Goal: Task Accomplishment & Management: Manage account settings

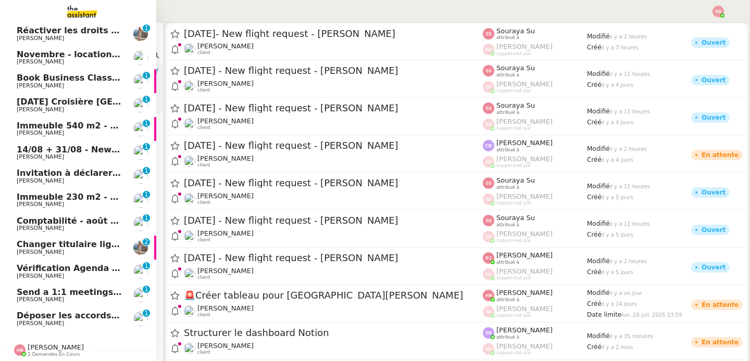
scroll to position [100, 0]
click at [100, 287] on span "Send a 1:1 meetings recap for the week to come at 10AM - - 11 août 2025" at bounding box center [191, 292] width 348 height 10
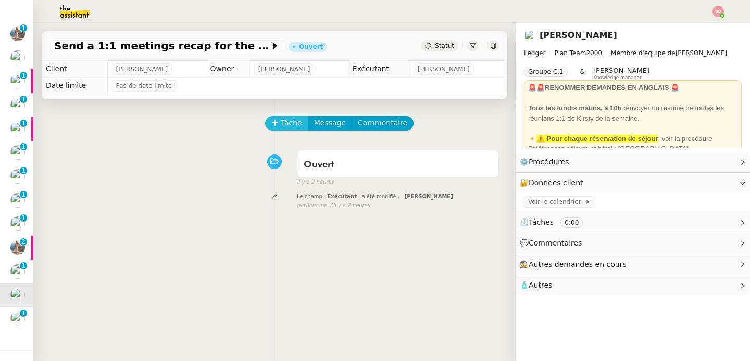
click at [281, 119] on span "Tâche" at bounding box center [291, 123] width 21 height 12
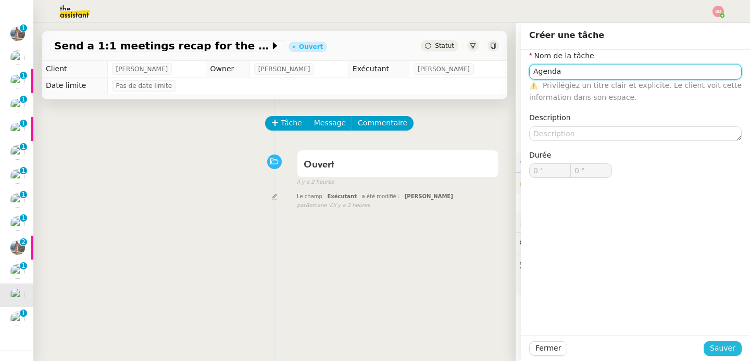
type input "Agenda"
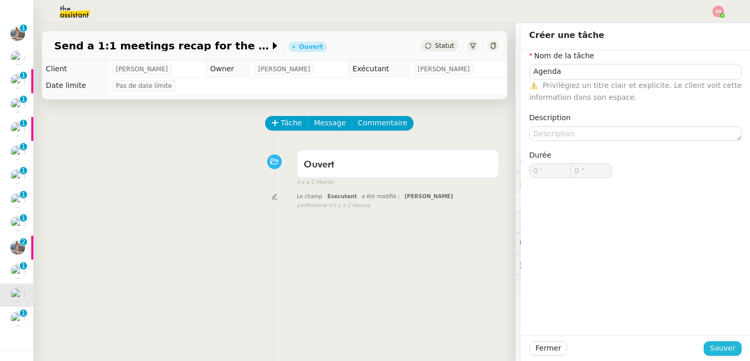
click at [725, 352] on span "Sauver" at bounding box center [723, 349] width 26 height 12
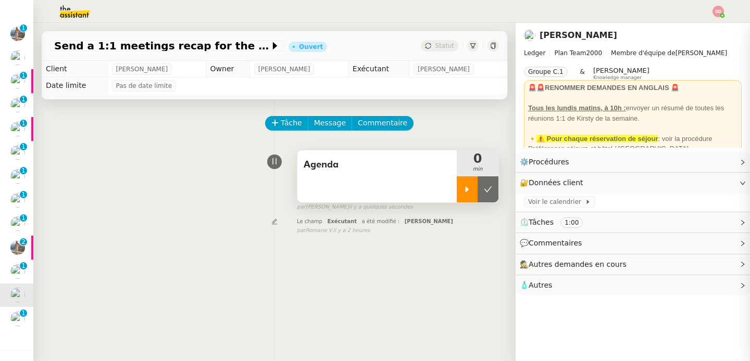
click at [463, 192] on icon at bounding box center [467, 189] width 8 height 8
click at [542, 204] on span "Voir le calendrier" at bounding box center [556, 202] width 57 height 10
click at [324, 126] on span "Message" at bounding box center [330, 123] width 32 height 12
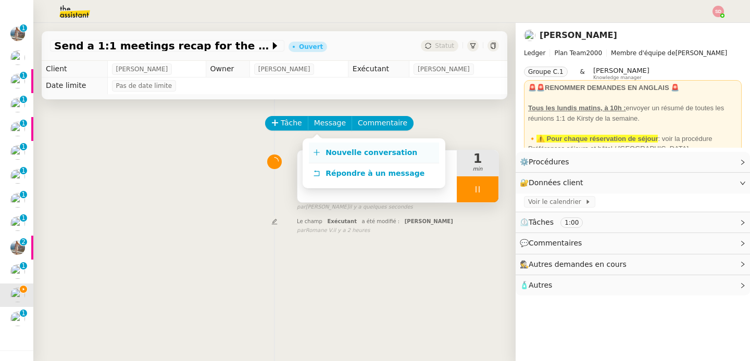
click at [322, 151] on link "Nouvelle conversation" at bounding box center [374, 153] width 130 height 21
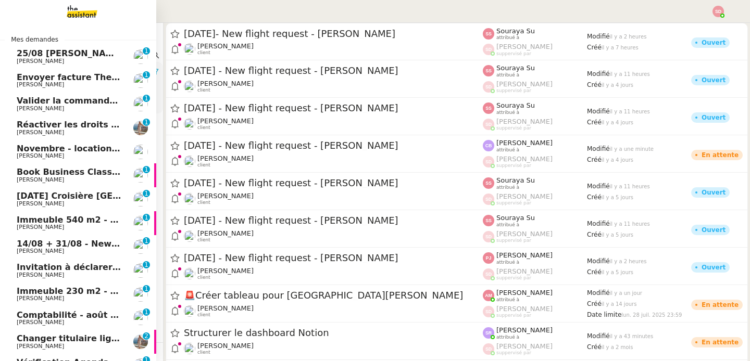
scroll to position [148, 0]
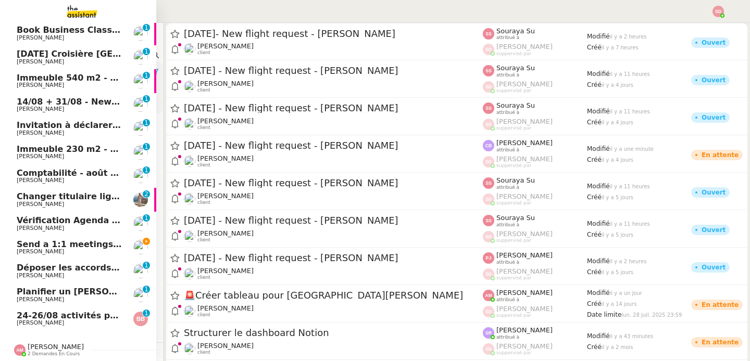
click at [102, 240] on span "Send a 1:1 meetings recap for the week to come at 10AM - - 11 août 2025" at bounding box center [191, 245] width 348 height 10
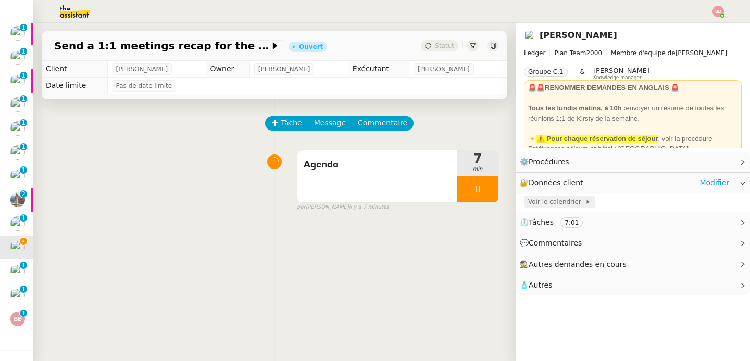
click at [558, 202] on span "Voir le calendrier" at bounding box center [556, 202] width 57 height 10
click at [335, 124] on span "Message" at bounding box center [330, 123] width 32 height 12
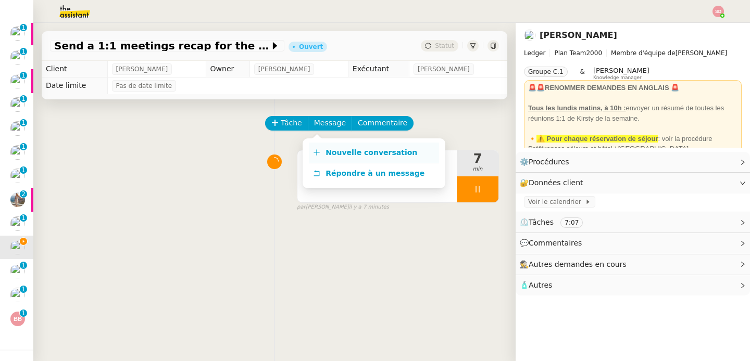
click at [334, 148] on link "Nouvelle conversation" at bounding box center [374, 153] width 130 height 21
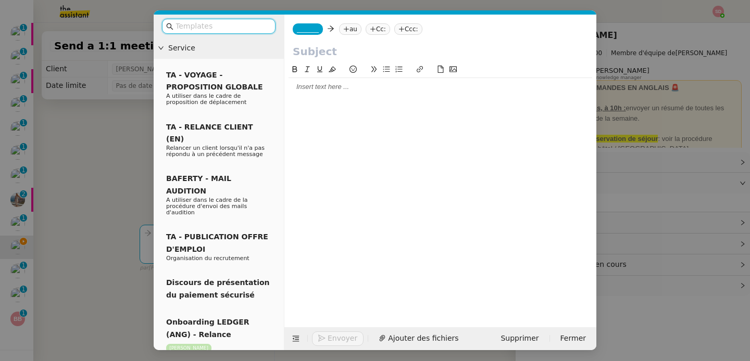
click at [307, 30] on span "_______" at bounding box center [308, 29] width 22 height 7
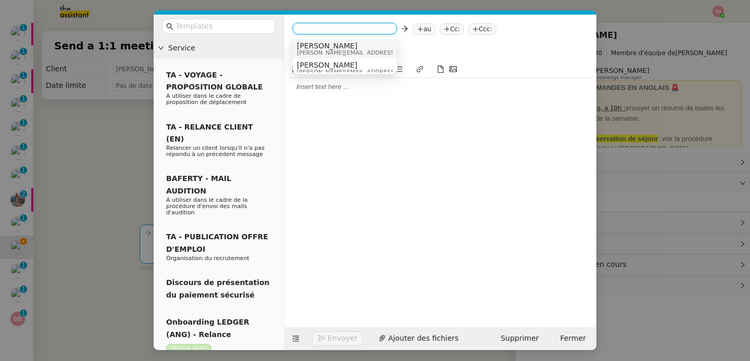
click at [336, 48] on div "Sam sam@ledger.fr" at bounding box center [375, 49] width 156 height 14
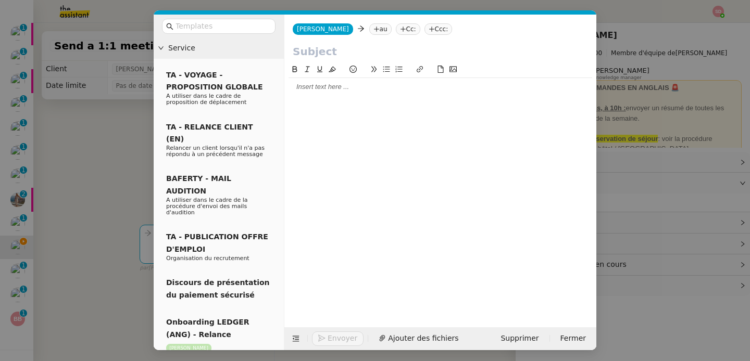
click at [369, 32] on nz-tag "au" at bounding box center [380, 28] width 22 height 11
type input "kirsty joh"
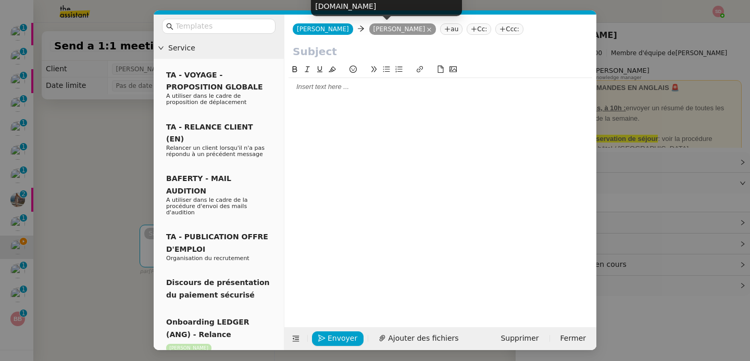
click at [306, 57] on input "text" at bounding box center [440, 52] width 295 height 16
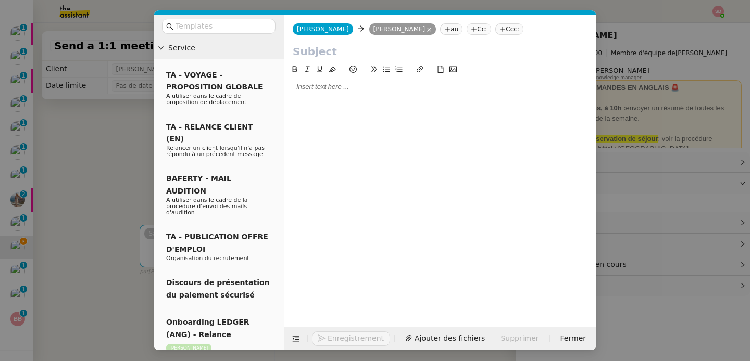
click at [310, 51] on input "text" at bounding box center [440, 52] width 295 height 16
type input "A"
type input "1:1 meetings"
click at [308, 91] on div at bounding box center [441, 86] width 304 height 9
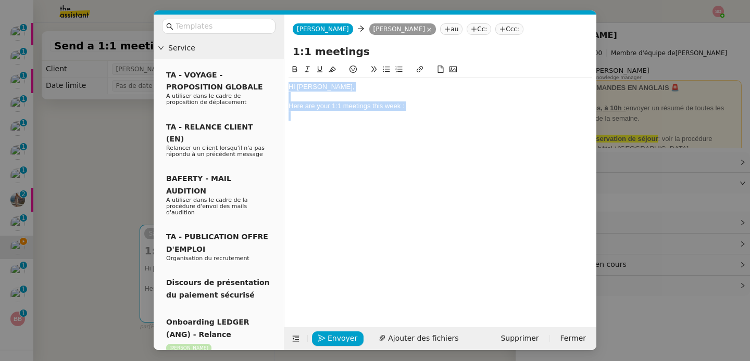
click at [317, 122] on div "Hi Kirsty, Here are your 1:1 meetings this week :" at bounding box center [441, 101] width 304 height 47
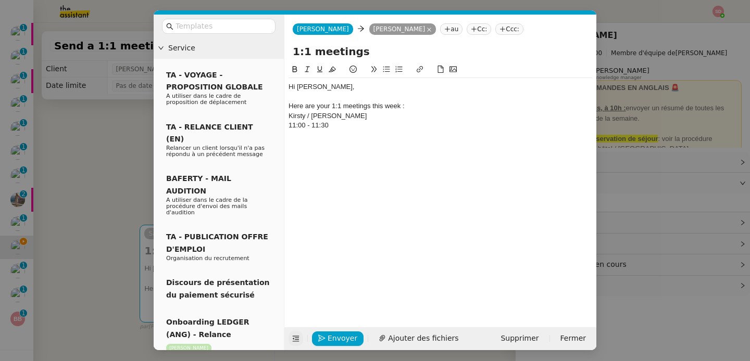
click at [293, 341] on icon at bounding box center [295, 338] width 7 height 7
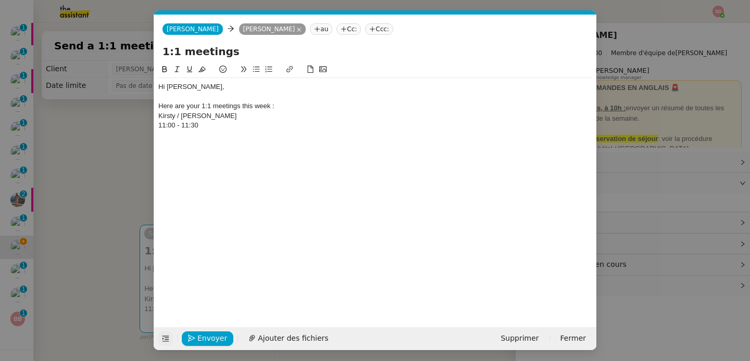
click at [188, 131] on div "Hi Kirsty, Here are your 1:1 meetings this week : Kirsty / Geraldine 11:00 - 11…" at bounding box center [375, 106] width 434 height 56
click at [188, 130] on div "Hi Kirsty, Here are your 1:1 meetings this week : Kirsty / Geraldine 11:00 - 11…" at bounding box center [375, 106] width 434 height 56
click at [159, 114] on div "Kirsty / Geraldine" at bounding box center [375, 115] width 434 height 9
click at [159, 114] on div "11:00 - 11:30 Kirsty / Geraldine" at bounding box center [375, 115] width 434 height 9
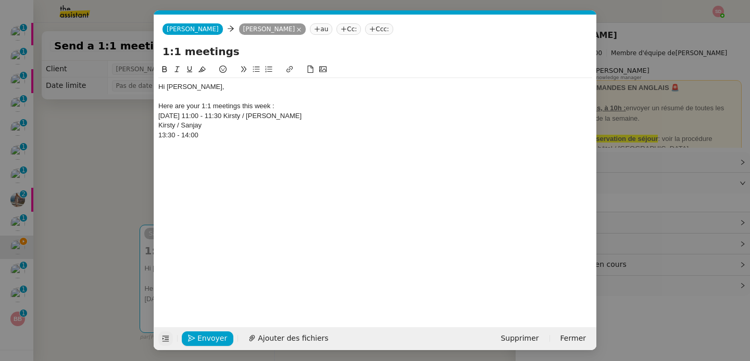
click at [164, 135] on div "13:30 - 14:00" at bounding box center [375, 135] width 434 height 9
click at [160, 127] on div "Kirsty / Sanjay" at bounding box center [375, 125] width 434 height 9
click at [162, 112] on div "Today 11:00 - 11:30 Kirsty / Geraldine" at bounding box center [375, 115] width 434 height 9
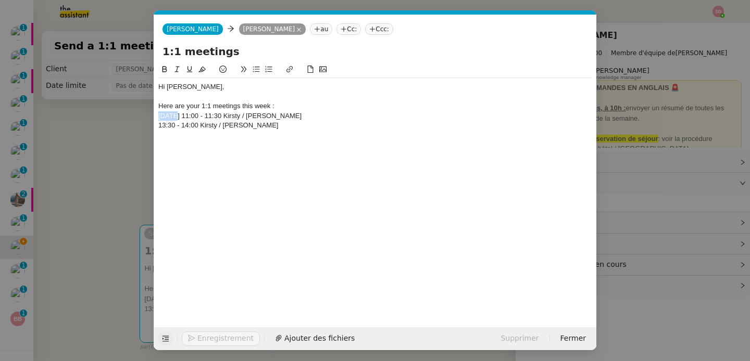
click at [162, 112] on div "Today 11:00 - 11:30 Kirsty / Geraldine" at bounding box center [375, 115] width 434 height 9
copy div "Today"
click at [159, 124] on div "13:30 - 14:00 Kirsty / Sanjay" at bounding box center [375, 125] width 434 height 9
click at [167, 133] on div at bounding box center [375, 135] width 434 height 9
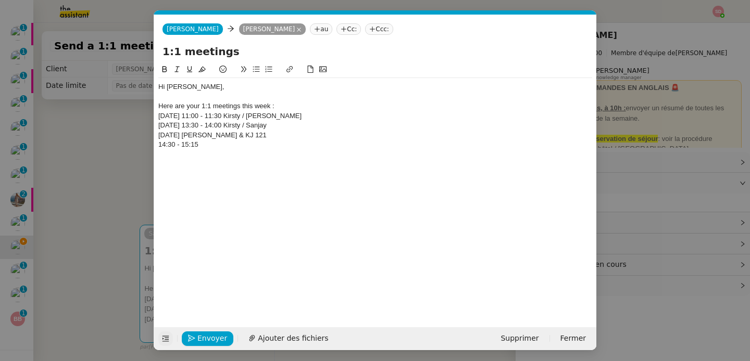
click at [184, 148] on div "14:30 - 15:15" at bounding box center [375, 144] width 434 height 9
click at [178, 134] on div "Today Janet & KJ 121" at bounding box center [375, 135] width 434 height 9
click at [178, 146] on div at bounding box center [375, 144] width 434 height 9
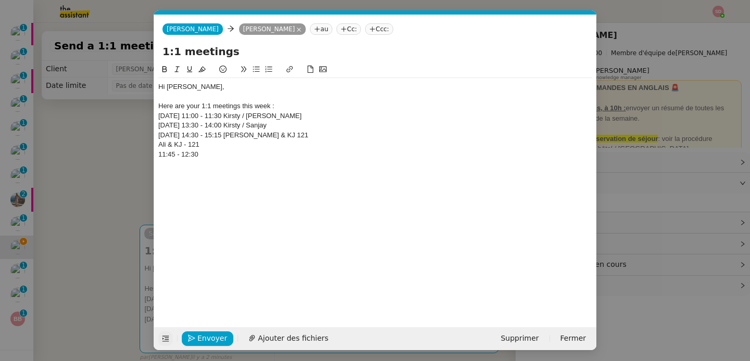
click at [174, 157] on div "11:45 - 12:30" at bounding box center [375, 154] width 434 height 9
click at [158, 148] on div "Ali & KJ - 121" at bounding box center [375, 144] width 434 height 9
click at [158, 148] on div "11:45 - 12:30 Ali & KJ - 121" at bounding box center [375, 144] width 434 height 9
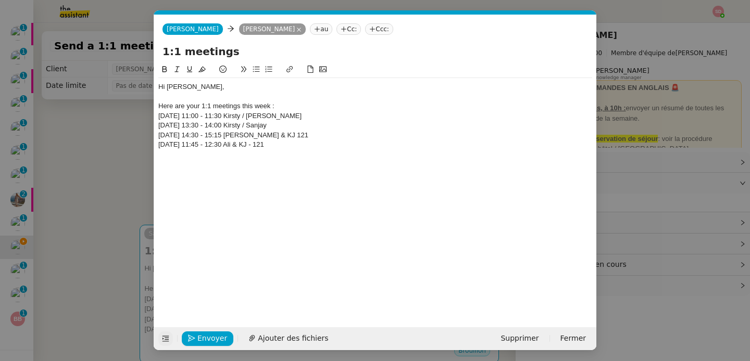
click at [189, 160] on div "Hi Kirsty, Here are your 1:1 meetings this week : Today 11:00 - 11:30 Kirsty / …" at bounding box center [375, 120] width 434 height 85
click at [165, 167] on div "08:15 - 09:00" at bounding box center [375, 163] width 434 height 9
click at [158, 155] on div "Imogen & KJ - 121" at bounding box center [375, 154] width 434 height 9
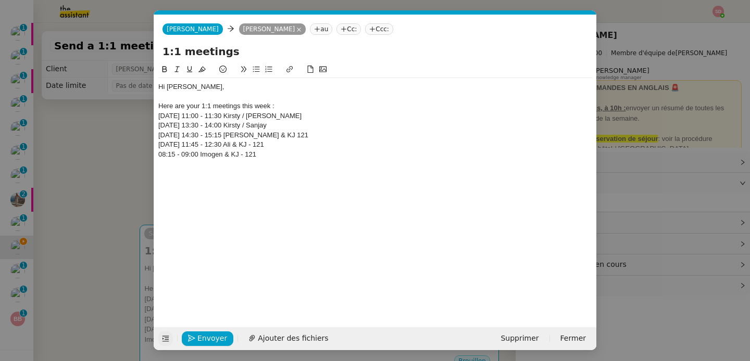
click at [158, 155] on div "08:15 - 09:00 Imogen & KJ - 121" at bounding box center [375, 154] width 434 height 9
click at [173, 175] on div "09:00 - 09:25" at bounding box center [375, 173] width 434 height 9
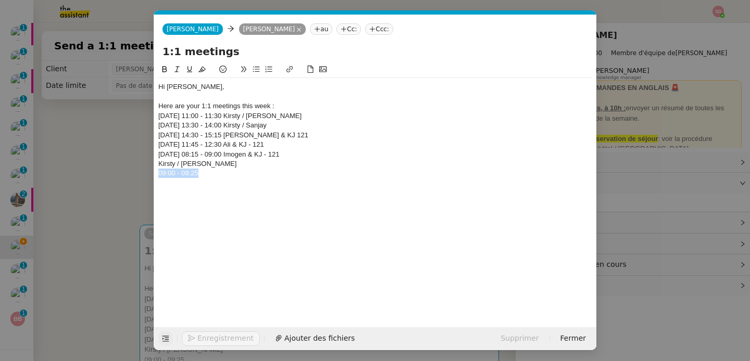
click at [173, 175] on div "09:00 - 09:25" at bounding box center [375, 173] width 434 height 9
click at [159, 164] on div "Kirsty / Tuan" at bounding box center [375, 163] width 434 height 9
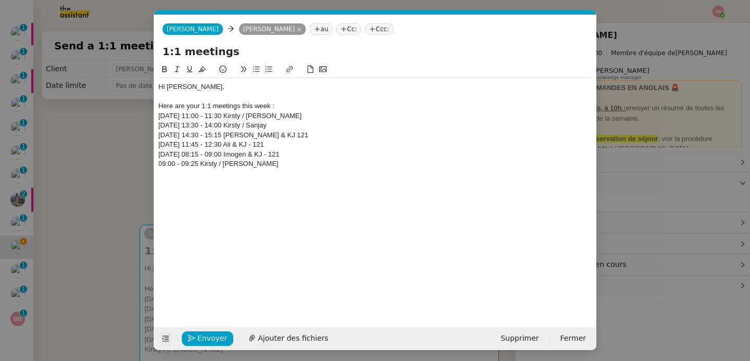
click at [172, 158] on div "Wednesday 08:15 - 09:00 Imogen & KJ - 121" at bounding box center [375, 154] width 434 height 9
copy div "Wednesday"
click at [159, 165] on div "09:00 - 09:25 Kirsty / Tuan" at bounding box center [375, 163] width 434 height 9
click at [180, 176] on div at bounding box center [375, 173] width 434 height 9
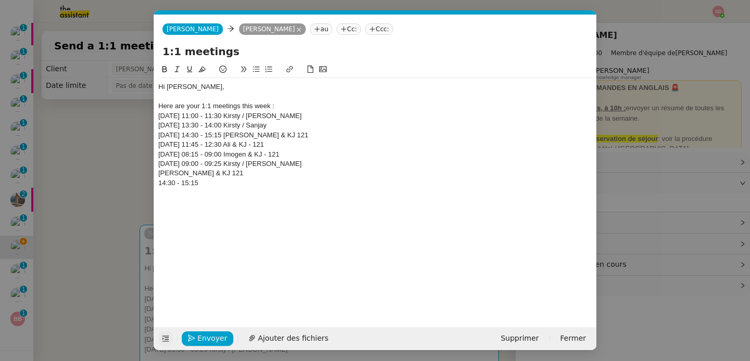
click at [172, 179] on div "14:30 - 15:15" at bounding box center [375, 183] width 434 height 9
click at [158, 173] on div "Craig & KJ 121" at bounding box center [375, 173] width 434 height 9
click at [168, 167] on div "Wednesday 09:00 - 09:25 Kirsty / Tuan" at bounding box center [375, 163] width 434 height 9
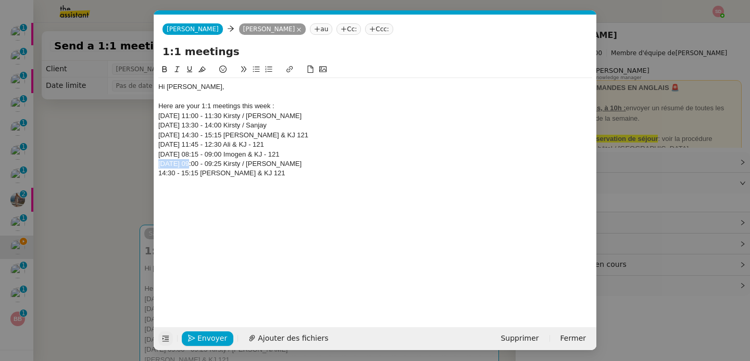
click at [168, 167] on div "Wednesday 09:00 - 09:25 Kirsty / Tuan" at bounding box center [375, 163] width 434 height 9
copy div "Wednesday"
click at [159, 173] on div "14:30 - 15:15 Craig & KJ 121" at bounding box center [375, 173] width 434 height 9
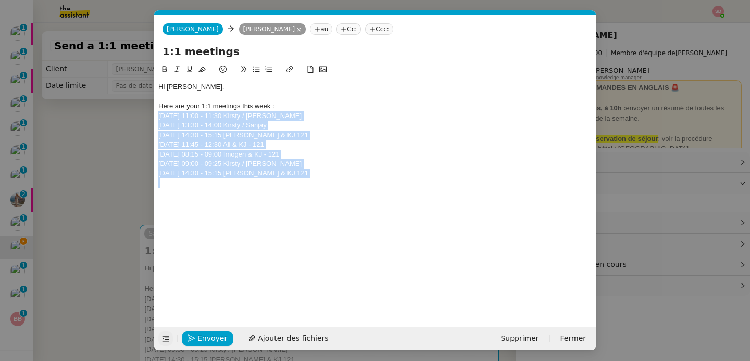
drag, startPoint x: 260, startPoint y: 173, endPoint x: 156, endPoint y: 119, distance: 117.6
click at [156, 119] on nz-spin "Hi Kirsty, Here are your 1:1 meetings this week : Today 11:00 - 11:30 Kirsty / …" at bounding box center [375, 190] width 442 height 252
click at [257, 70] on icon at bounding box center [256, 70] width 7 height 6
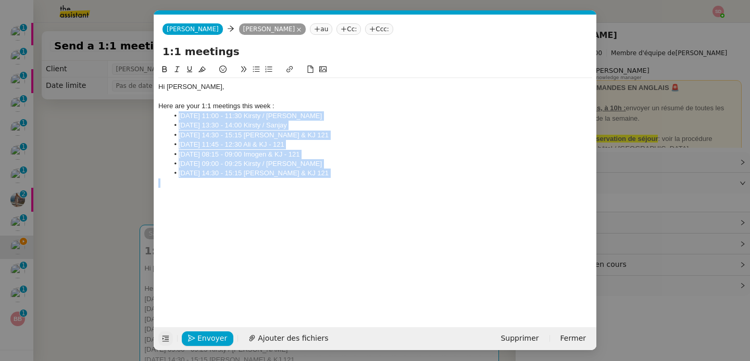
click at [325, 172] on li "Wednesday 14:30 - 15:15 Craig & KJ 121" at bounding box center [381, 173] width 424 height 9
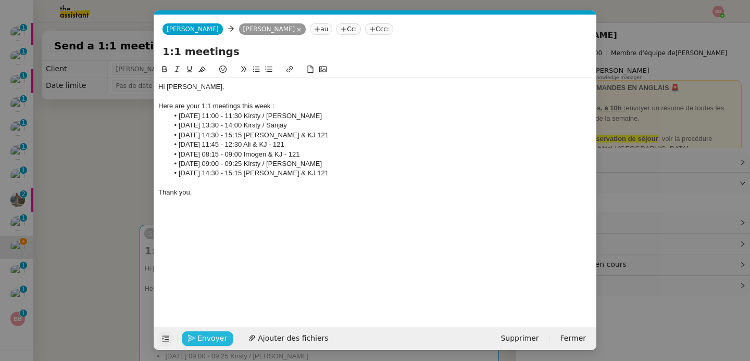
click at [193, 337] on icon "button" at bounding box center [191, 338] width 7 height 7
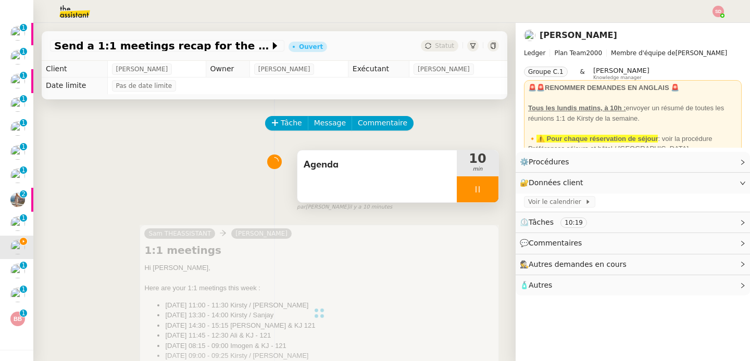
click at [474, 193] on div at bounding box center [478, 190] width 42 height 26
click at [484, 191] on icon at bounding box center [488, 189] width 8 height 8
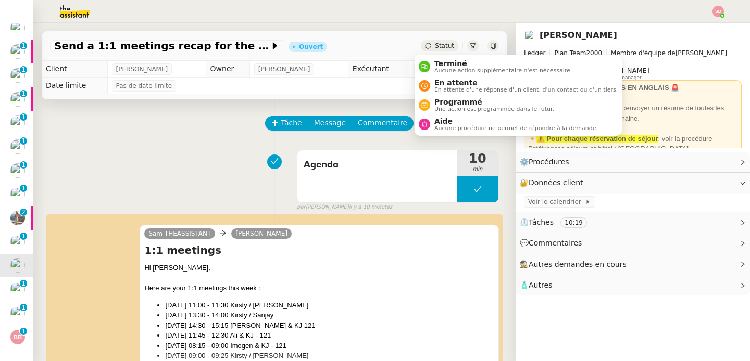
scroll to position [172, 0]
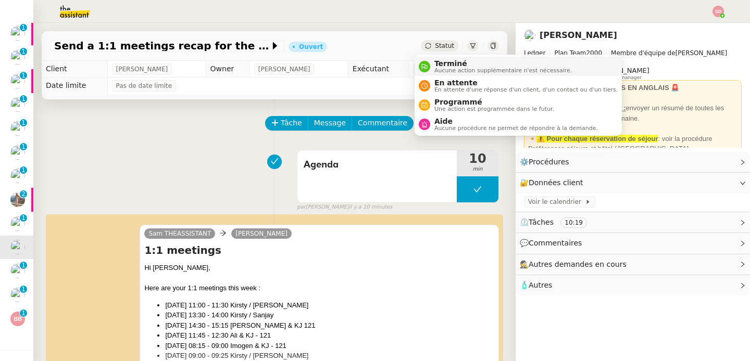
click at [422, 62] on nz-avatar at bounding box center [424, 66] width 11 height 11
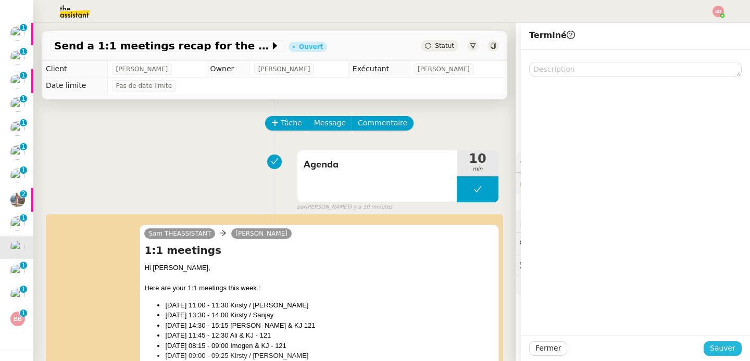
click at [710, 345] on span "Sauver" at bounding box center [723, 349] width 26 height 12
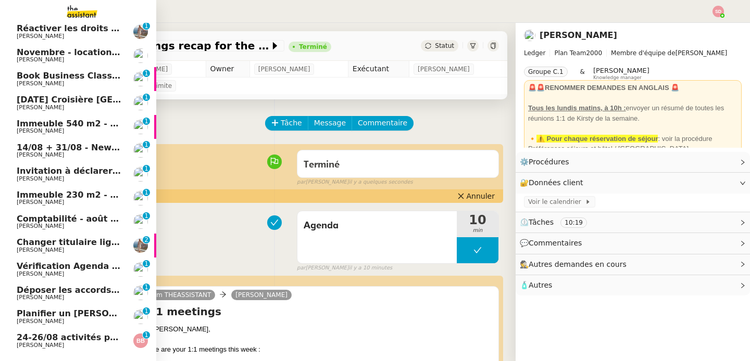
scroll to position [140, 0]
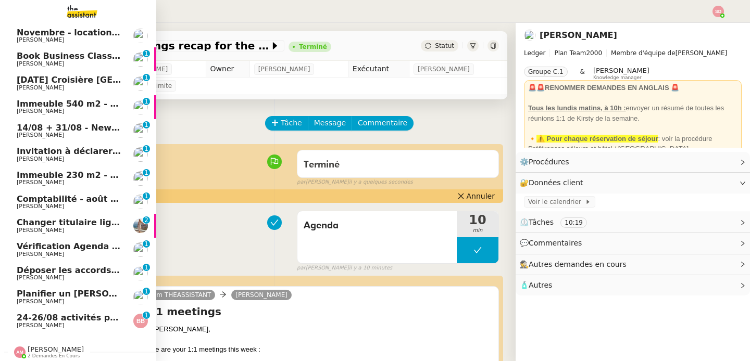
click at [133, 252] on img at bounding box center [140, 250] width 15 height 15
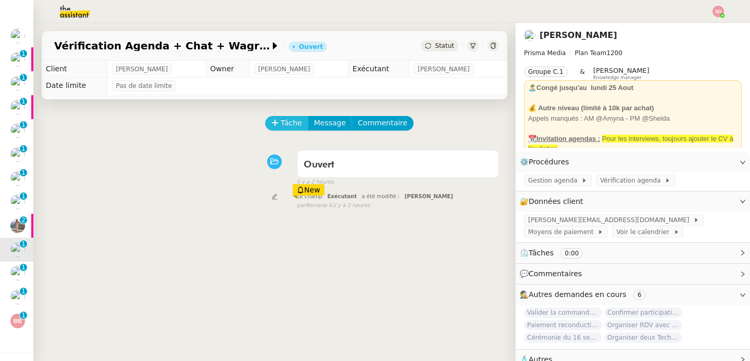
click at [276, 120] on button "Tâche" at bounding box center [286, 123] width 43 height 15
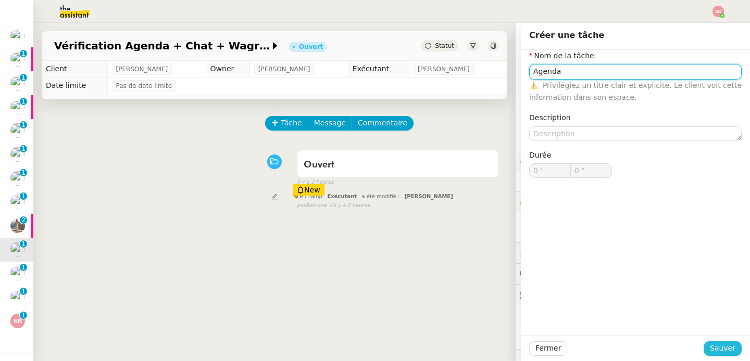
type input "Agenda"
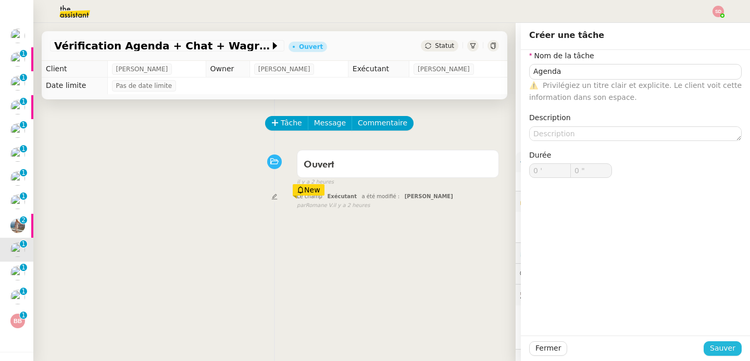
click at [716, 353] on span "Sauver" at bounding box center [723, 349] width 26 height 12
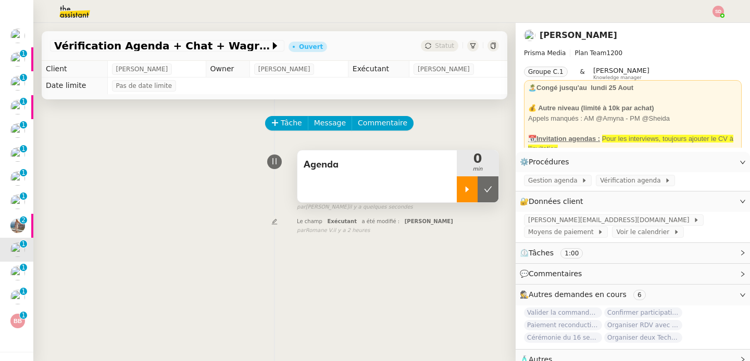
click at [460, 181] on div at bounding box center [467, 190] width 21 height 26
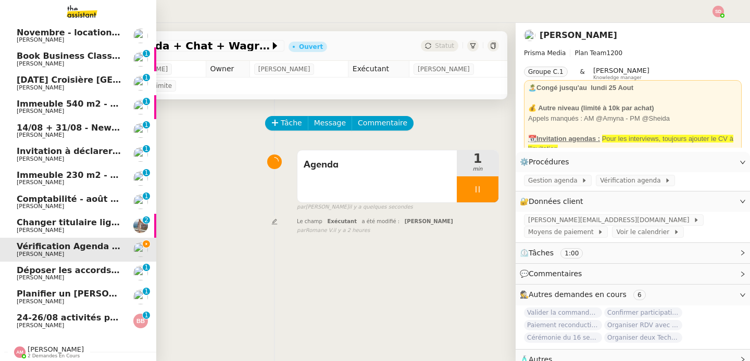
click at [46, 293] on span "Planifier un appel Zoom mercredi à 13h" at bounding box center [135, 294] width 237 height 10
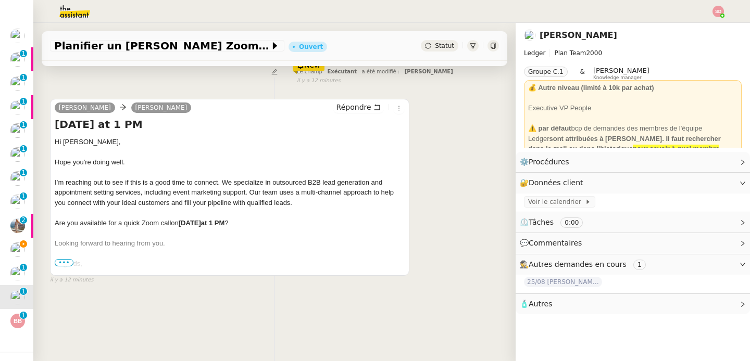
scroll to position [138, 0]
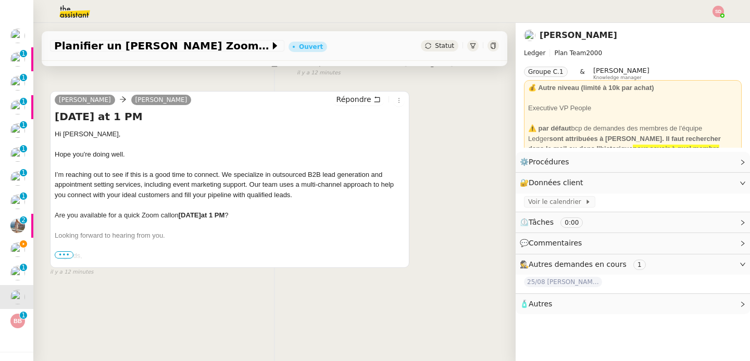
click at [68, 252] on span "•••" at bounding box center [64, 255] width 19 height 7
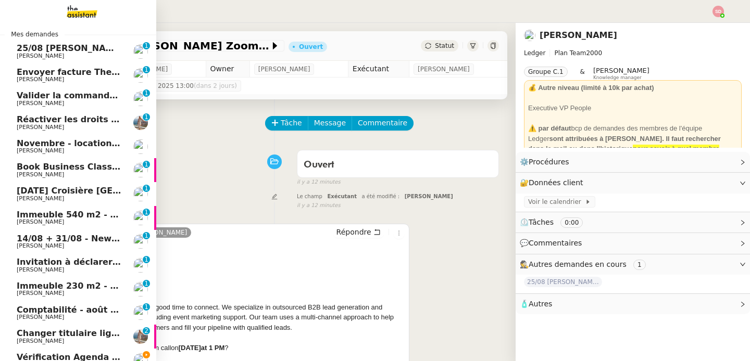
scroll to position [0, 0]
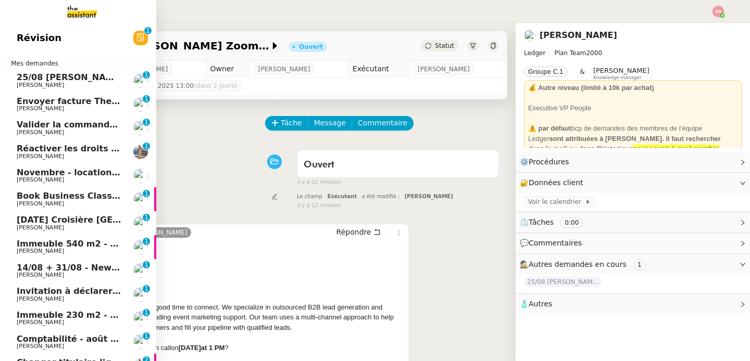
click at [86, 125] on span "Valider la commande 8053584" at bounding box center [88, 125] width 142 height 10
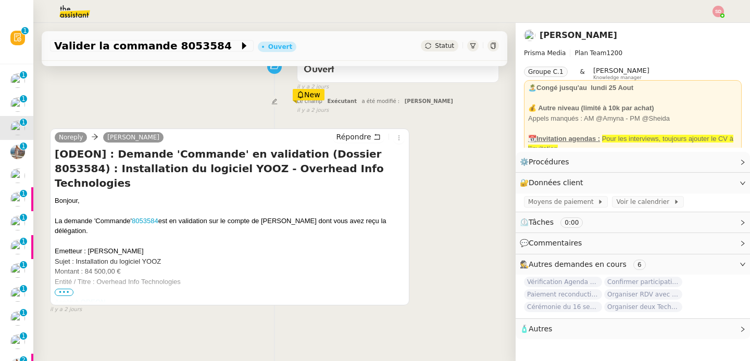
scroll to position [138, 0]
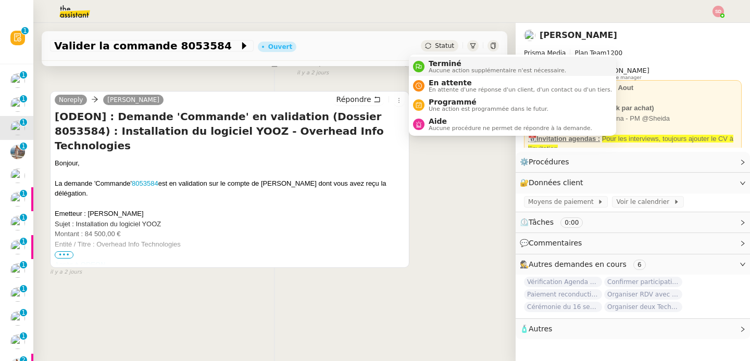
click at [424, 70] on div "Terminé Aucune action supplémentaire n'est nécessaire." at bounding box center [489, 66] width 153 height 14
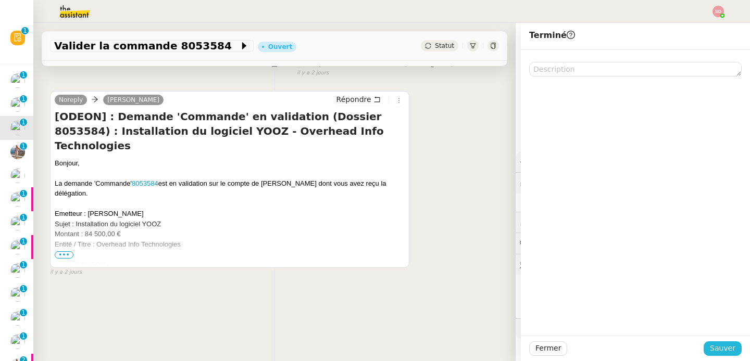
click at [710, 347] on span "Sauver" at bounding box center [723, 349] width 26 height 12
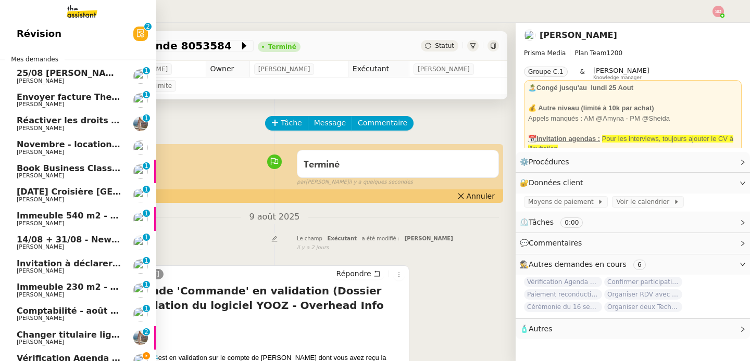
scroll to position [14, 0]
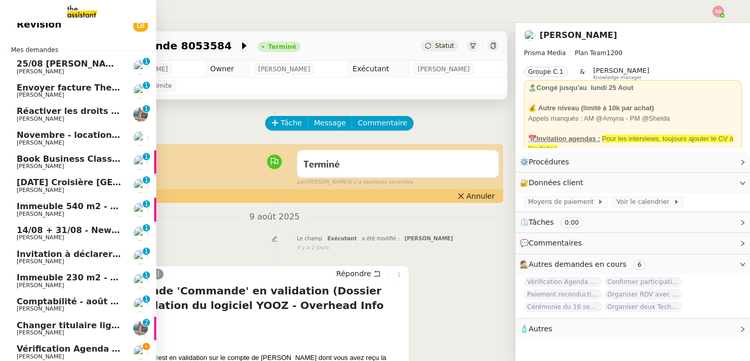
click at [77, 137] on span "Novembre - location appart NYC" at bounding box center [132, 135] width 230 height 10
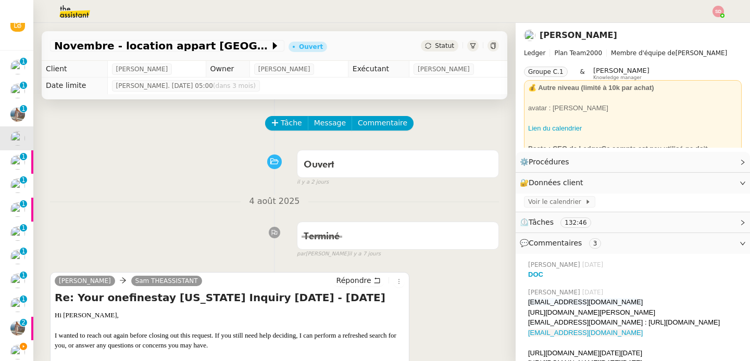
scroll to position [169, 0]
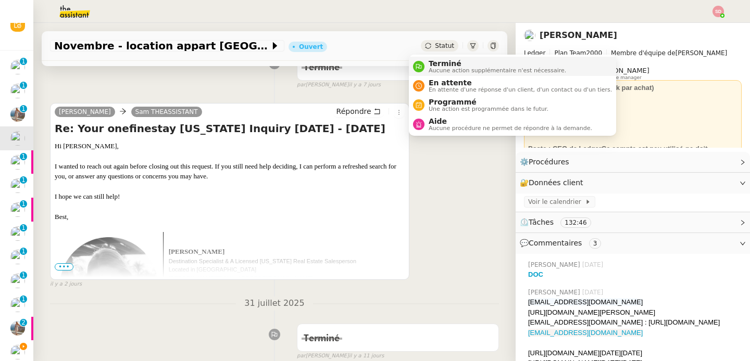
click at [423, 64] on nz-avatar at bounding box center [418, 66] width 11 height 11
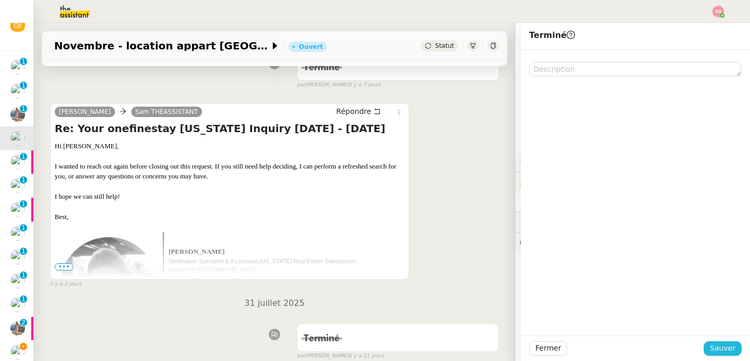
click at [713, 349] on span "Sauver" at bounding box center [723, 349] width 26 height 12
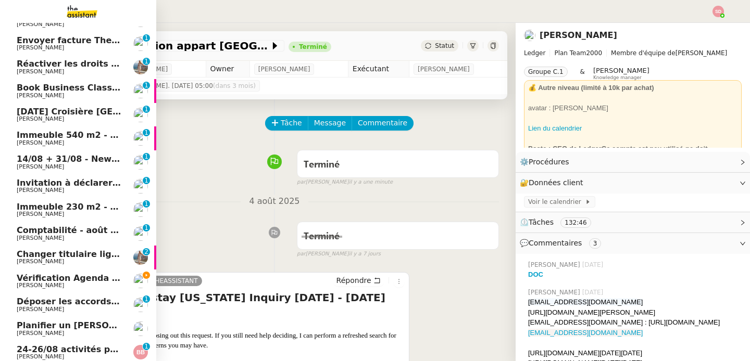
scroll to position [77, 0]
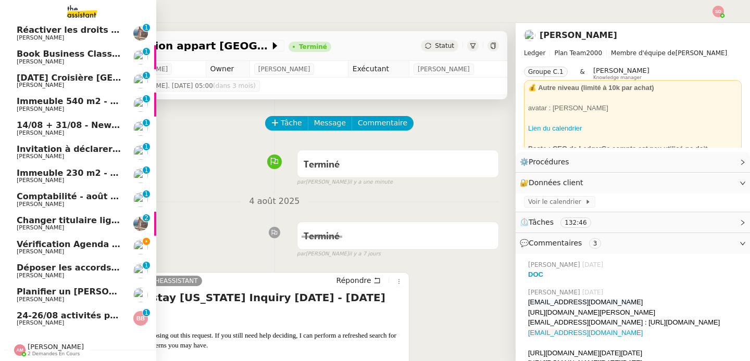
click at [42, 240] on span "Vérification Agenda + Chat + Wagram (9h et 14h)" at bounding box center [134, 245] width 234 height 10
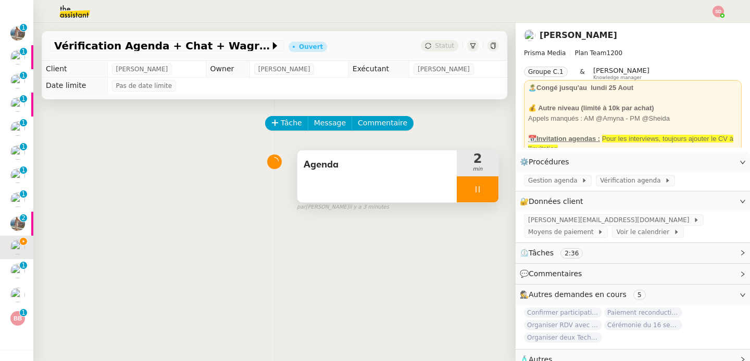
click at [480, 190] on div at bounding box center [478, 190] width 42 height 26
click at [480, 190] on button at bounding box center [488, 190] width 21 height 26
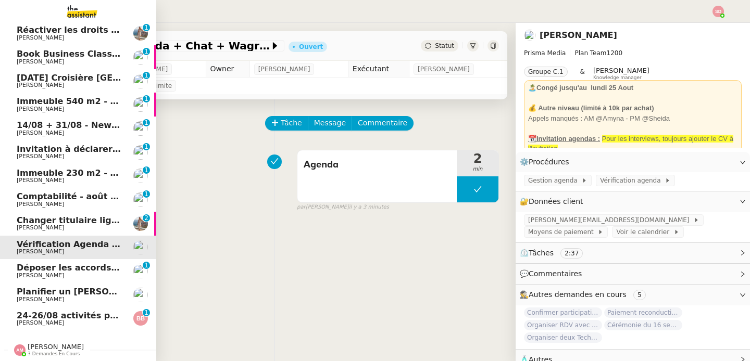
click at [33, 311] on span "24-26/08 activités pour enfants à Paris" at bounding box center [145, 316] width 257 height 10
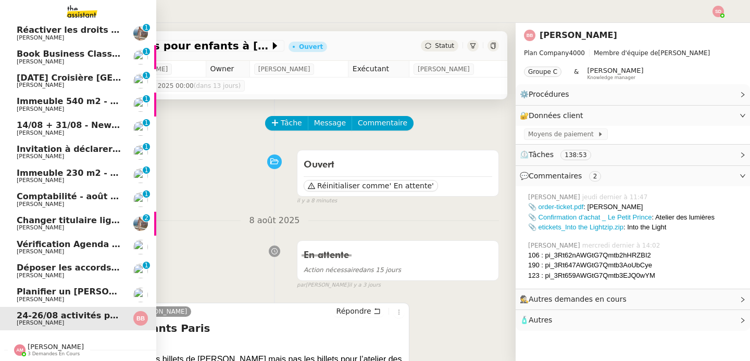
click at [61, 287] on span "Planifier un appel Zoom mercredi à 13h" at bounding box center [135, 292] width 237 height 10
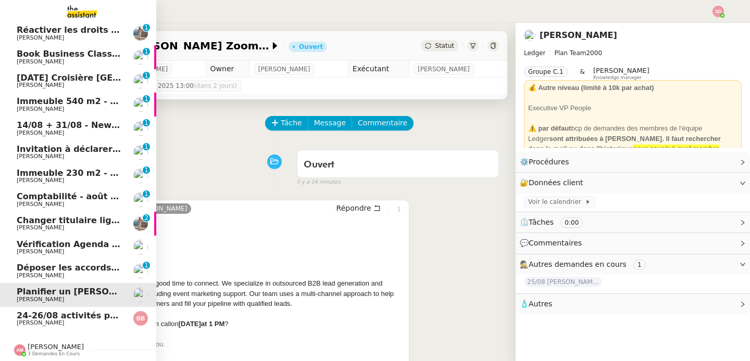
click at [100, 263] on span "Déposer les accords d'intéressement" at bounding box center [104, 268] width 174 height 10
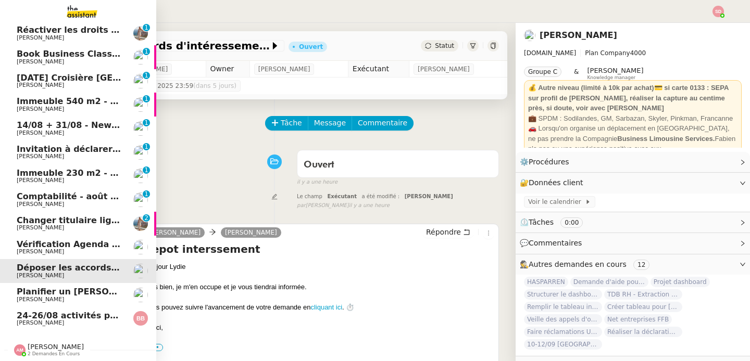
click at [99, 249] on span "[PERSON_NAME]" at bounding box center [69, 252] width 105 height 6
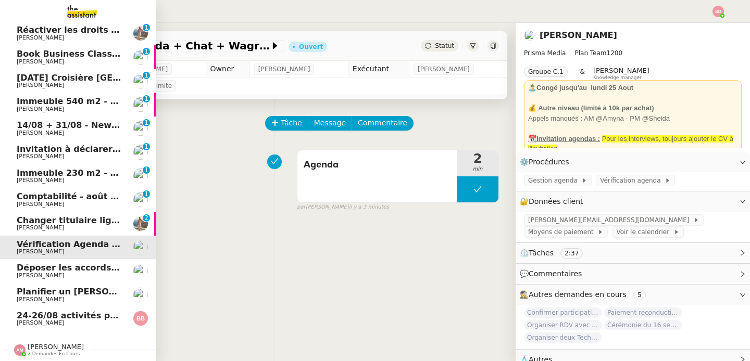
click at [45, 216] on span "Changer titulaire ligne EDF" at bounding box center [81, 221] width 128 height 10
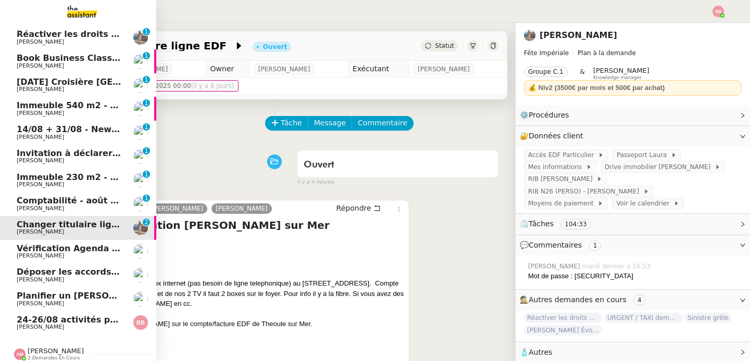
scroll to position [64, 0]
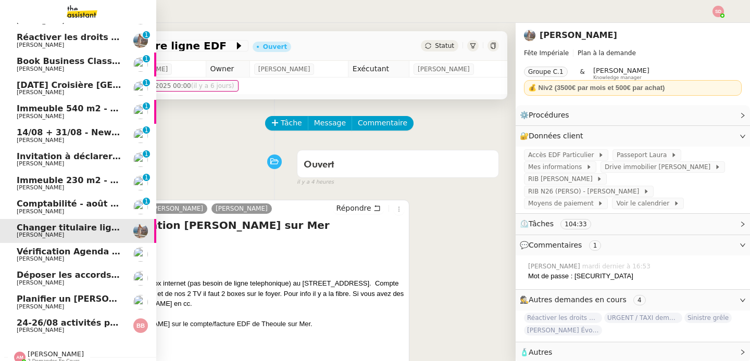
click at [40, 204] on span "Comptabilité - août 2025" at bounding box center [75, 204] width 117 height 10
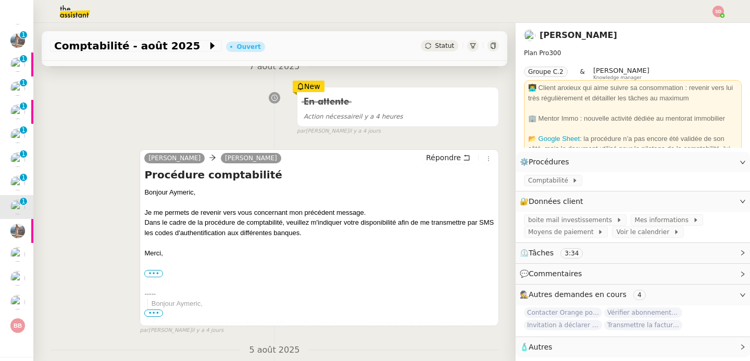
scroll to position [140, 0]
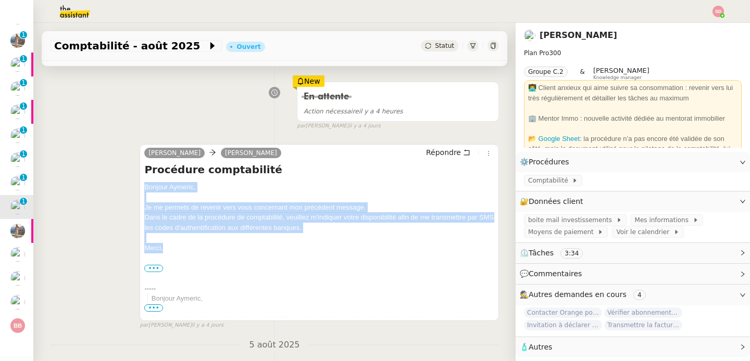
drag, startPoint x: 139, startPoint y: 187, endPoint x: 165, endPoint y: 251, distance: 69.3
click at [165, 251] on div "Alex Aymeric RAUCH Répondre Procédure comptabilité Bonjour ﻿Aymeric﻿, Je me per…" at bounding box center [319, 232] width 359 height 177
copy div "Bonjour ﻿Aymeric﻿, Je me permets de revenir vers vous concernant mon précédent …"
click at [432, 155] on span "Répondre" at bounding box center [443, 152] width 35 height 10
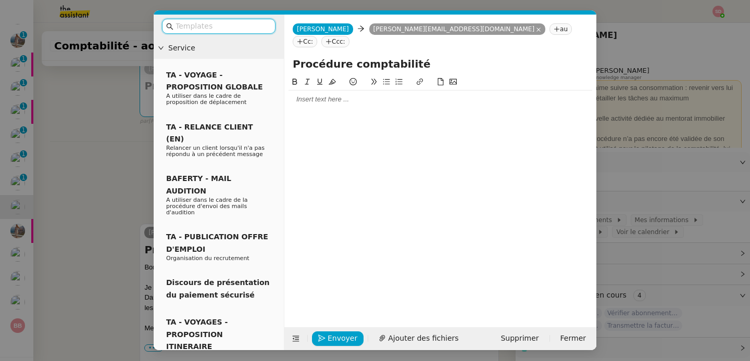
click at [318, 92] on div at bounding box center [441, 100] width 304 height 18
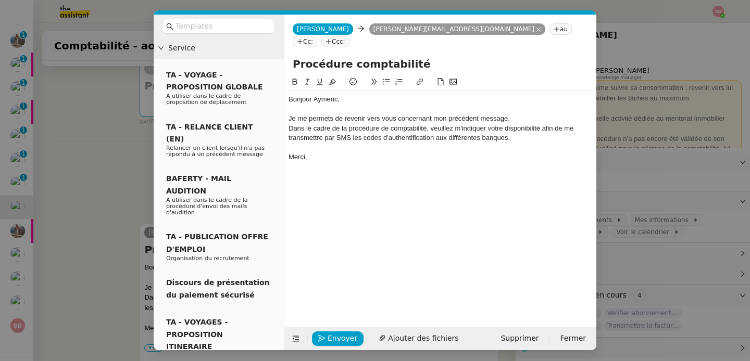
scroll to position [0, 0]
click at [341, 340] on span "Envoyer" at bounding box center [343, 339] width 30 height 12
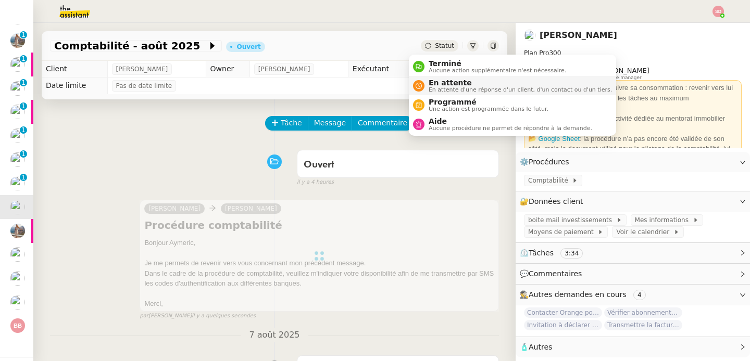
click at [436, 81] on span "En attente" at bounding box center [520, 83] width 183 height 8
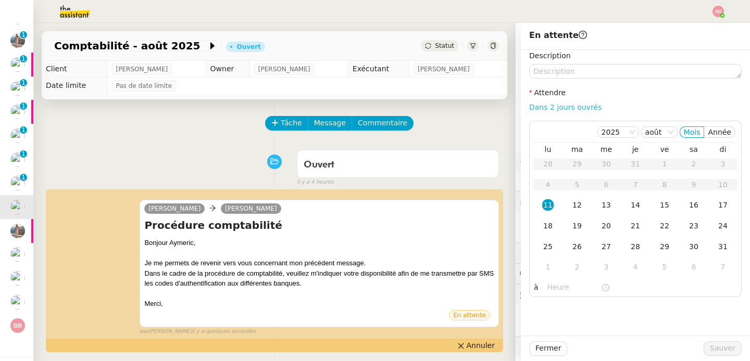
scroll to position [87, 0]
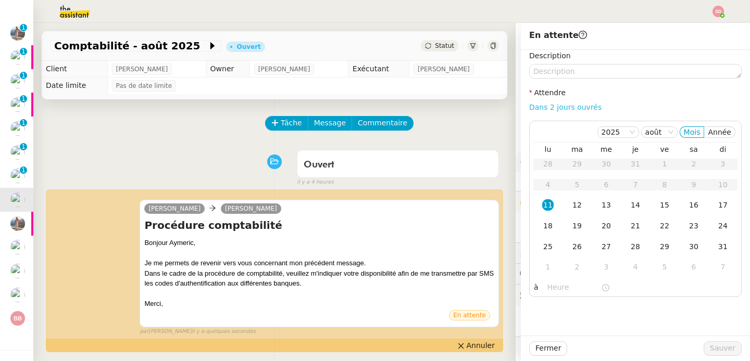
click at [577, 108] on link "Dans 2 jours ouvrés" at bounding box center [565, 107] width 72 height 8
type input "07:00"
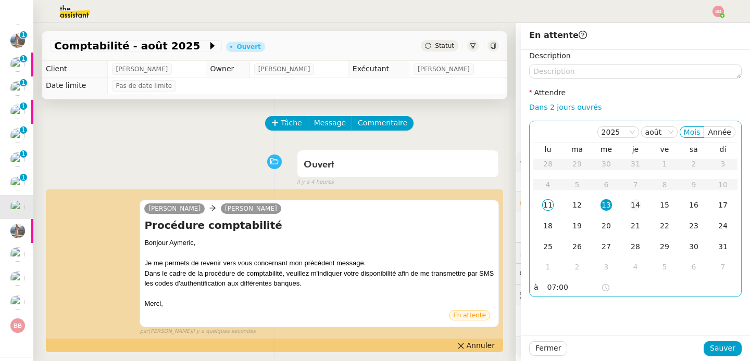
click at [630, 208] on div "14" at bounding box center [635, 204] width 11 height 11
click at [724, 353] on span "Sauver" at bounding box center [723, 349] width 26 height 12
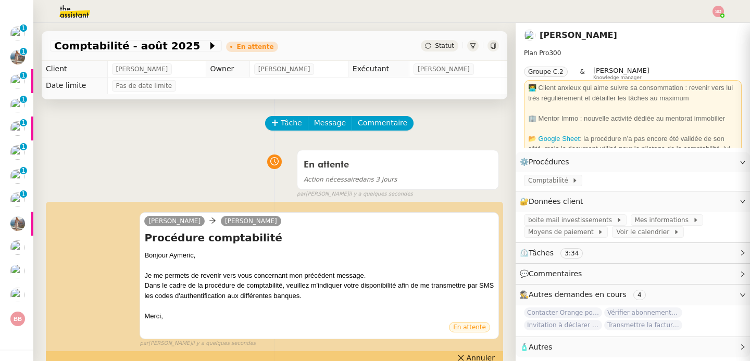
scroll to position [77, 0]
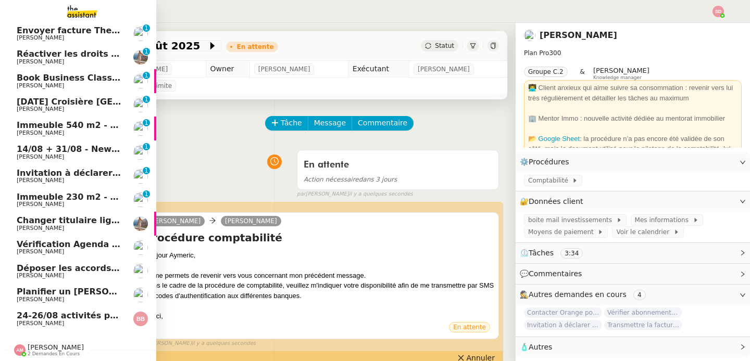
click at [82, 168] on span "Invitation à déclarer la taxe de séjour pour le mois de juillet 2025" at bounding box center [171, 173] width 309 height 10
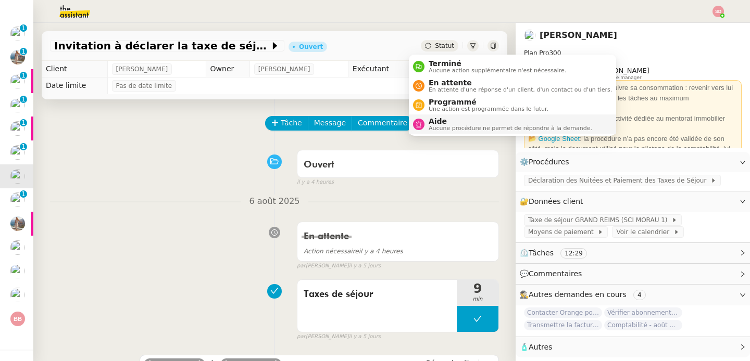
click at [422, 123] on nz-avatar at bounding box center [418, 124] width 11 height 11
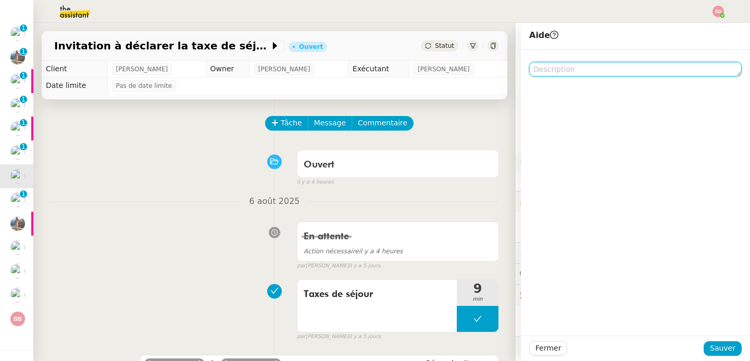
click at [583, 68] on textarea at bounding box center [635, 69] width 212 height 15
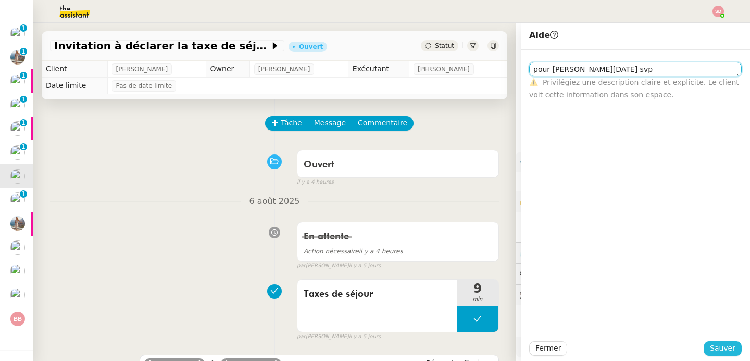
type textarea "pour Jean Noel svp"
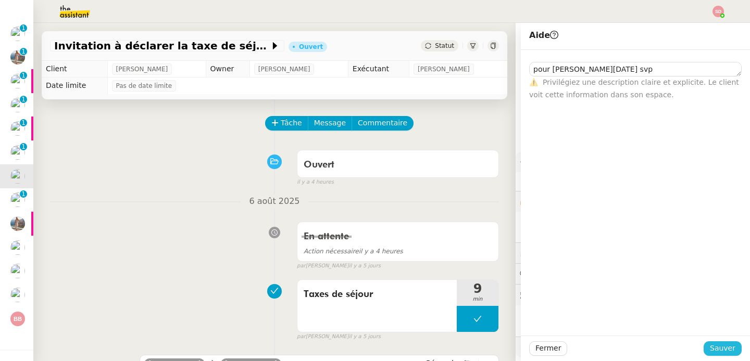
click at [729, 355] on button "Sauver" at bounding box center [723, 349] width 38 height 15
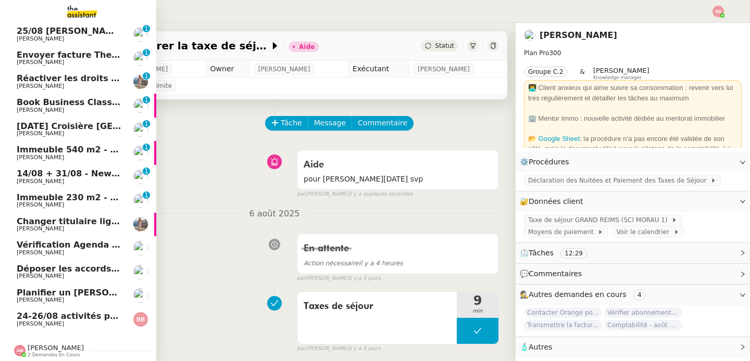
scroll to position [70, 0]
click at [35, 172] on span "14/08 + 31/08 - New flight request - Marie-Claire Rackham-Mann" at bounding box center [141, 174] width 248 height 10
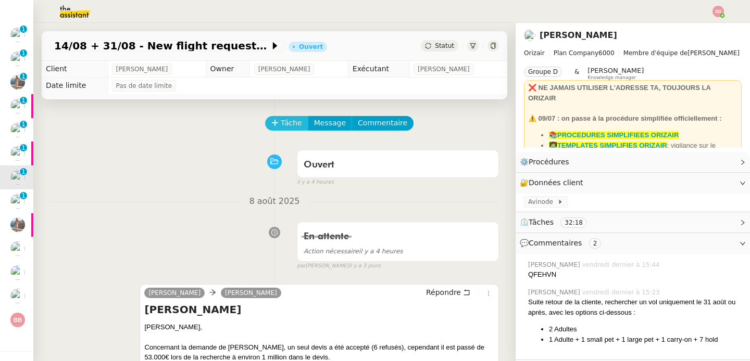
scroll to position [35, 0]
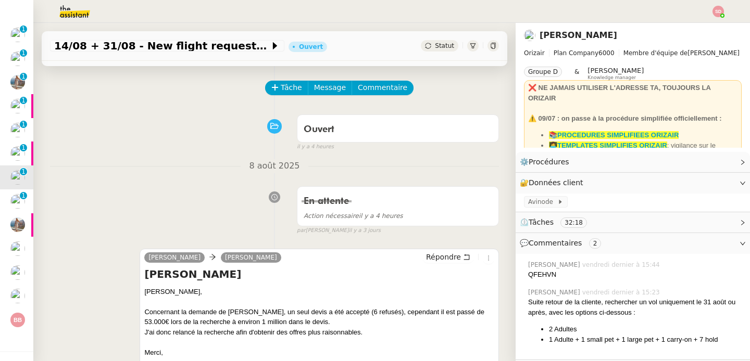
click at [282, 98] on div "Tâche Message Commentaire" at bounding box center [382, 93] width 233 height 25
click at [289, 85] on span "Tâche" at bounding box center [291, 88] width 21 height 12
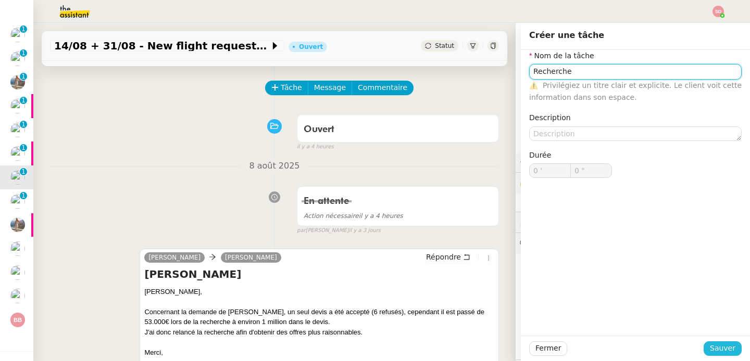
type input "Recherche"
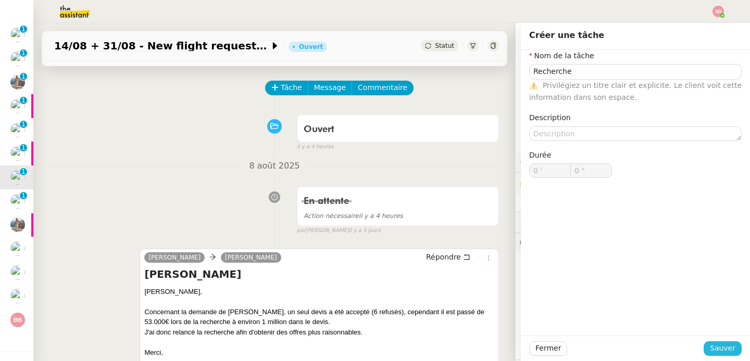
click at [711, 353] on span "Sauver" at bounding box center [723, 349] width 26 height 12
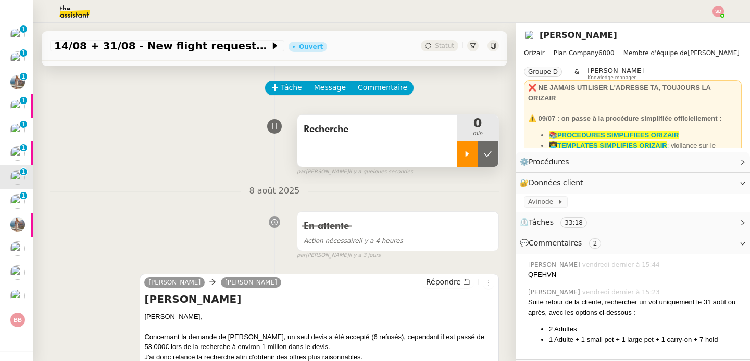
click at [463, 157] on icon at bounding box center [467, 154] width 8 height 8
click at [557, 199] on icon at bounding box center [560, 202] width 6 height 6
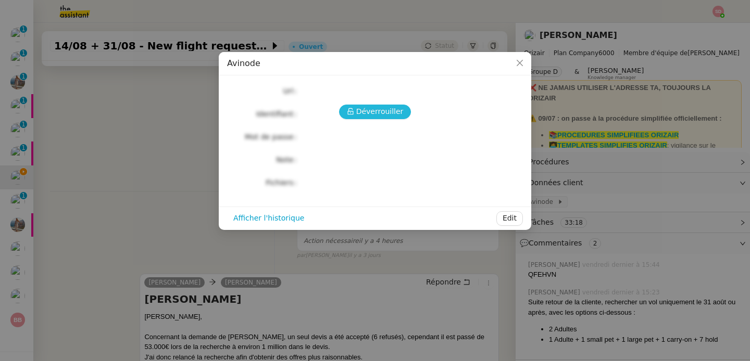
click at [366, 114] on span "Déverrouiller" at bounding box center [379, 112] width 47 height 12
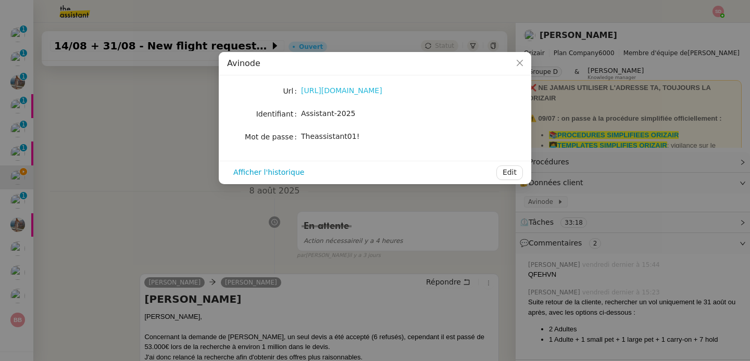
click at [341, 92] on link "https://marketplace.avinode.com/sso/mvc/login" at bounding box center [341, 90] width 81 height 8
click at [318, 111] on span "Assistant-2025" at bounding box center [328, 113] width 54 height 8
click at [317, 112] on span "Assistant-2025" at bounding box center [328, 113] width 54 height 8
copy span "Assistant-2025"
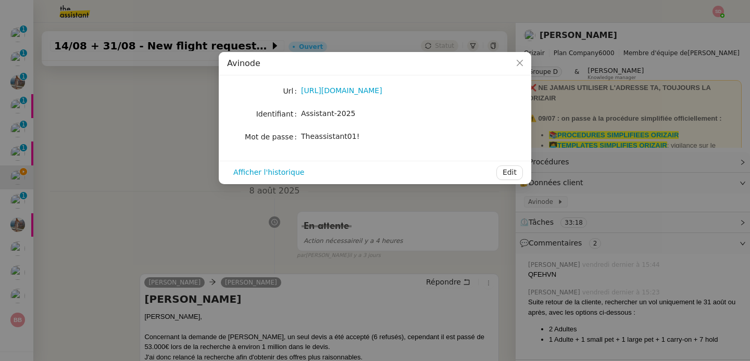
click at [345, 139] on span "Theassistant01!" at bounding box center [330, 136] width 58 height 8
click at [344, 139] on span "Theassistant01!" at bounding box center [330, 136] width 58 height 8
copy div "Theassistant01! Afficher l'historique Edit"
drag, startPoint x: 160, startPoint y: 219, endPoint x: 220, endPoint y: 229, distance: 60.7
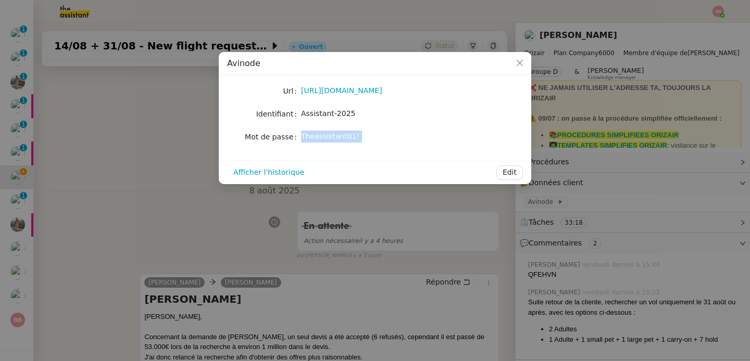
click at [160, 219] on nz-modal-container "Avinode Url https://marketplace.avinode.com/sso/mvc/login Identifiant Assistant…" at bounding box center [375, 180] width 750 height 361
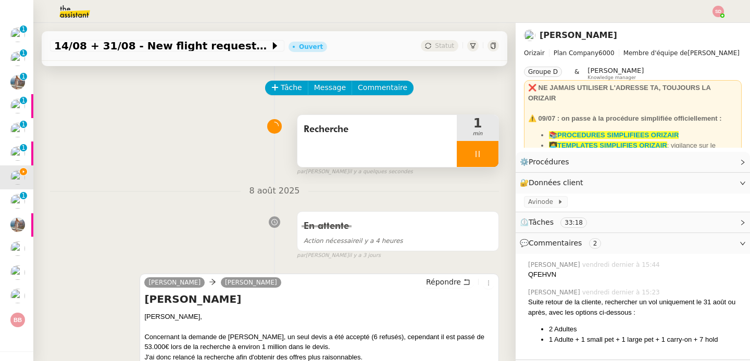
click at [539, 274] on div "QFEHVN" at bounding box center [635, 275] width 214 height 10
copy div "QFEHVN"
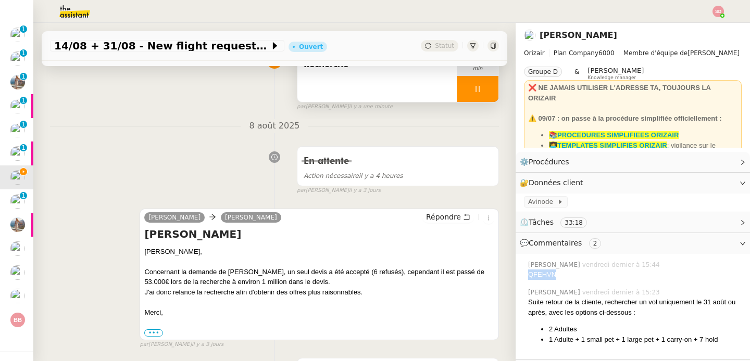
scroll to position [103, 0]
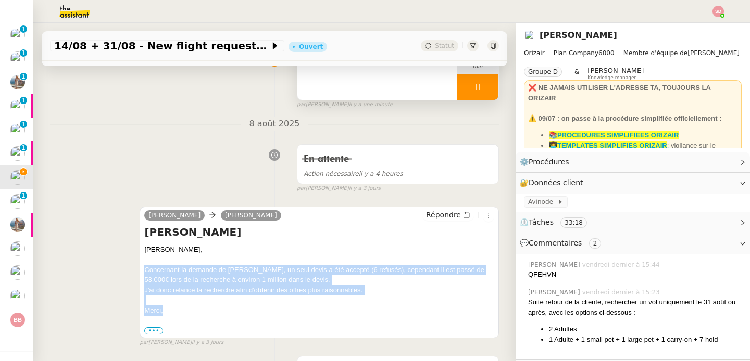
drag, startPoint x: 142, startPoint y: 270, endPoint x: 182, endPoint y: 309, distance: 56.3
click at [182, 309] on div "Bonjour Louis, Concernant la demande de Marie Rackham-Mann, un seul devis a été…" at bounding box center [319, 290] width 350 height 91
copy div "Concernant la demande de Marie Rackham-Mann, un seul devis a été accepté (6 ref…"
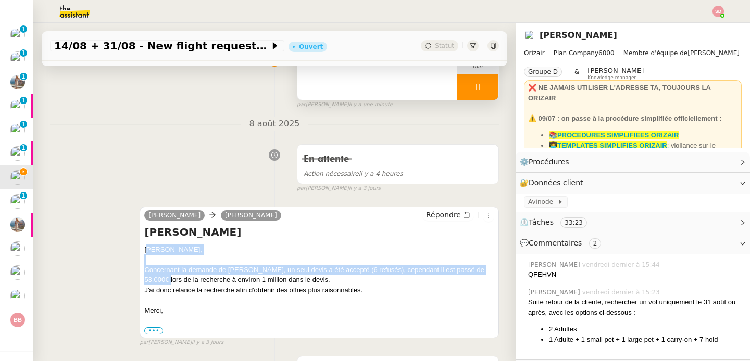
drag, startPoint x: 145, startPoint y: 251, endPoint x: 181, endPoint y: 277, distance: 44.0
click at [181, 277] on div "Bonjour Louis, Concernant la demande de Marie Rackham-Mann, un seul devis a été…" at bounding box center [319, 290] width 350 height 91
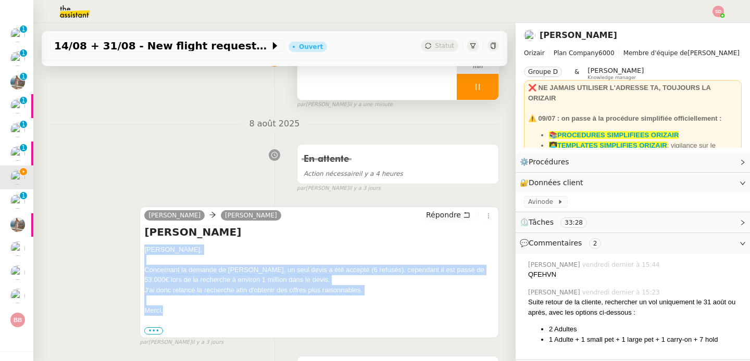
drag, startPoint x: 142, startPoint y: 248, endPoint x: 181, endPoint y: 311, distance: 73.7
click at [181, 311] on div "Bonjour Louis, Concernant la demande de Marie Rackham-Mann, un seul devis a été…" at bounding box center [319, 290] width 350 height 91
copy div "Bonjour Louis, Concernant la demande de Marie Rackham-Mann, un seul devis a été…"
click at [445, 215] on span "Répondre" at bounding box center [443, 215] width 35 height 10
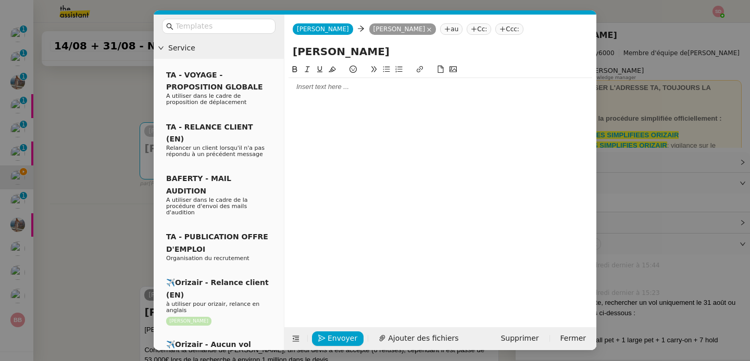
click at [357, 85] on div at bounding box center [441, 86] width 304 height 9
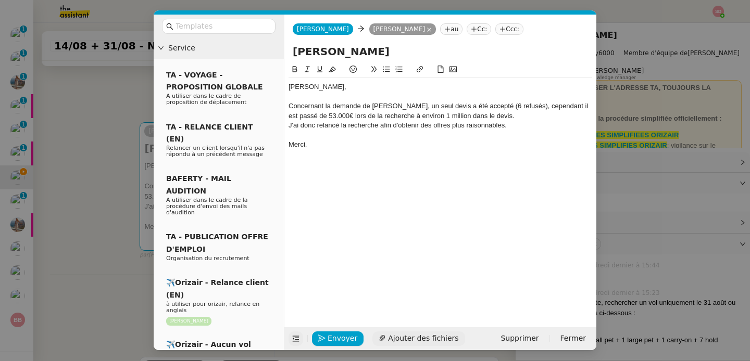
click at [297, 341] on icon at bounding box center [295, 338] width 7 height 7
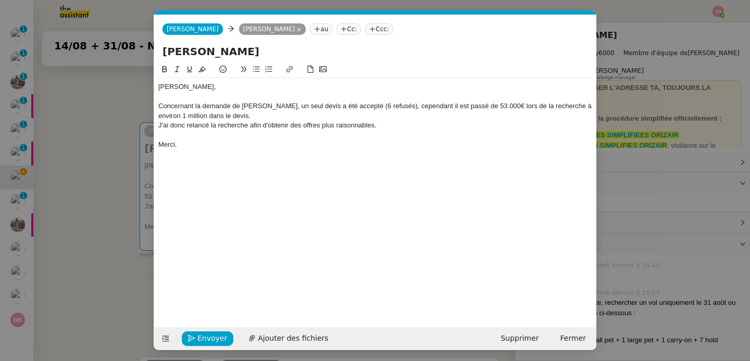
click at [312, 106] on div "Concernant la demande de Marie Rackham-Mann, un seul devis a été accepté (6 ref…" at bounding box center [375, 111] width 434 height 19
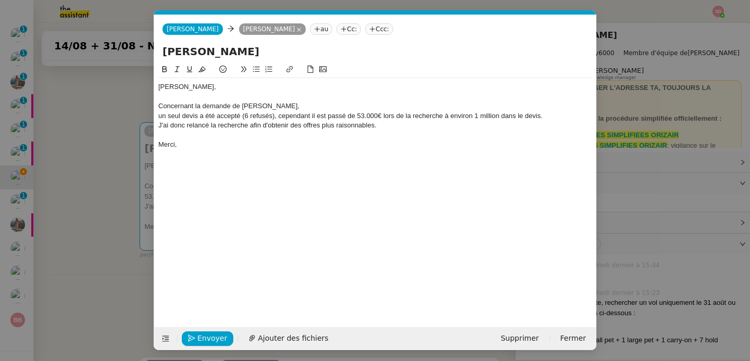
click at [437, 103] on div "Concernant la demande de Marie Rackham-Mann," at bounding box center [375, 106] width 434 height 9
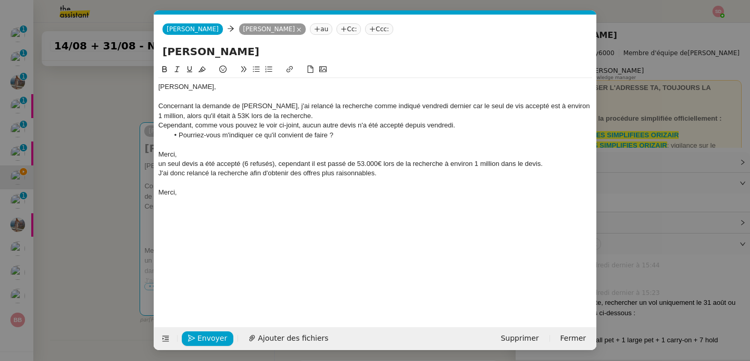
click at [416, 164] on div "un seul devis a été accepté (6 refusés), cependant il est passé de 53.000€ lors…" at bounding box center [375, 163] width 434 height 9
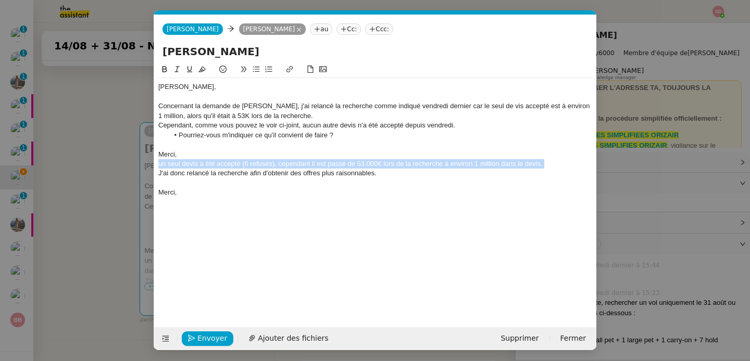
click at [416, 164] on div "un seul devis a été accepté (6 refusés), cependant il est passé de 53.000€ lors…" at bounding box center [375, 163] width 434 height 9
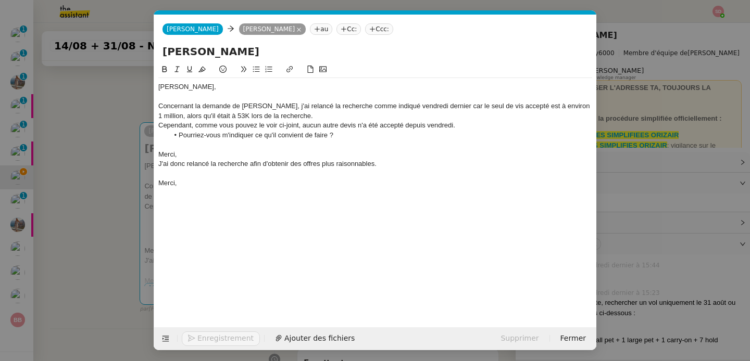
click at [351, 163] on div "J'ai donc relancé la recherche afin d'obtenir des offres plus raisonnables." at bounding box center [375, 163] width 434 height 9
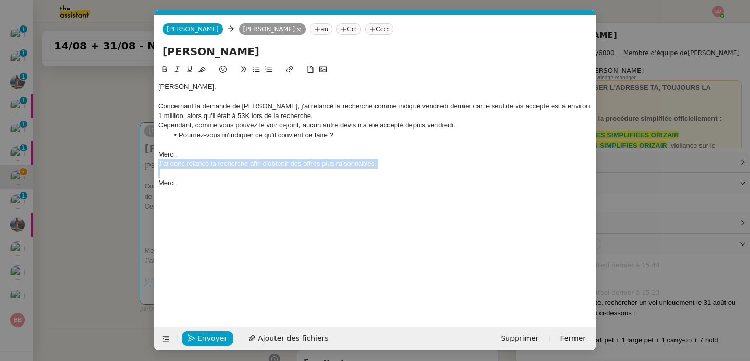
click at [351, 163] on div "J'ai donc relancé la recherche afin d'obtenir des offres plus raisonnables." at bounding box center [375, 163] width 434 height 9
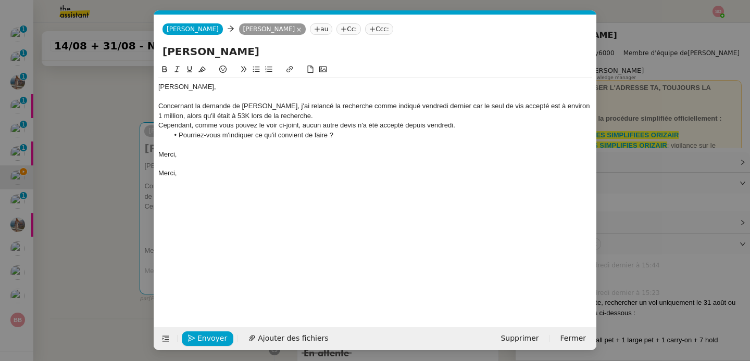
click at [325, 171] on div "Merci," at bounding box center [375, 173] width 434 height 9
click at [524, 105] on div "Concernant la demande de Marie Rackham-Mann, j'ai relancé la recherche comme in…" at bounding box center [375, 111] width 434 height 19
click at [565, 112] on div "Concernant la demande de Marie Rackham-Mann, j'ai relancé la recherche comme in…" at bounding box center [375, 111] width 434 height 19
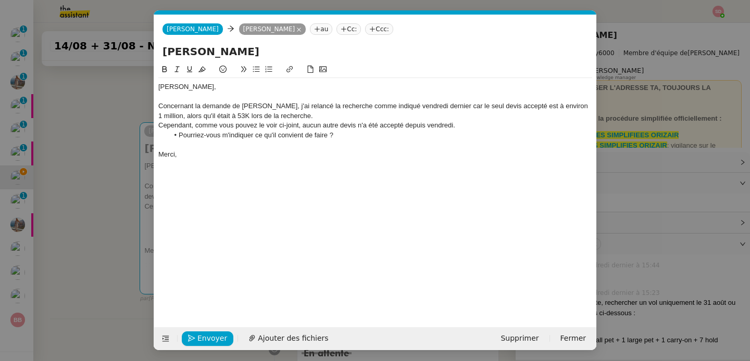
click at [565, 112] on div "Concernant la demande de Marie Rackham-Mann, j'ai relancé la recherche comme in…" at bounding box center [375, 111] width 434 height 19
click at [563, 106] on div "Concernant la demande de Marie Rackham-Mann, j'ai relancé la recherche comme in…" at bounding box center [375, 111] width 434 height 19
click at [297, 333] on span "Ajouter des fichiers" at bounding box center [293, 339] width 70 height 12
click at [247, 117] on div "Concernant la demande de Marie Rackham-Mann, j'ai relancé la recherche comme in…" at bounding box center [375, 111] width 434 height 19
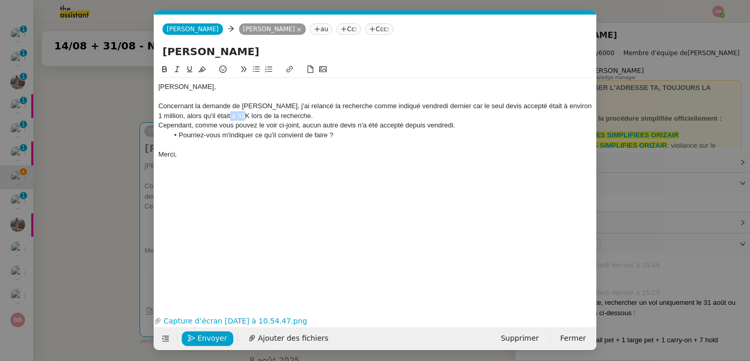
click at [247, 117] on div "Concernant la demande de Marie Rackham-Mann, j'ai relancé la recherche comme in…" at bounding box center [375, 111] width 434 height 19
drag, startPoint x: 259, startPoint y: 115, endPoint x: 242, endPoint y: 119, distance: 18.1
click at [242, 119] on div "Concernant la demande de Marie Rackham-Mann, j'ai relancé la recherche comme in…" at bounding box center [375, 111] width 434 height 19
click at [241, 153] on div "Merci," at bounding box center [375, 154] width 434 height 9
click at [198, 339] on span "Envoyer" at bounding box center [212, 339] width 30 height 12
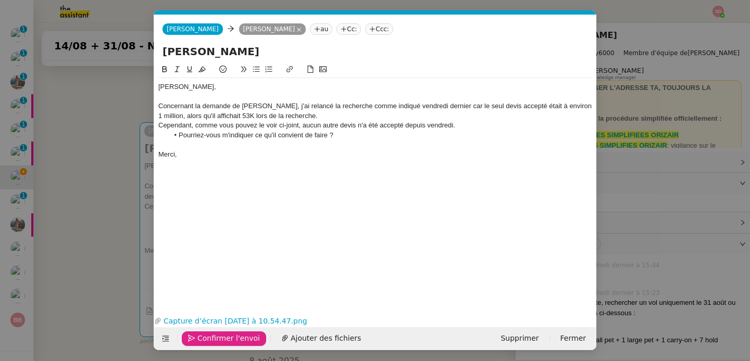
click at [198, 339] on span "Confirmer l'envoi" at bounding box center [228, 339] width 62 height 12
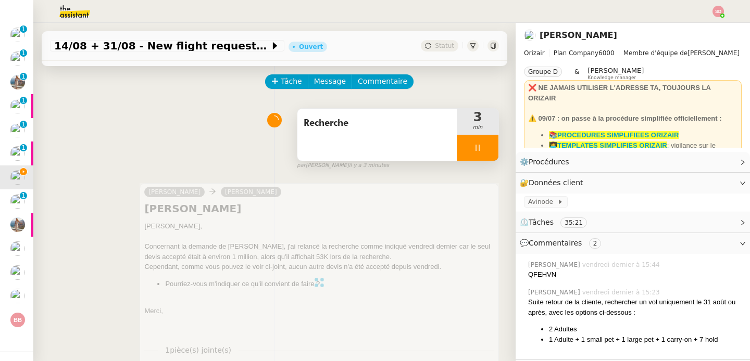
scroll to position [0, 0]
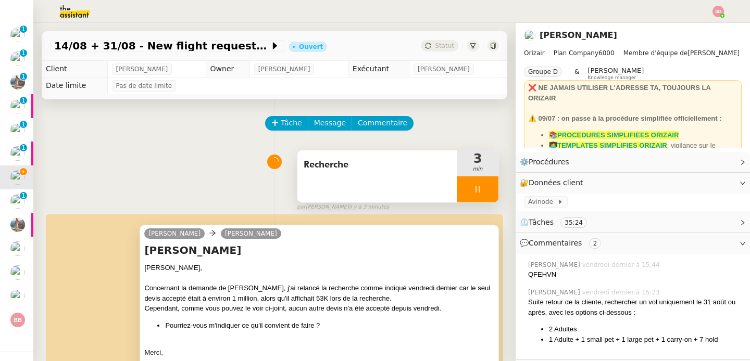
click at [473, 189] on icon at bounding box center [477, 189] width 8 height 8
click at [478, 187] on button at bounding box center [488, 190] width 21 height 26
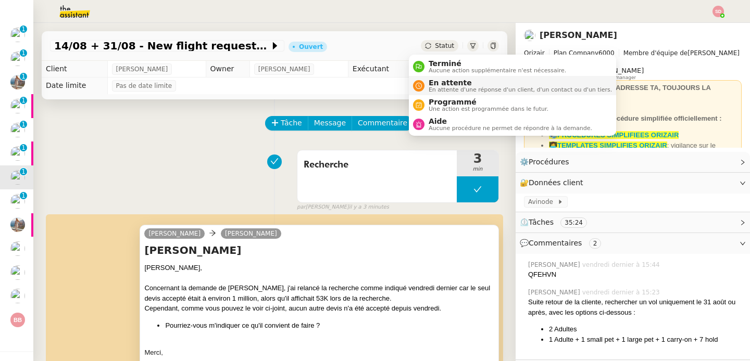
click at [422, 85] on nz-avatar at bounding box center [418, 85] width 11 height 11
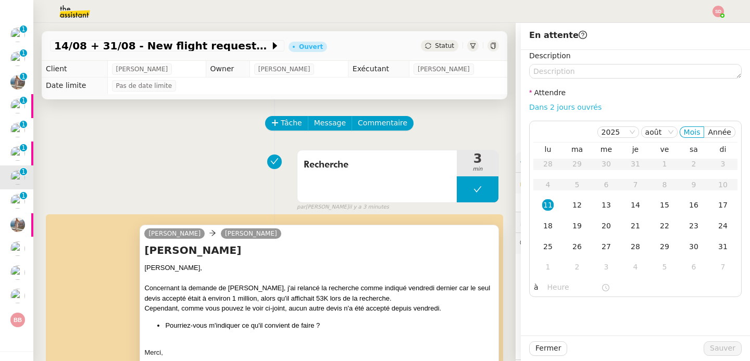
click at [578, 105] on link "Dans 2 jours ouvrés" at bounding box center [565, 107] width 72 height 8
type input "07:00"
click at [717, 343] on div "Fermer Sauver" at bounding box center [635, 349] width 229 height 26
click at [717, 347] on span "Sauver" at bounding box center [723, 349] width 26 height 12
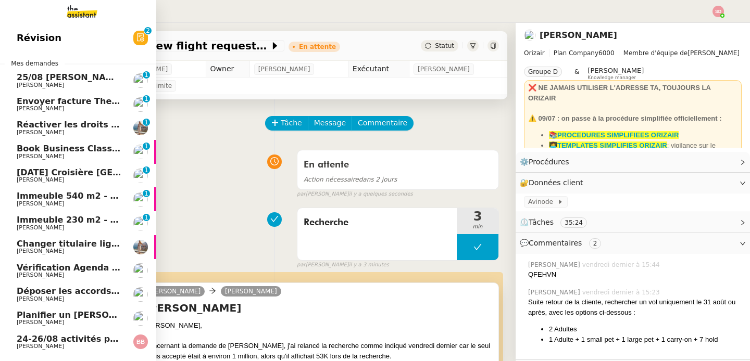
click at [112, 78] on span "25/08 Ariel x Lesley Silverman" at bounding box center [110, 77] width 187 height 10
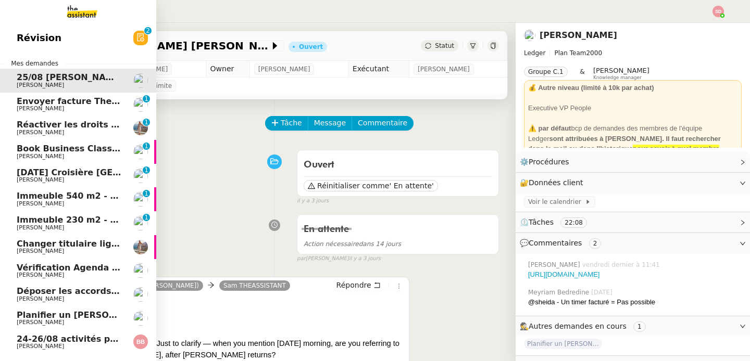
click at [46, 129] on span "Laura Gauthier" at bounding box center [40, 132] width 47 height 7
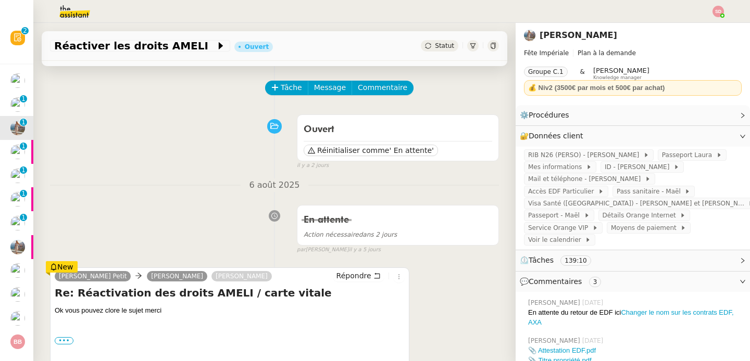
scroll to position [159, 0]
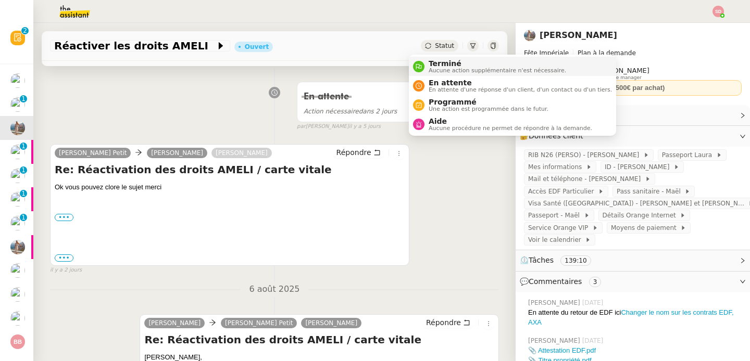
click at [432, 74] on li "Terminé Aucune action supplémentaire n'est nécessaire." at bounding box center [512, 66] width 207 height 19
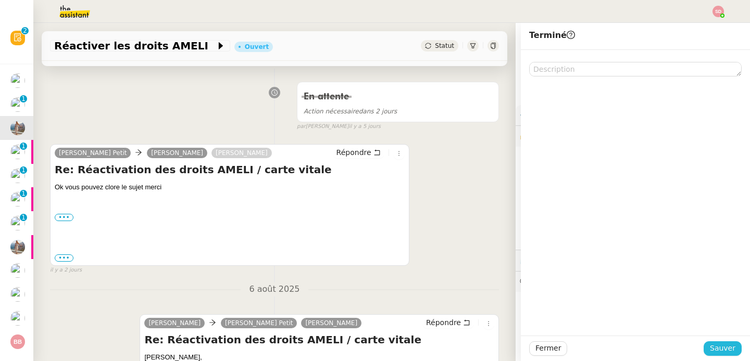
click at [724, 351] on span "Sauver" at bounding box center [723, 349] width 26 height 12
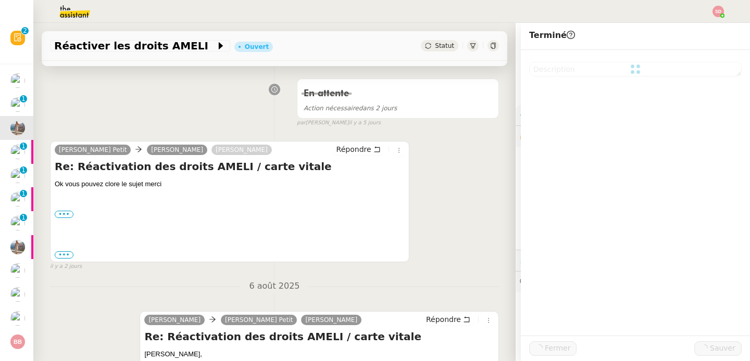
scroll to position [156, 0]
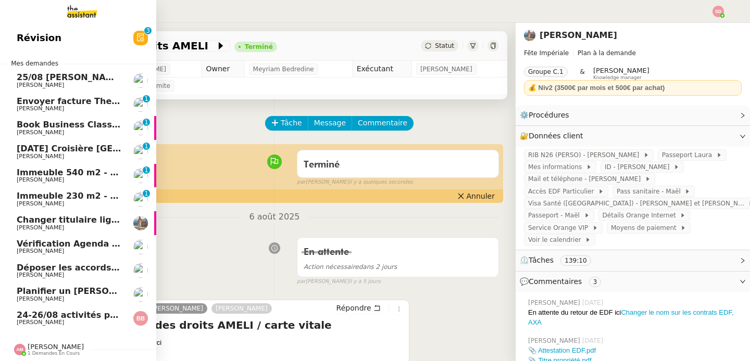
click at [77, 125] on span "Book Business Class Flights" at bounding box center [82, 125] width 130 height 10
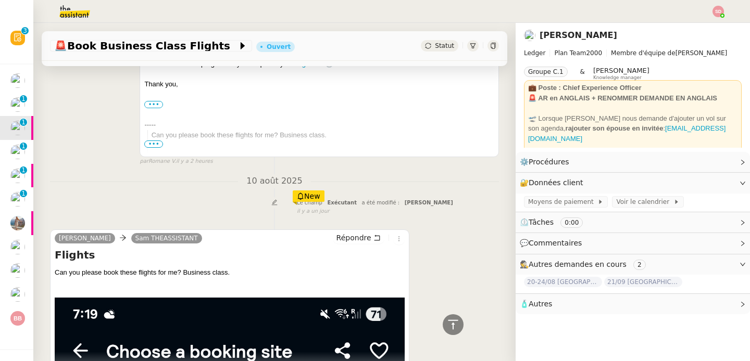
scroll to position [329, 0]
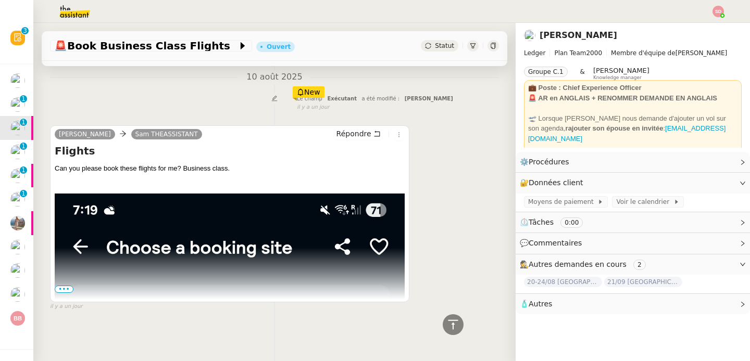
click at [58, 286] on span "•••" at bounding box center [64, 289] width 19 height 7
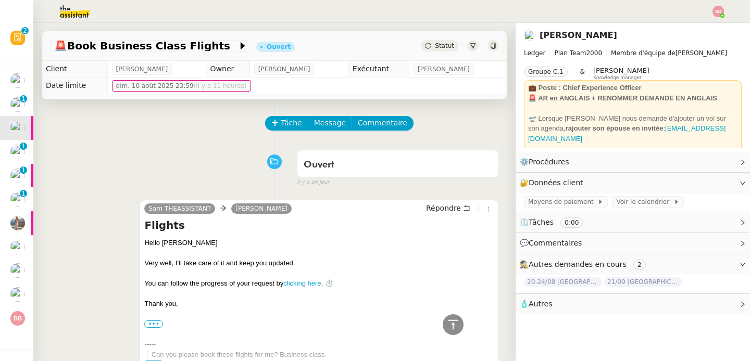
scroll to position [0, 0]
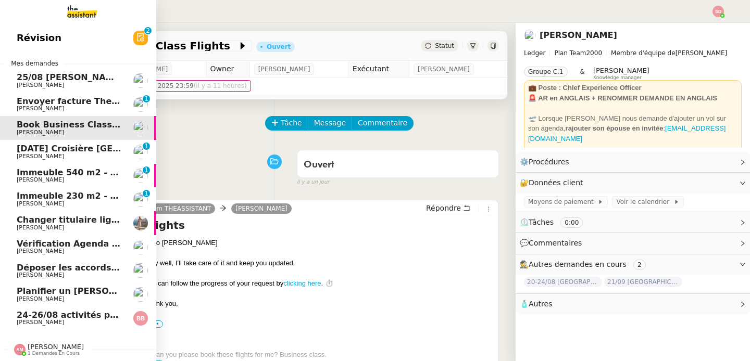
click at [51, 220] on span "Changer titulaire ligne EDF" at bounding box center [81, 220] width 128 height 10
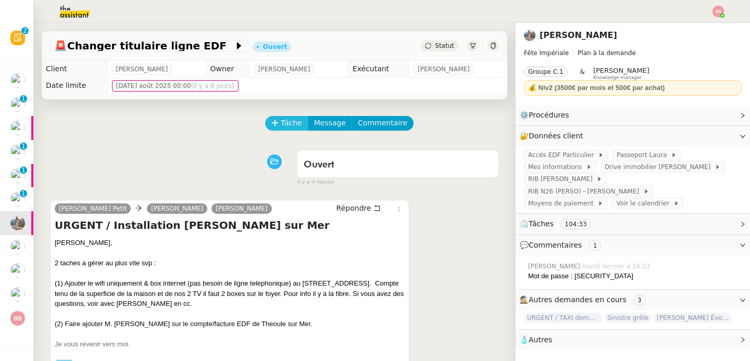
click at [281, 122] on span "Tâche" at bounding box center [291, 123] width 21 height 12
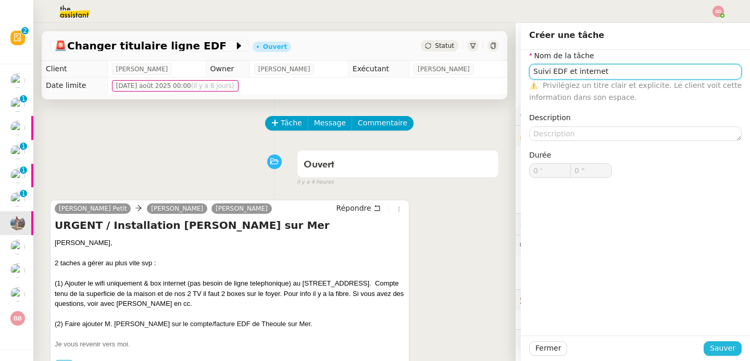
type input "Suivi EDF et internet"
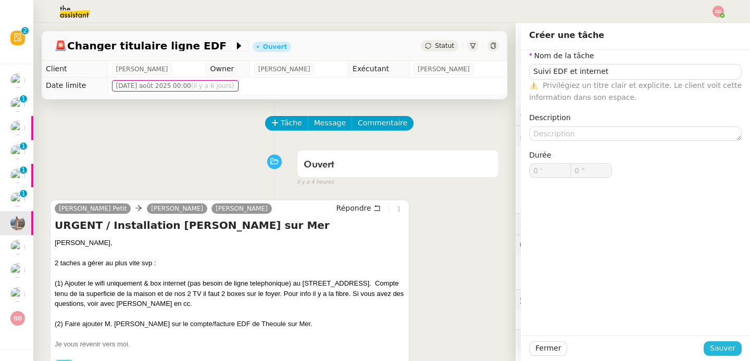
click at [718, 356] on button "Sauver" at bounding box center [723, 349] width 38 height 15
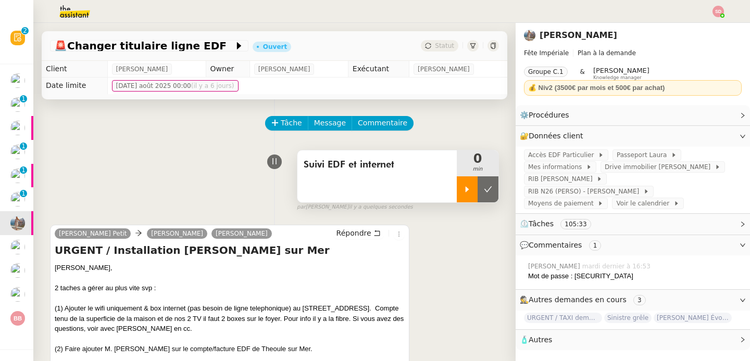
click at [463, 192] on icon at bounding box center [467, 189] width 8 height 8
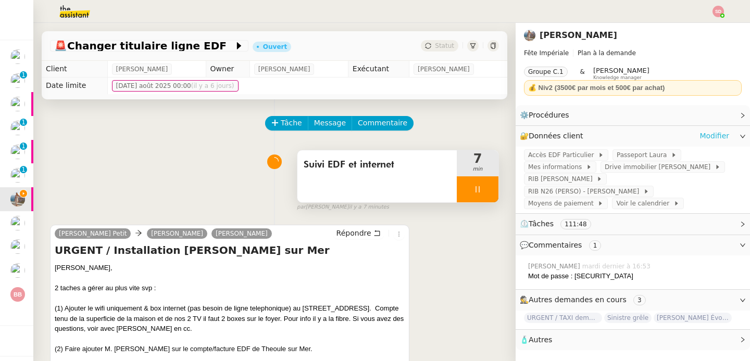
click at [700, 134] on link "Modifier" at bounding box center [714, 136] width 30 height 12
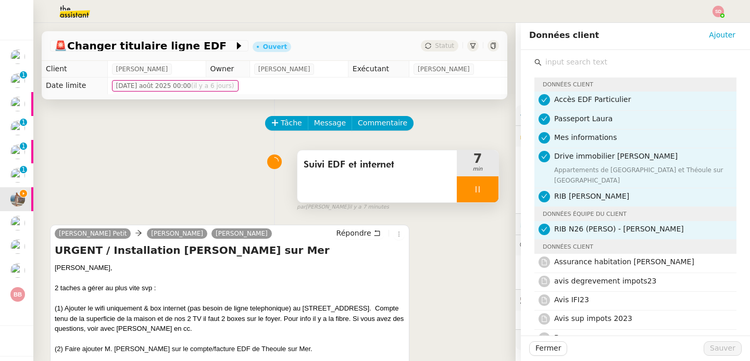
click at [602, 63] on input "text" at bounding box center [639, 62] width 195 height 14
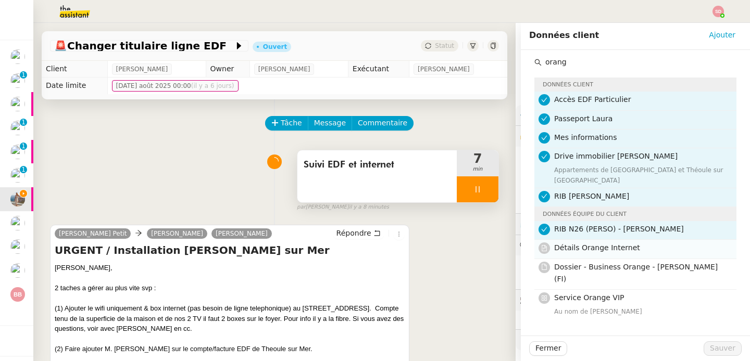
type input "orang"
click at [618, 244] on span "Détails Orange Internet" at bounding box center [597, 248] width 86 height 8
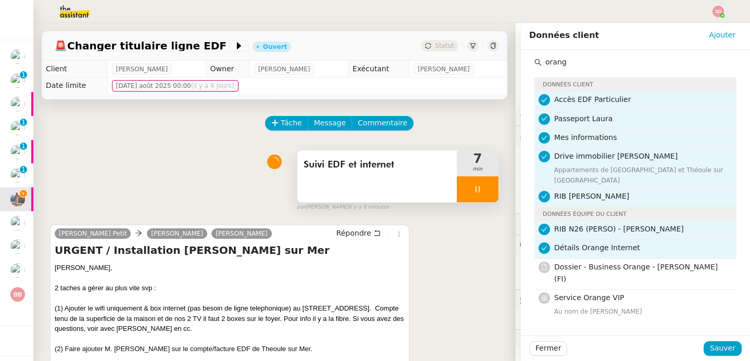
click at [709, 337] on div "Fermer Sauver" at bounding box center [635, 349] width 229 height 26
click at [711, 344] on span "Sauver" at bounding box center [723, 349] width 26 height 12
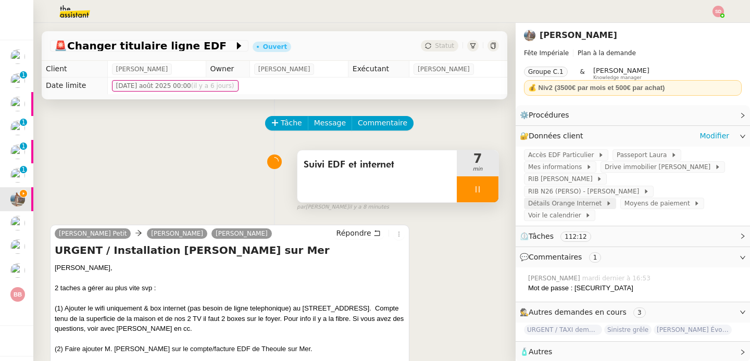
click at [572, 198] on span "Détails Orange Internet" at bounding box center [567, 203] width 78 height 10
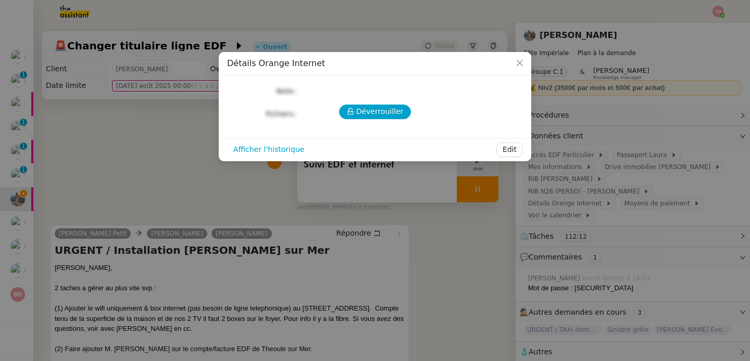
click at [387, 120] on div "Déverrouiller Note Fichiers Upload" at bounding box center [375, 102] width 296 height 37
click at [386, 116] on span "Déverrouiller" at bounding box center [379, 112] width 47 height 12
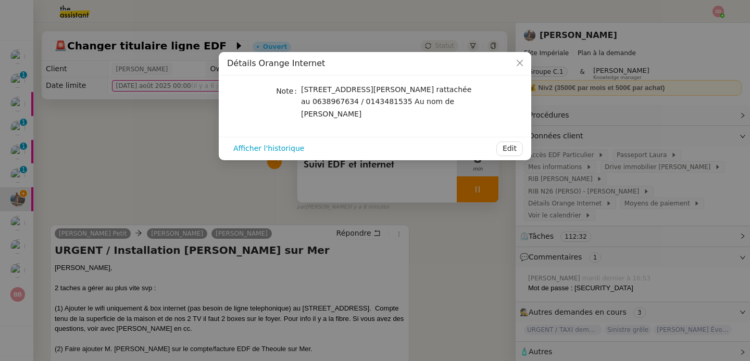
click at [146, 140] on nz-modal-container "Détails Orange Internet Note 19 rue Réaumur Ligne rattachée au 0638967634 / 014…" at bounding box center [375, 180] width 750 height 361
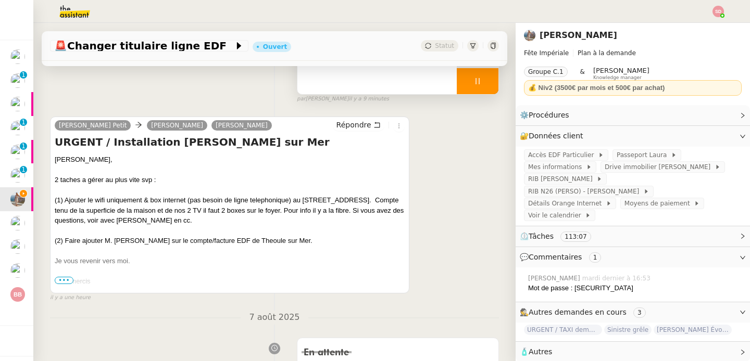
scroll to position [111, 0]
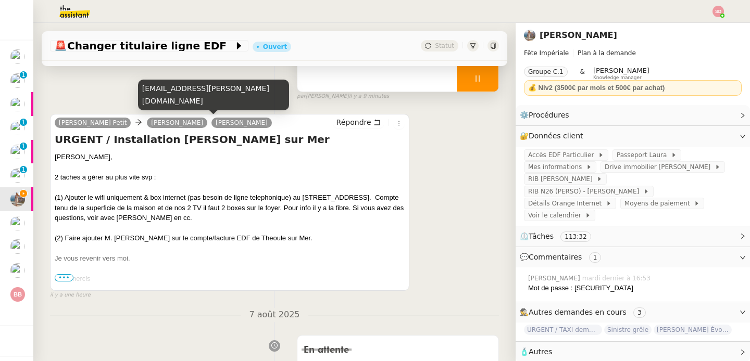
drag, startPoint x: 235, startPoint y: 123, endPoint x: 165, endPoint y: 124, distance: 69.8
click at [165, 124] on div "Laura Gauthier Petit Alex Matthieu Espinoza Répondre" at bounding box center [230, 125] width 350 height 16
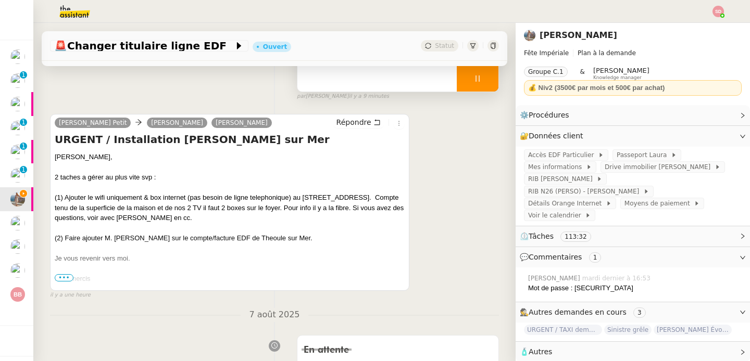
copy link "Matthieu Espinoza"
click at [229, 270] on div at bounding box center [230, 269] width 350 height 10
click at [573, 155] on span "Accès EDF Particulier" at bounding box center [563, 155] width 70 height 10
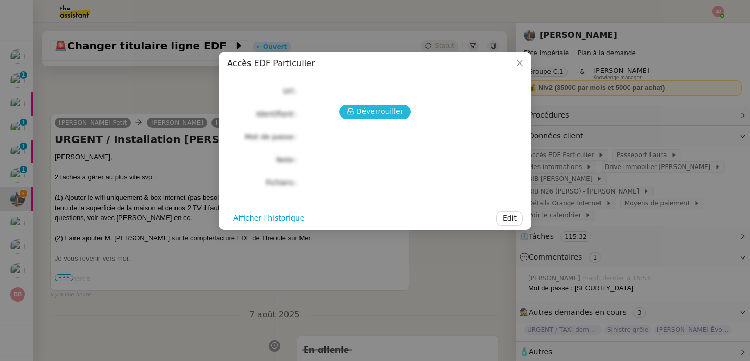
click at [373, 111] on span "Déverrouiller" at bounding box center [379, 112] width 47 height 12
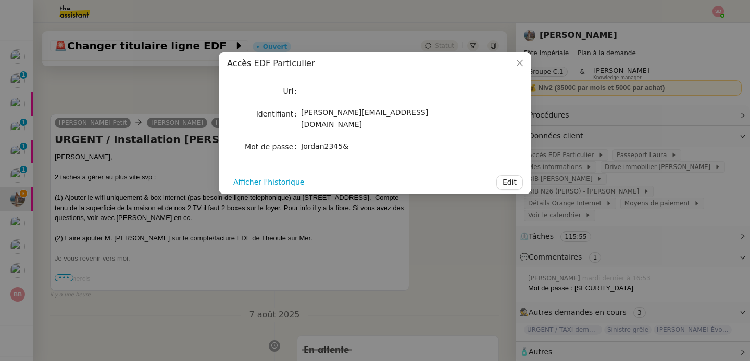
click at [337, 117] on span "laura@feteimperiale.fr" at bounding box center [364, 118] width 127 height 20
click at [335, 142] on span "Jordan2345&" at bounding box center [324, 146] width 47 height 8
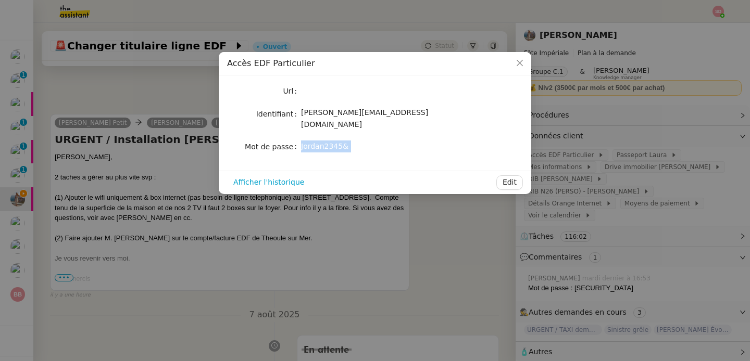
click at [335, 142] on span "Jordan2345&" at bounding box center [324, 146] width 47 height 8
click at [164, 154] on nz-modal-container "Accès EDF Particulier Url Identifiant laura@feteimperiale.fr Mot de passe Jorda…" at bounding box center [375, 180] width 750 height 361
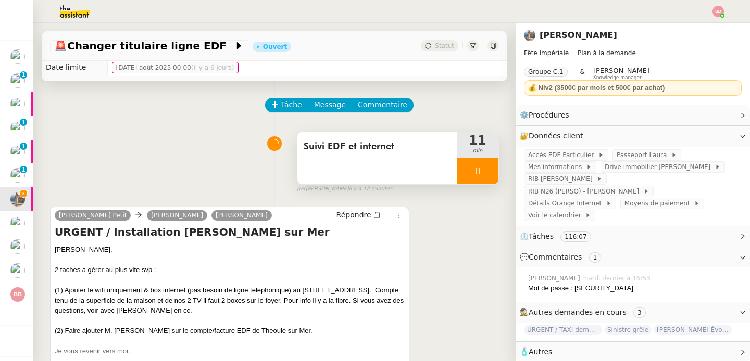
scroll to position [0, 0]
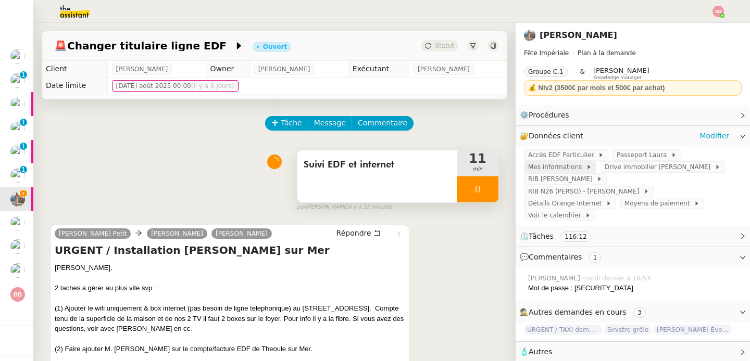
click at [577, 170] on div "Mes informations" at bounding box center [560, 167] width 64 height 10
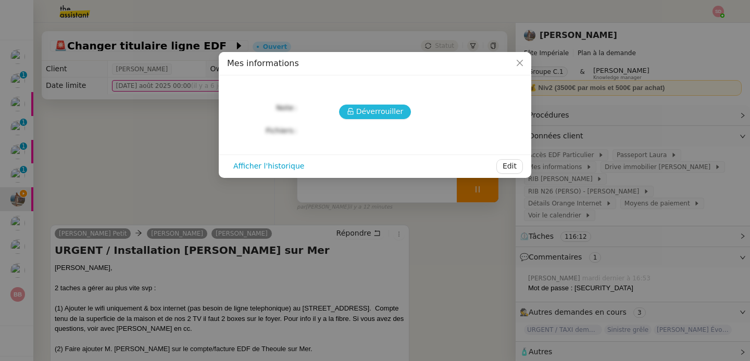
click at [369, 108] on span "Déverrouiller" at bounding box center [379, 112] width 47 height 12
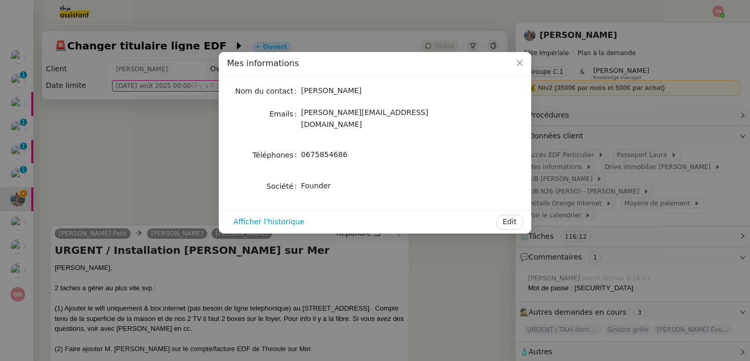
click at [324, 151] on span "0675854686" at bounding box center [324, 155] width 46 height 8
click at [646, 187] on nz-modal-container "Mes informations Nom du contact Laura Gauthier Emails laura@feteimperiale.fr Té…" at bounding box center [375, 180] width 750 height 361
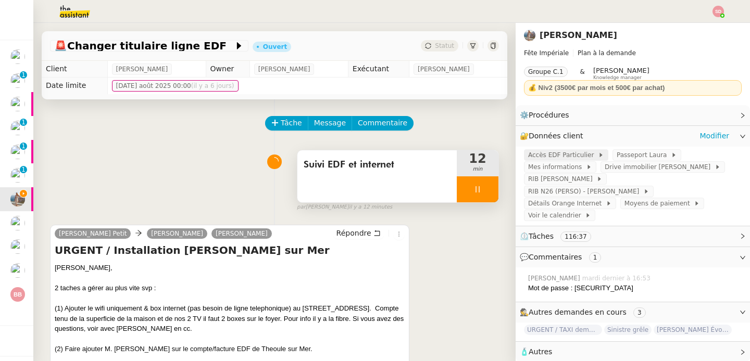
click at [580, 154] on span "Accès EDF Particulier" at bounding box center [563, 155] width 70 height 10
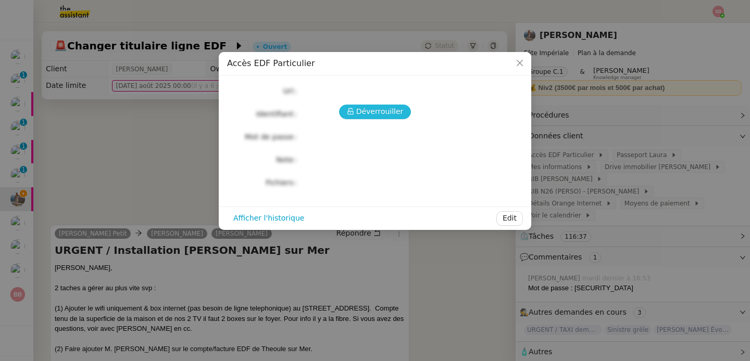
click at [354, 113] on icon at bounding box center [350, 111] width 7 height 7
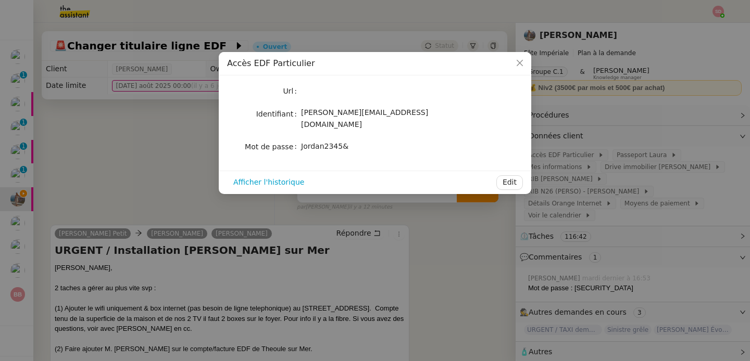
click at [160, 148] on nz-modal-container "Accès EDF Particulier Url Identifiant laura@feteimperiale.fr Mot de passe Jorda…" at bounding box center [375, 180] width 750 height 361
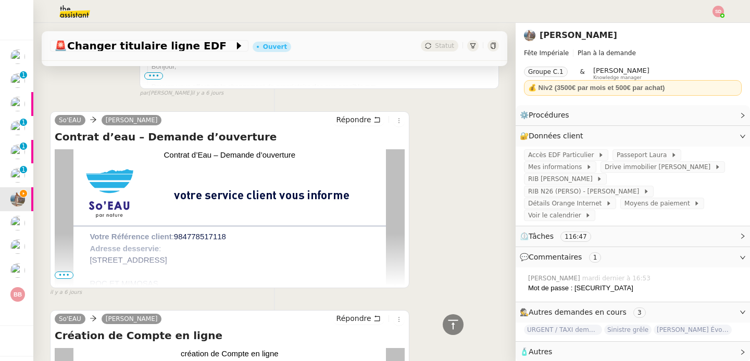
scroll to position [819, 0]
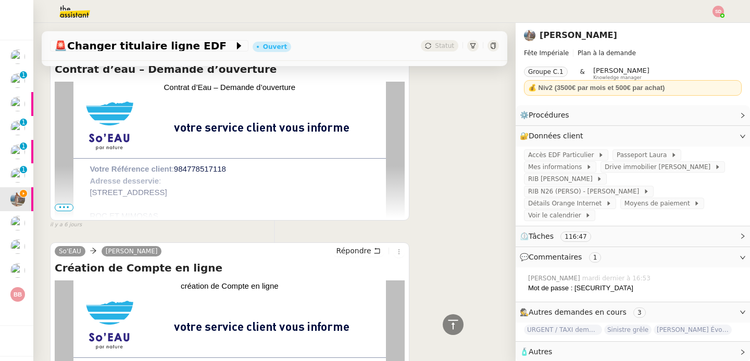
click at [66, 205] on span "•••" at bounding box center [64, 207] width 19 height 7
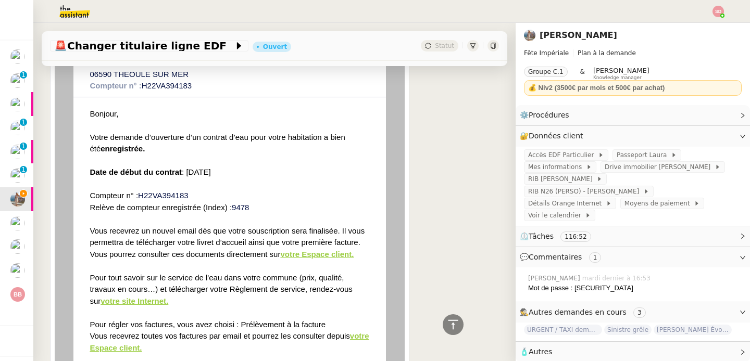
scroll to position [978, 0]
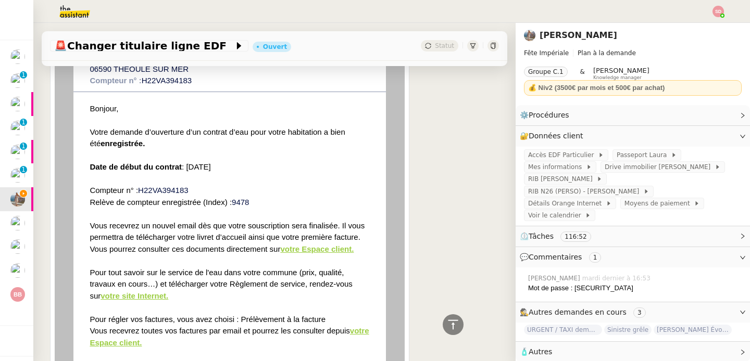
click at [316, 251] on link "votre Espace client." at bounding box center [316, 249] width 73 height 9
click at [586, 283] on div "Mot de passe : g|v@1|z^t3Pu" at bounding box center [635, 288] width 214 height 10
drag, startPoint x: 566, startPoint y: 277, endPoint x: 618, endPoint y: 279, distance: 51.6
click at [618, 283] on div "Mot de passe : g|v@1|z^t3Pu" at bounding box center [635, 288] width 214 height 10
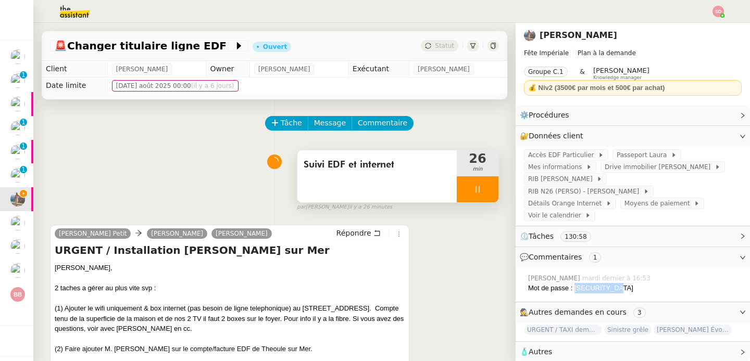
scroll to position [67, 0]
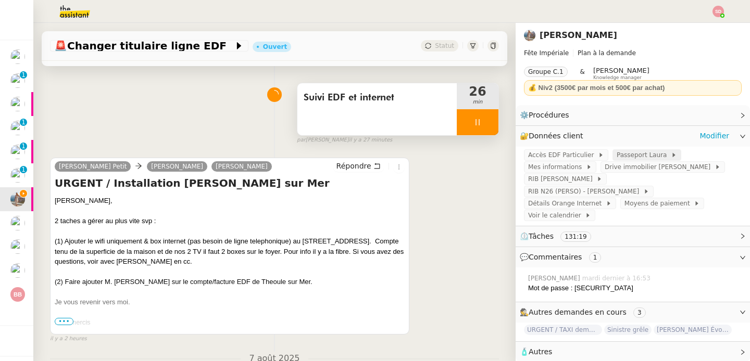
click at [640, 153] on span "Passeport Laura" at bounding box center [644, 155] width 54 height 10
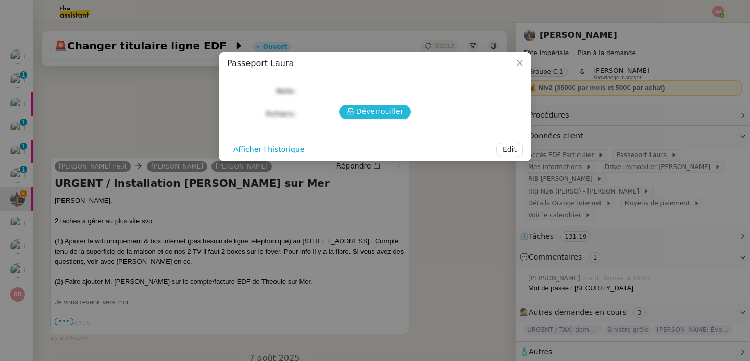
click at [353, 115] on icon at bounding box center [350, 111] width 6 height 7
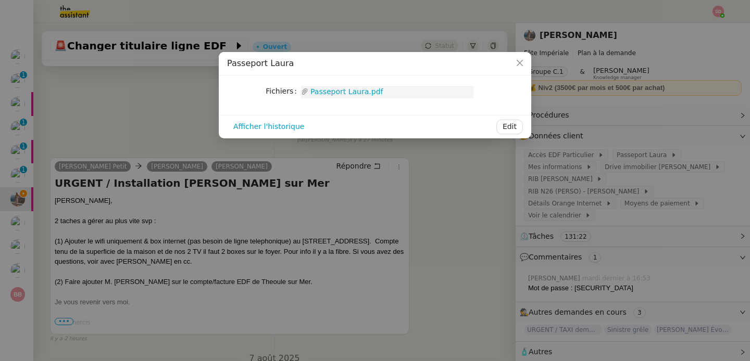
click at [355, 89] on link "Passeport Laura.pdf" at bounding box center [390, 92] width 165 height 12
click at [122, 118] on nz-modal-container "Passeport Laura Fichiers Upload Passeport Laura.pdf Afficher l'historique Edit" at bounding box center [375, 180] width 750 height 361
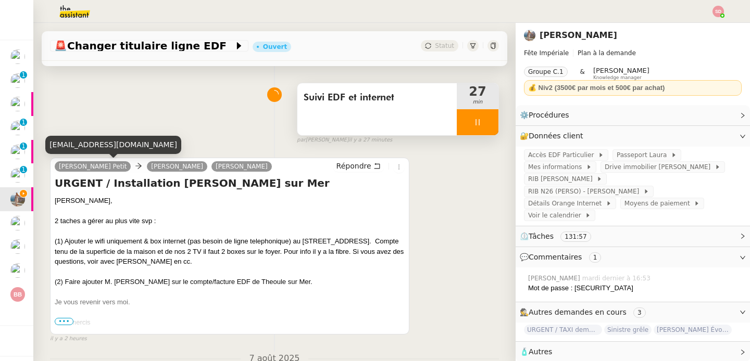
click at [103, 139] on div "lauragpetit@gmail.com" at bounding box center [113, 145] width 136 height 18
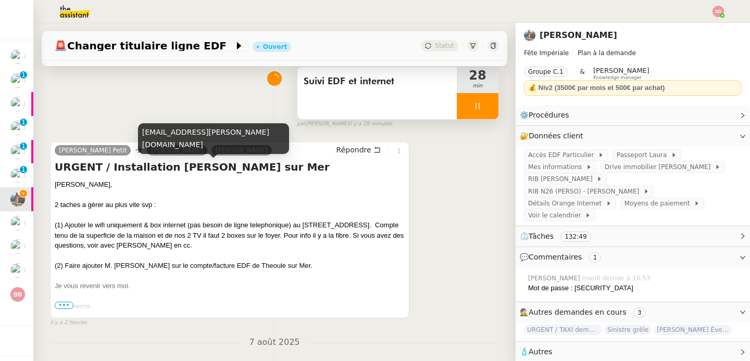
scroll to position [130, 0]
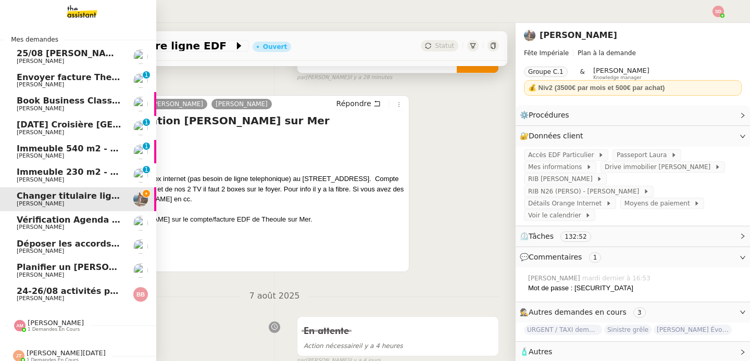
click at [52, 328] on span "1 demandes en cours" at bounding box center [54, 330] width 52 height 6
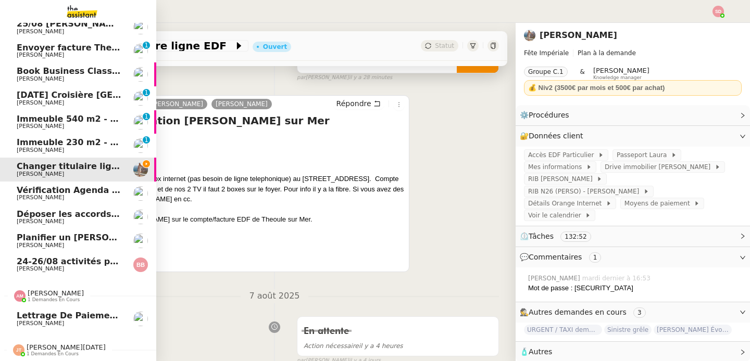
click at [55, 290] on span "[PERSON_NAME]" at bounding box center [56, 294] width 56 height 8
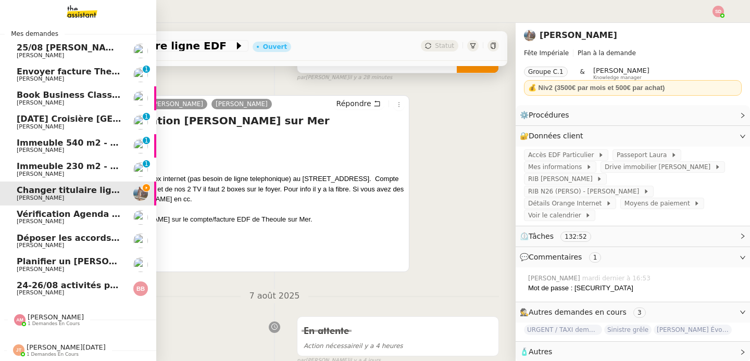
click at [44, 344] on span "Jean-Noël De Tinguy" at bounding box center [66, 348] width 79 height 8
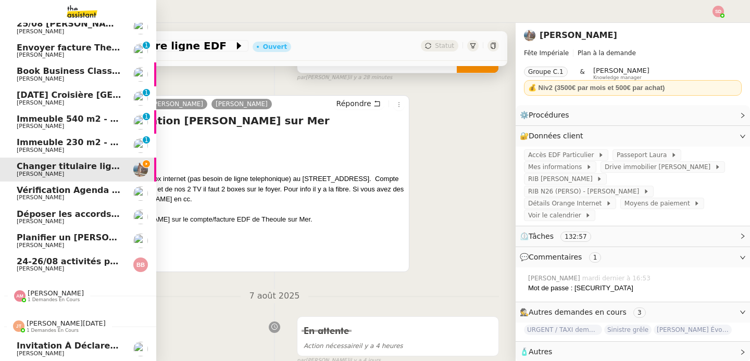
click at [57, 320] on span "Jean-Noël De Tinguy" at bounding box center [66, 324] width 79 height 8
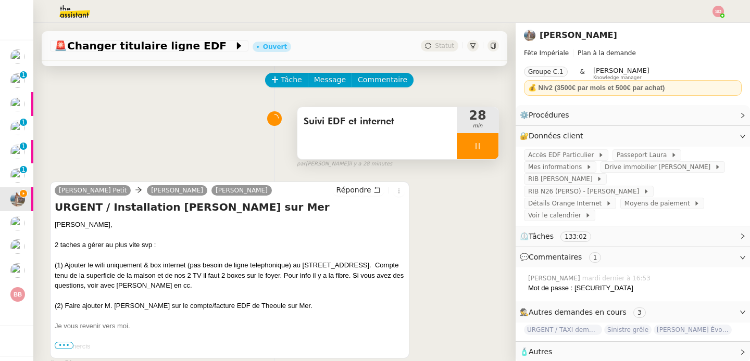
scroll to position [0, 0]
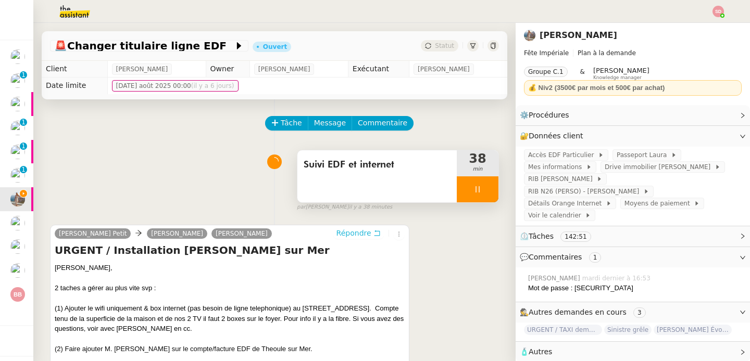
click at [350, 235] on span "Répondre" at bounding box center [353, 233] width 35 height 10
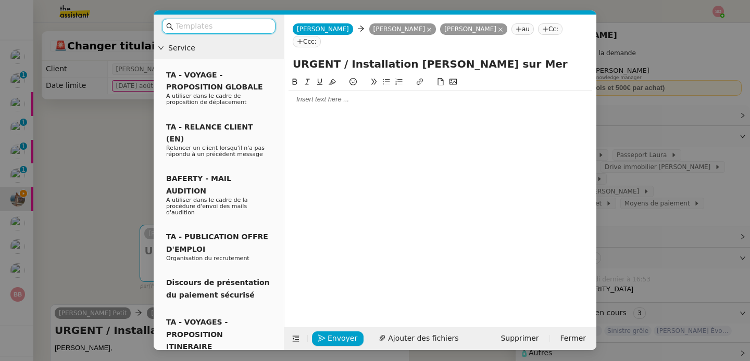
click at [360, 93] on div at bounding box center [441, 100] width 304 height 18
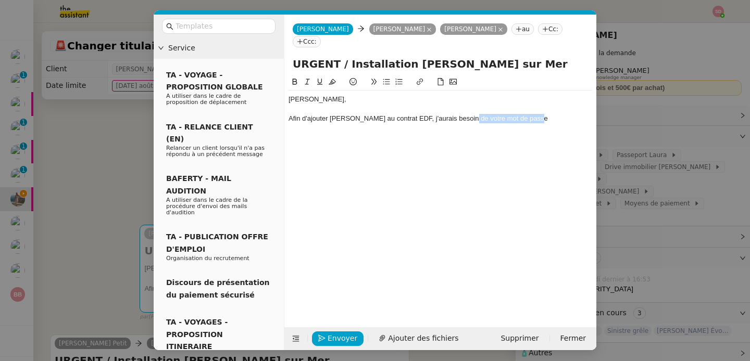
drag, startPoint x: 467, startPoint y: 107, endPoint x: 569, endPoint y: 111, distance: 101.6
click at [569, 114] on div "Afin d'ajouter Mr Espinoza au contrat EDF, j'aurais besoin de votre mot de passe" at bounding box center [441, 118] width 304 height 9
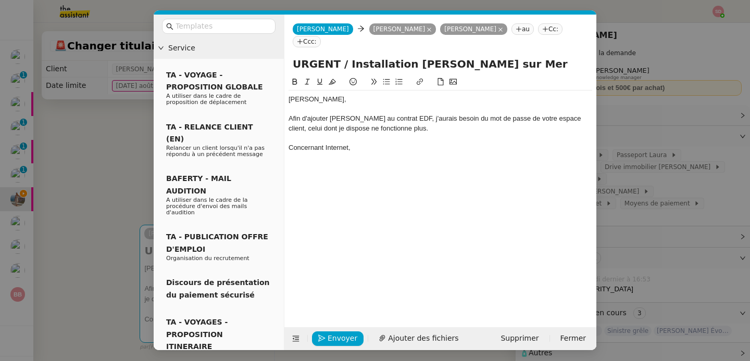
click at [102, 114] on nz-modal-container "Service TA - VOYAGE - PROPOSITION GLOBALE A utiliser dans le cadre de propositi…" at bounding box center [375, 180] width 750 height 361
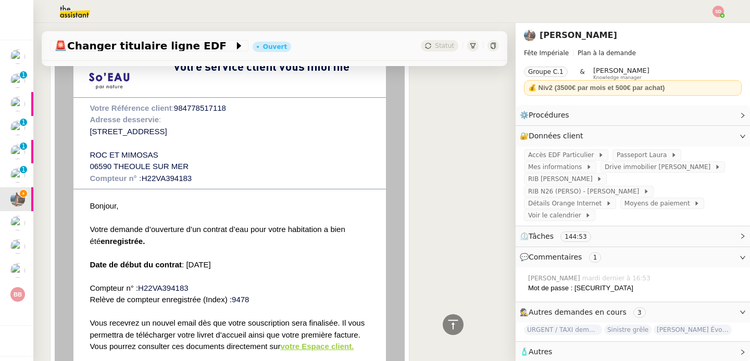
scroll to position [1017, 0]
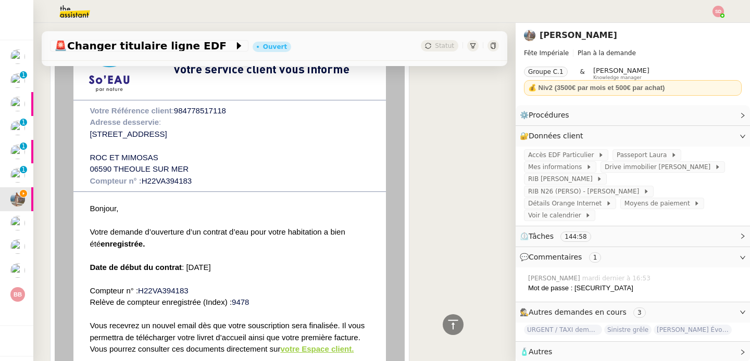
click at [201, 112] on font "984778517118" at bounding box center [200, 110] width 52 height 9
click at [226, 110] on font "984778517118" at bounding box center [200, 110] width 52 height 9
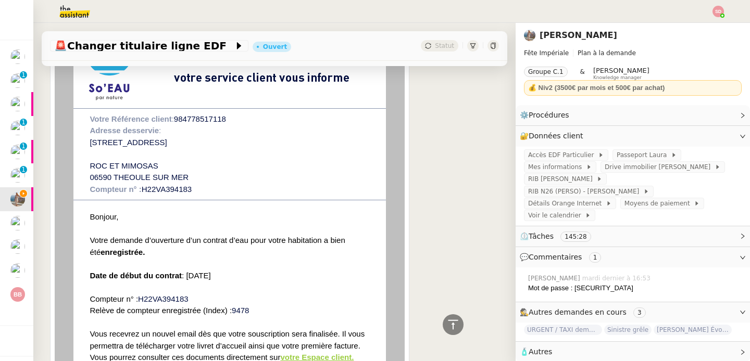
scroll to position [1002, 0]
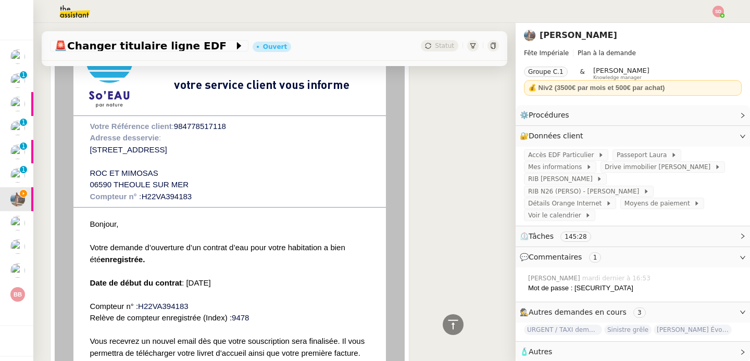
click at [160, 184] on font "33 AVENUE CACTUS ROC ROC ET MIMOSAS 06590 THEOULE SUR MER" at bounding box center [139, 167] width 99 height 44
click at [143, 173] on font "33 AVENUE CACTUS ROC ROC ET MIMOSAS 06590 THEOULE SUR MER" at bounding box center [139, 167] width 99 height 44
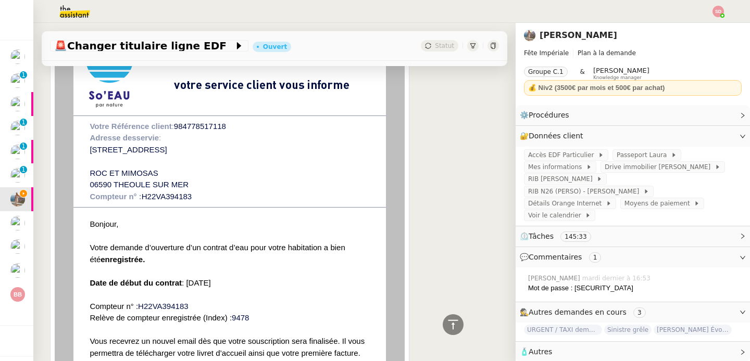
click at [143, 173] on font "33 AVENUE CACTUS ROC ROC ET MIMOSAS 06590 THEOULE SUR MER" at bounding box center [139, 167] width 99 height 44
click at [159, 174] on td "Votre Référence client : 984778517118 Adresse desservie : 33 AVENUE CACTUS ROC …" at bounding box center [229, 161] width 281 height 83
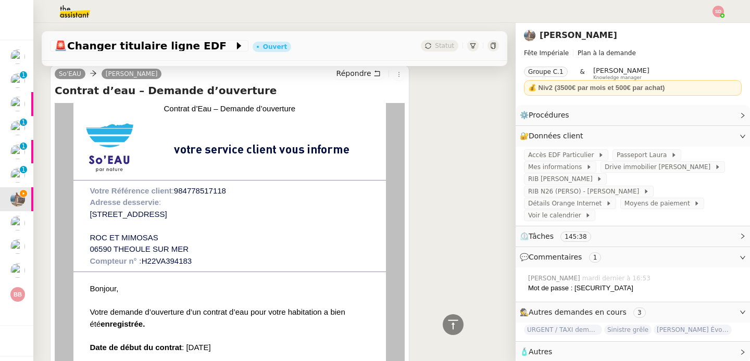
scroll to position [937, 0]
click at [213, 94] on h4 "Contrat d’eau – Demande d’ouverture" at bounding box center [230, 90] width 350 height 15
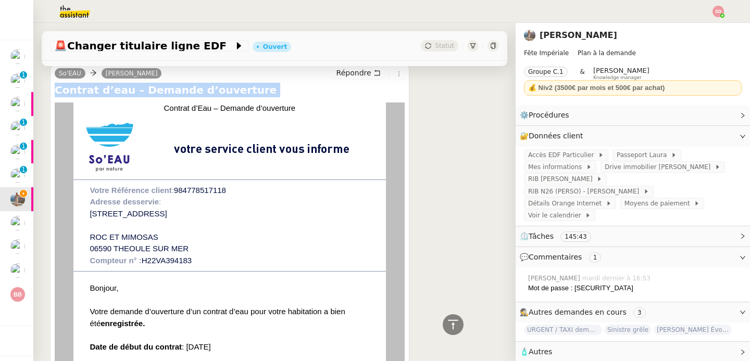
click at [213, 94] on h4 "Contrat d’eau – Demande d’ouverture" at bounding box center [230, 90] width 350 height 15
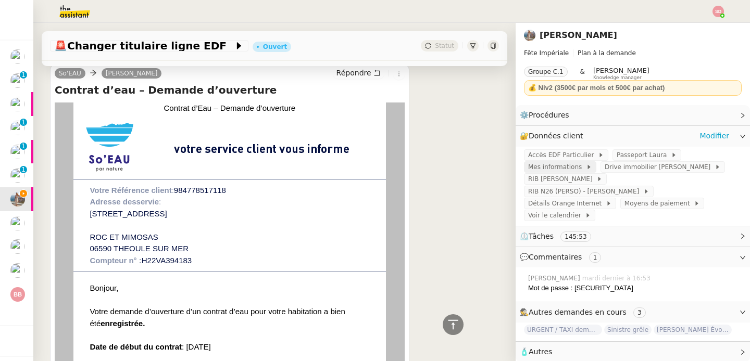
click at [582, 165] on span at bounding box center [584, 167] width 4 height 7
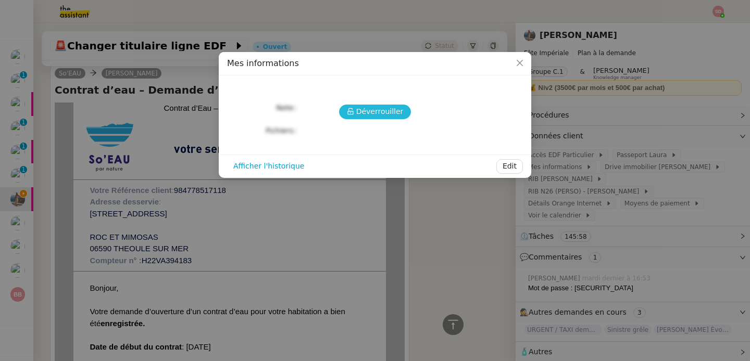
click at [351, 110] on icon at bounding box center [350, 111] width 6 height 7
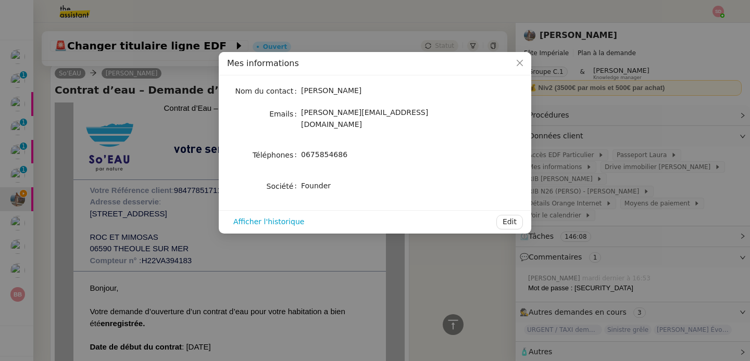
click at [265, 270] on nz-modal-container "Mes informations Nom du contact Laura Gauthier Emails laura@feteimperiale.fr Té…" at bounding box center [375, 180] width 750 height 361
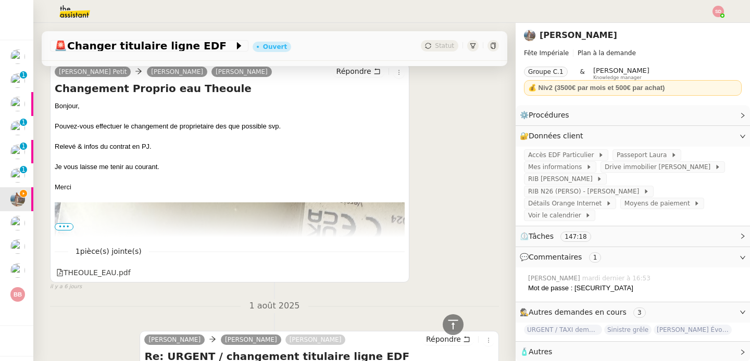
scroll to position [2482, 0]
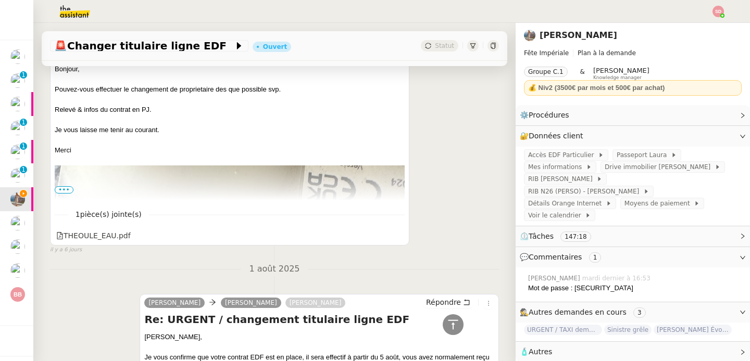
click at [60, 186] on span "•••" at bounding box center [64, 189] width 19 height 7
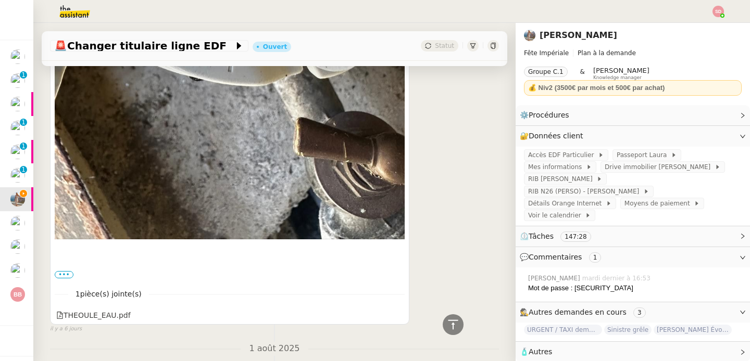
scroll to position [3052, 0]
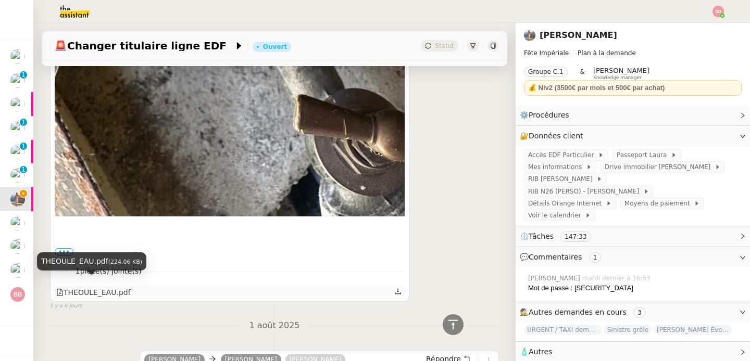
click at [87, 287] on div "THEOULE_EAU.pdf" at bounding box center [93, 293] width 74 height 12
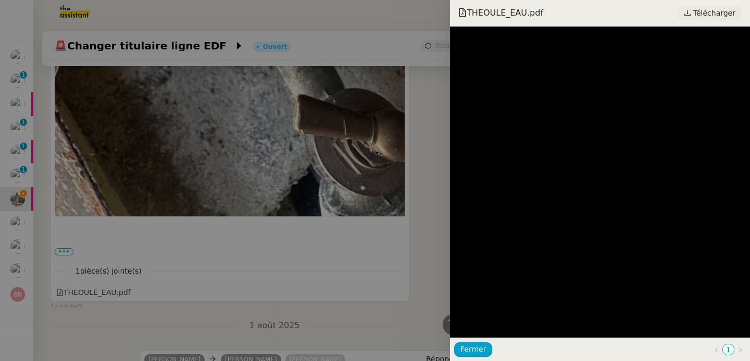
click at [724, 11] on span "Télécharger" at bounding box center [714, 13] width 42 height 14
click at [111, 149] on div at bounding box center [375, 180] width 750 height 361
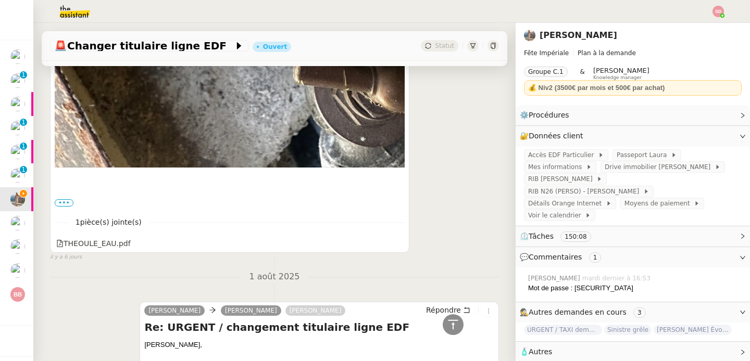
scroll to position [3122, 0]
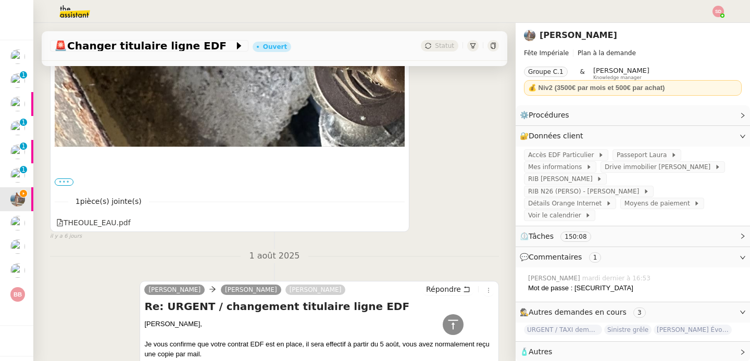
click at [62, 179] on label "•••" at bounding box center [64, 182] width 19 height 7
click at [0, 0] on input "•••" at bounding box center [0, 0] width 0 height 0
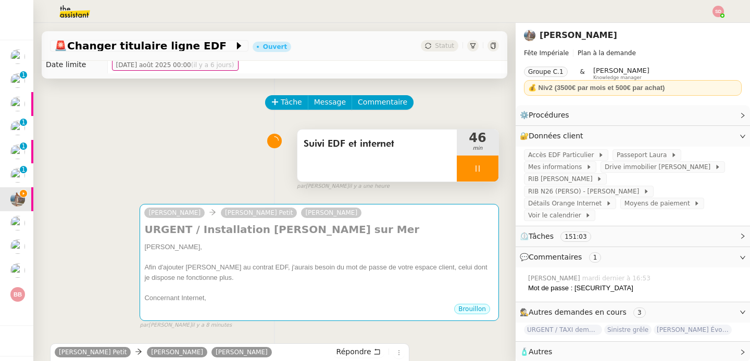
scroll to position [0, 0]
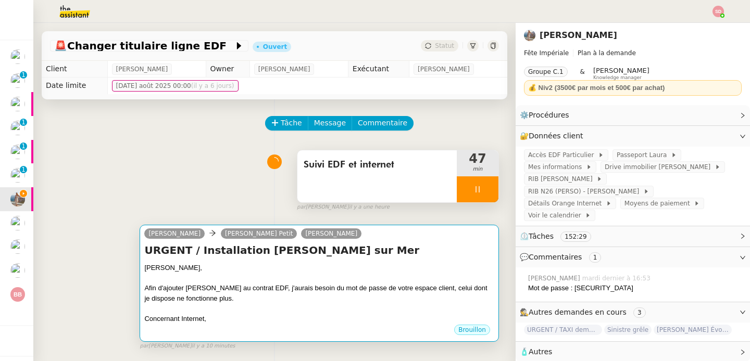
click at [286, 291] on div "Afin d'ajouter Mr Espinoza au contrat EDF, j'aurais besoin du mot de passe de v…" at bounding box center [319, 293] width 350 height 20
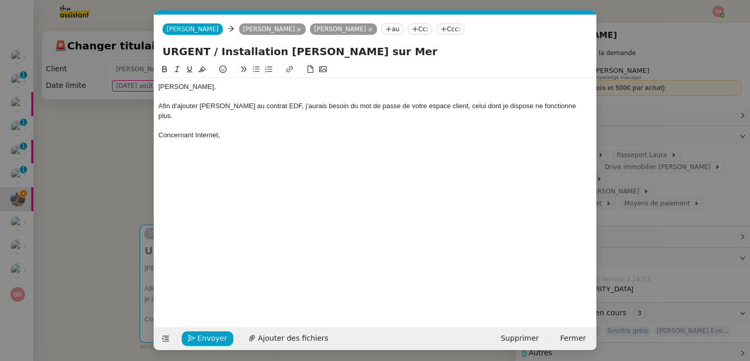
scroll to position [0, 22]
click at [230, 96] on div at bounding box center [375, 96] width 434 height 9
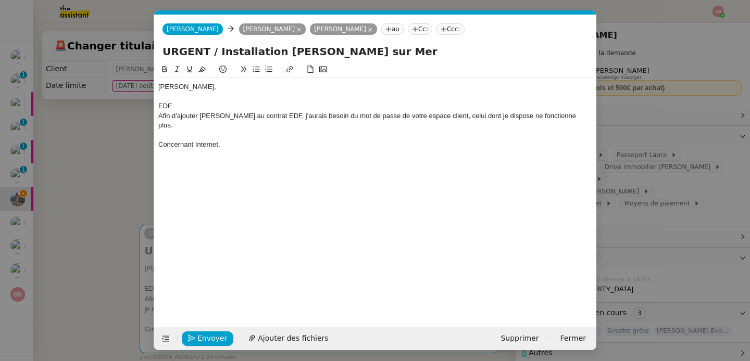
click at [164, 105] on div "EDF" at bounding box center [375, 106] width 434 height 9
click at [162, 68] on icon at bounding box center [164, 69] width 5 height 6
click at [186, 67] on icon at bounding box center [189, 69] width 7 height 7
click at [307, 131] on div at bounding box center [375, 135] width 434 height 9
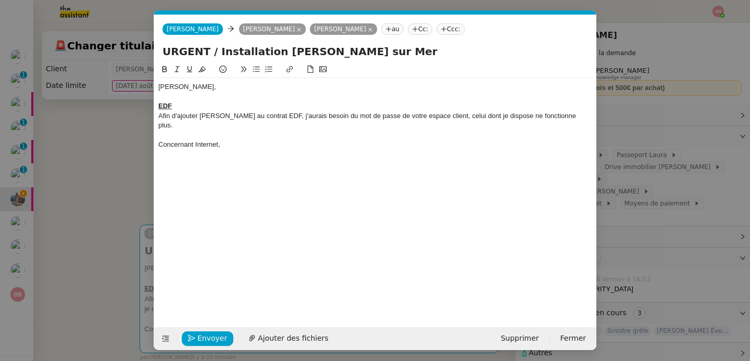
click at [195, 140] on div "Concernant Internet," at bounding box center [375, 144] width 434 height 9
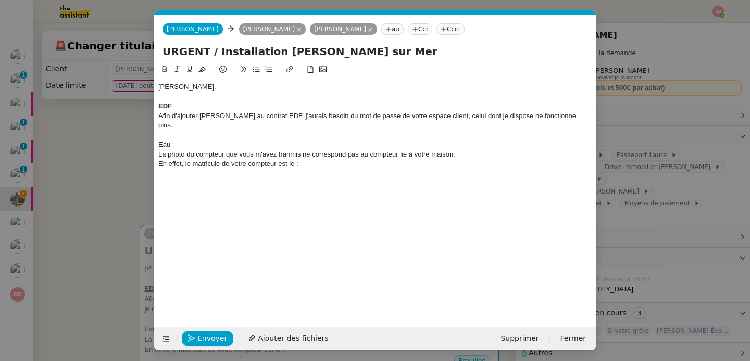
scroll to position [0, 0]
click at [156, 133] on nz-spin "Bonjour Laura, EDF Afin d'ajouter Mr Espinoza au contrat EDF, j'aurais besoin d…" at bounding box center [375, 190] width 442 height 252
click at [161, 140] on div "Eau" at bounding box center [375, 144] width 434 height 9
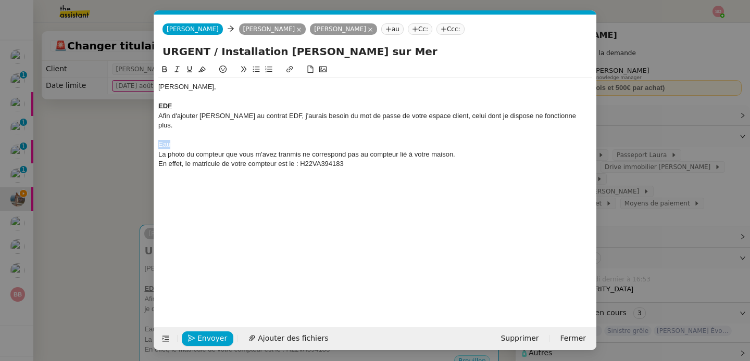
click at [164, 71] on icon at bounding box center [164, 69] width 5 height 6
click at [188, 71] on icon at bounding box center [189, 69] width 7 height 7
click at [290, 150] on div "La photo du compteur que vous m'avez tranmis ne correspond pas au compteur lié …" at bounding box center [375, 154] width 434 height 9
click at [363, 159] on div "En effet, le matricule de votre compteur est le : H22VA394183" at bounding box center [375, 163] width 434 height 9
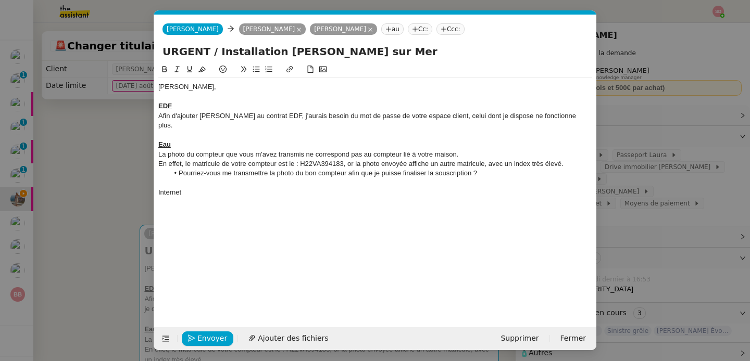
click at [303, 150] on div "La photo du compteur que vous m'avez transmis ne correspond pas au compteur lié…" at bounding box center [375, 154] width 434 height 9
click at [193, 198] on div at bounding box center [375, 202] width 434 height 9
click at [313, 159] on div "En effet, le matricule de votre compteur est le : H22VA394183, or la photo envo…" at bounding box center [375, 163] width 434 height 9
click at [349, 169] on li "Pourriez-vous me transmettre la photo du bon compteur afin que je puisse finali…" at bounding box center [381, 173] width 424 height 9
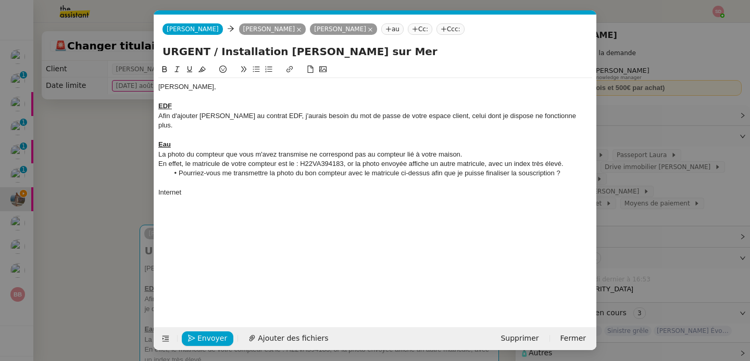
click at [181, 198] on div at bounding box center [375, 202] width 434 height 9
click at [293, 198] on div "Afin de finaliser la commande, j'aurais besoin la référence de la prise fibre" at bounding box center [375, 202] width 434 height 9
click at [412, 198] on div "Afin de finaliser la commande, j'aurais besoin de la référence de la prise fibre" at bounding box center [375, 202] width 434 height 9
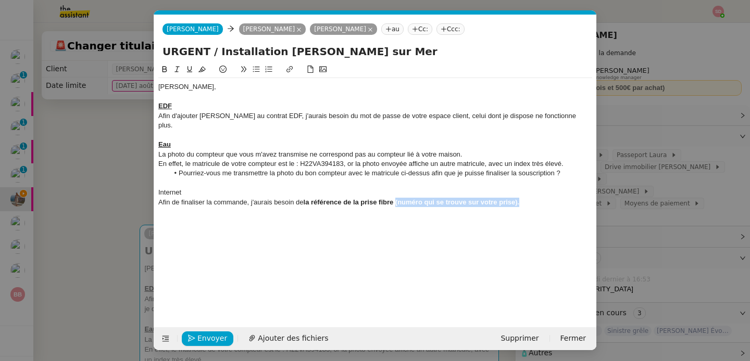
drag, startPoint x: 397, startPoint y: 192, endPoint x: 557, endPoint y: 192, distance: 160.4
click at [557, 198] on div "Afin de finaliser la commande, j'aurais besoin de la référence de la prise fibr…" at bounding box center [375, 202] width 434 height 9
click at [161, 69] on icon at bounding box center [164, 69] width 7 height 7
drag, startPoint x: 343, startPoint y: 116, endPoint x: 381, endPoint y: 117, distance: 38.0
click at [381, 117] on div "Afin d'ajouter Mr Espinoza au contrat EDF, j'aurais besoin du mot de passe de v…" at bounding box center [375, 120] width 434 height 19
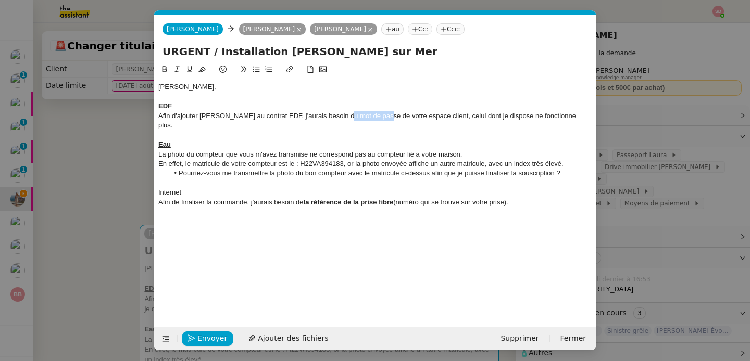
click at [162, 68] on icon at bounding box center [164, 69] width 7 height 7
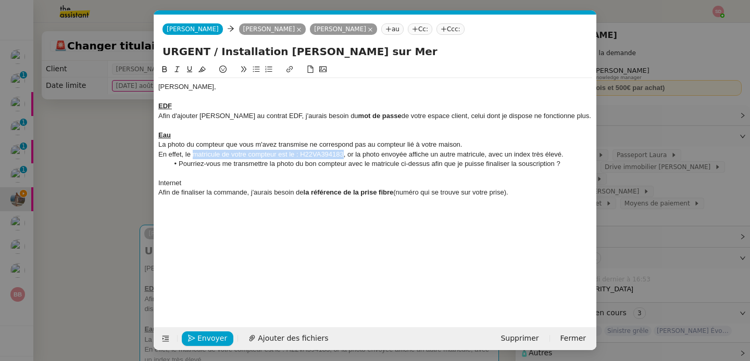
drag, startPoint x: 193, startPoint y: 156, endPoint x: 343, endPoint y: 157, distance: 150.0
click at [343, 157] on div "En effet, le matricule de votre compteur est le : H22VA394183, or la photo envo…" at bounding box center [375, 154] width 434 height 9
click at [163, 71] on icon at bounding box center [164, 69] width 7 height 7
click at [170, 174] on div at bounding box center [375, 173] width 434 height 9
click at [170, 186] on div "Internet" at bounding box center [375, 183] width 434 height 9
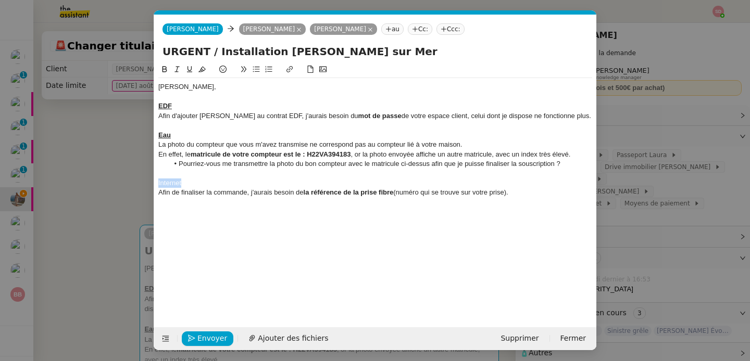
click at [170, 186] on div "Internet" at bounding box center [375, 183] width 434 height 9
click at [161, 70] on icon at bounding box center [164, 69] width 7 height 7
click at [186, 70] on icon at bounding box center [189, 69] width 7 height 7
click at [525, 194] on div "Afin de finaliser la commande, j'aurais besoin de la référence de la prise fibr…" at bounding box center [375, 192] width 434 height 9
click at [194, 342] on button "Envoyer" at bounding box center [208, 339] width 52 height 15
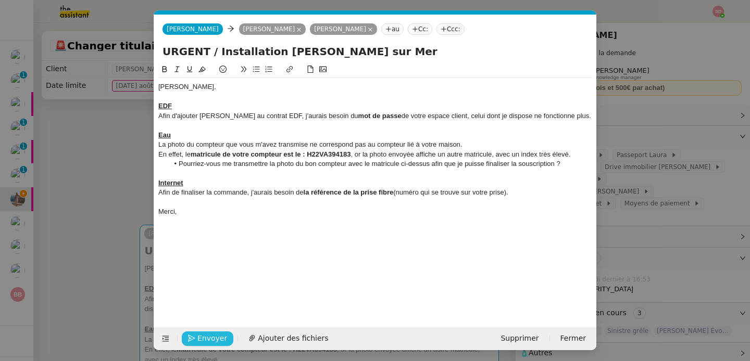
click at [194, 342] on button "Envoyer" at bounding box center [208, 339] width 52 height 15
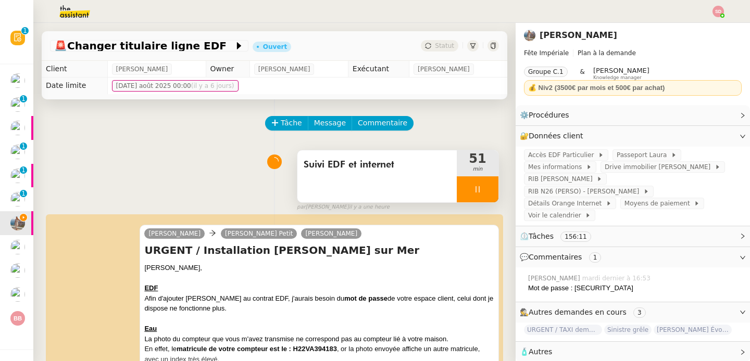
click at [485, 192] on div at bounding box center [478, 190] width 42 height 26
click at [485, 192] on icon at bounding box center [488, 189] width 8 height 8
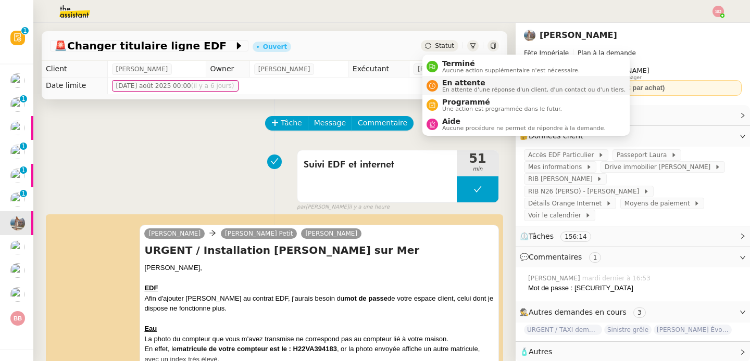
click at [459, 86] on span "En attente" at bounding box center [533, 83] width 183 height 8
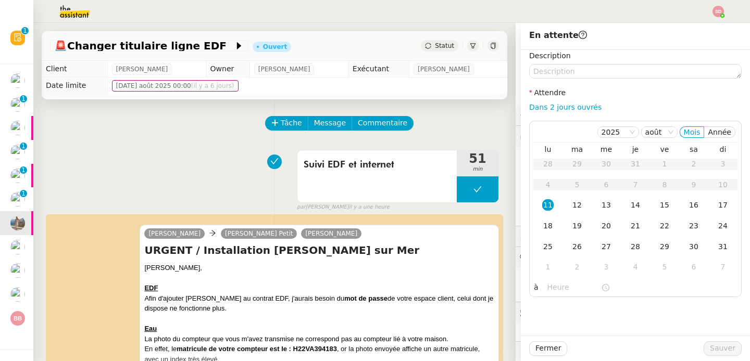
click at [568, 111] on div "Dans 2 jours ouvrés" at bounding box center [635, 108] width 212 height 12
click at [568, 106] on link "Dans 2 jours ouvrés" at bounding box center [565, 107] width 72 height 8
type input "07:00"
click at [723, 347] on span "Sauver" at bounding box center [723, 349] width 26 height 12
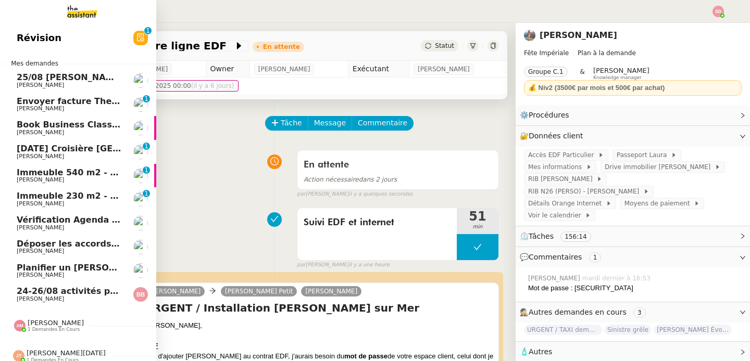
click at [56, 294] on span "24-26/08 activités pour enfants à Paris" at bounding box center [145, 291] width 257 height 10
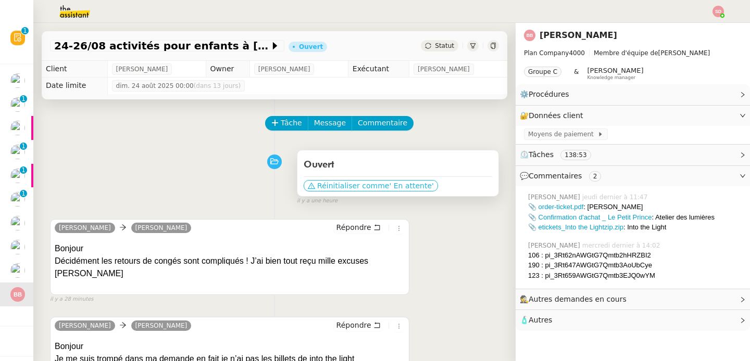
click at [363, 182] on span "Réinitialiser comme" at bounding box center [353, 186] width 72 height 10
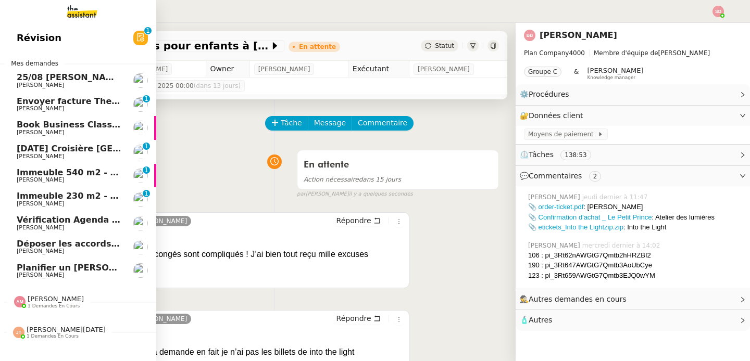
click at [79, 111] on span "Fabien Bornancin" at bounding box center [69, 109] width 105 height 6
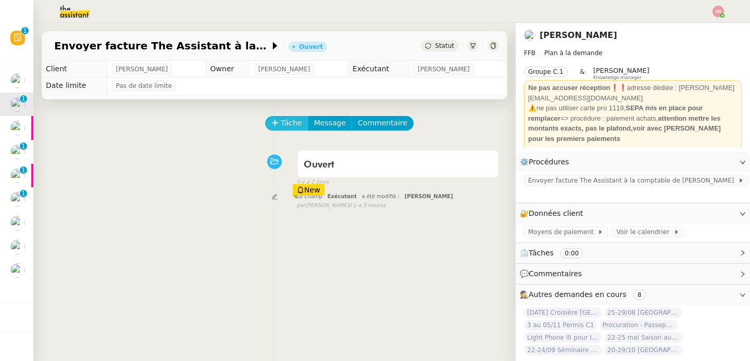
click at [286, 128] on span "Tâche" at bounding box center [291, 123] width 21 height 12
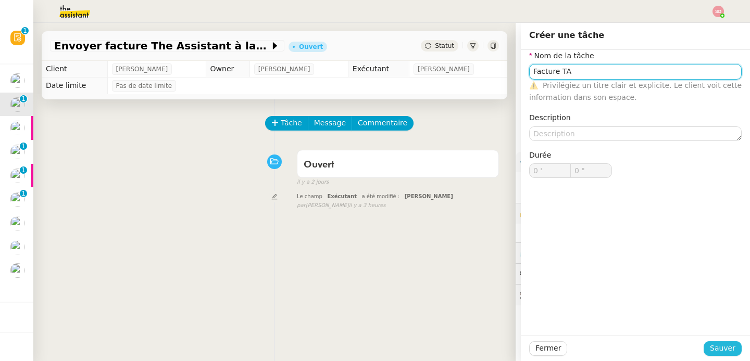
type input "Facture TA"
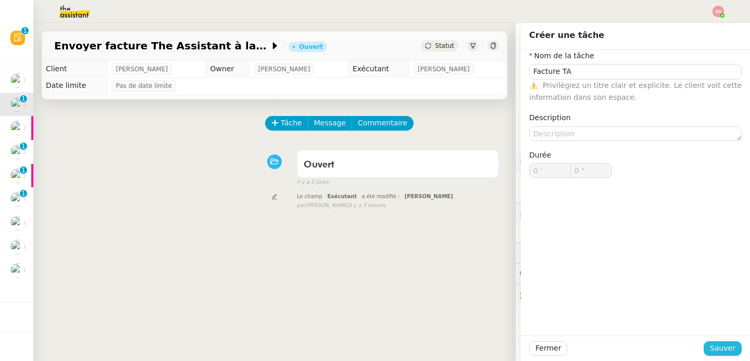
click at [711, 350] on span "Sauver" at bounding box center [723, 349] width 26 height 12
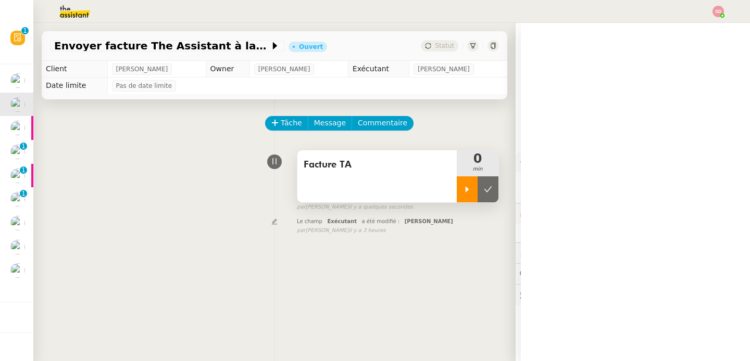
click at [463, 191] on icon at bounding box center [467, 189] width 8 height 8
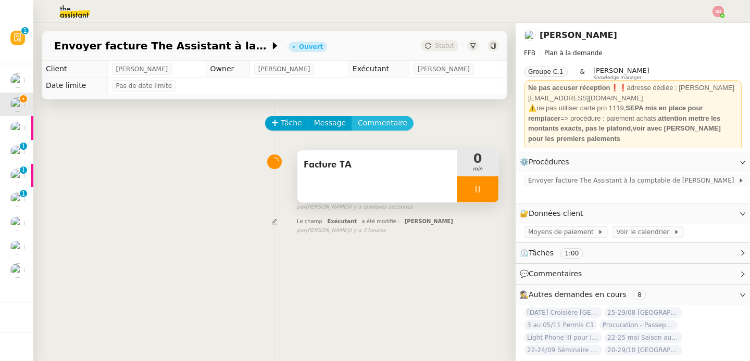
click at [386, 123] on span "Commentaire" at bounding box center [382, 123] width 49 height 12
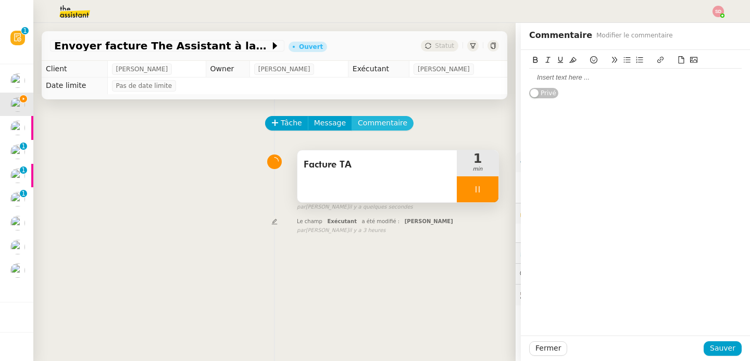
click at [386, 123] on span "Commentaire" at bounding box center [382, 123] width 49 height 12
click at [566, 78] on div at bounding box center [635, 77] width 212 height 9
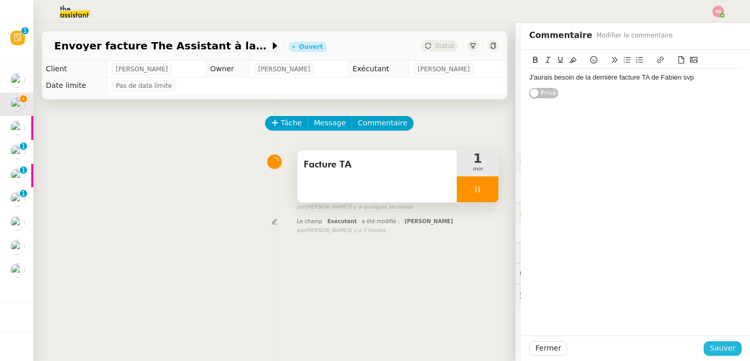
click at [723, 342] on button "Sauver" at bounding box center [723, 349] width 38 height 15
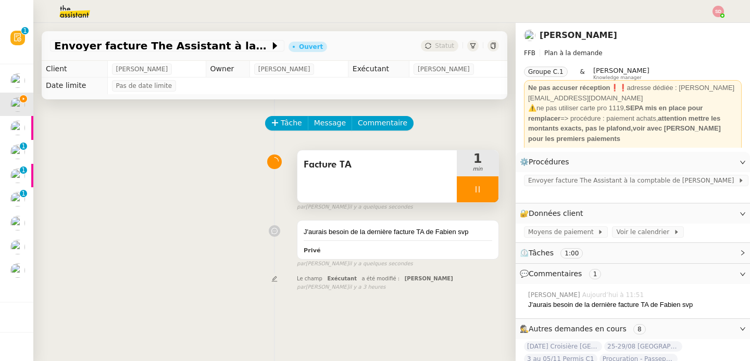
click at [476, 190] on div at bounding box center [478, 190] width 42 height 26
click at [484, 190] on icon at bounding box center [488, 189] width 8 height 8
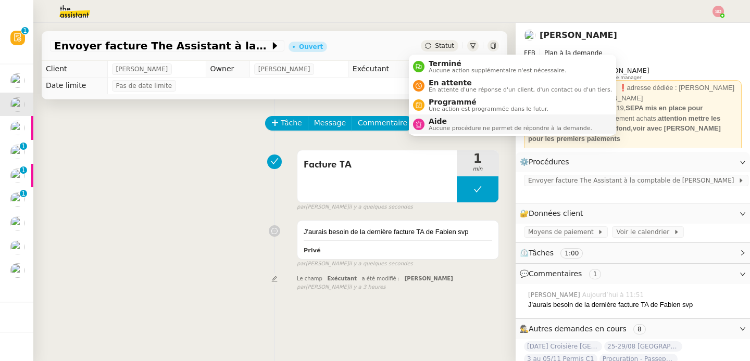
click at [423, 115] on li "Aide Aucune procédure ne permet de répondre à la demande." at bounding box center [512, 124] width 207 height 19
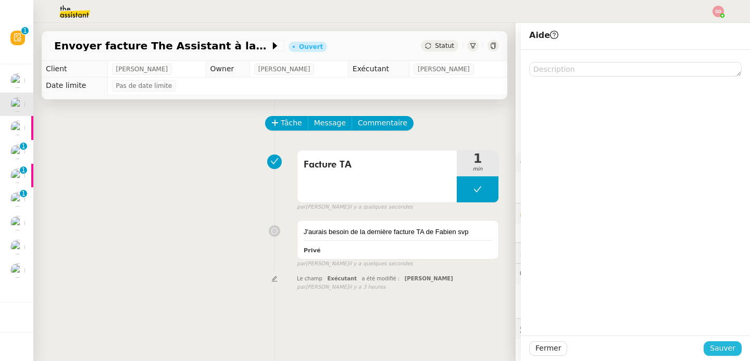
click at [720, 351] on span "Sauver" at bounding box center [723, 349] width 26 height 12
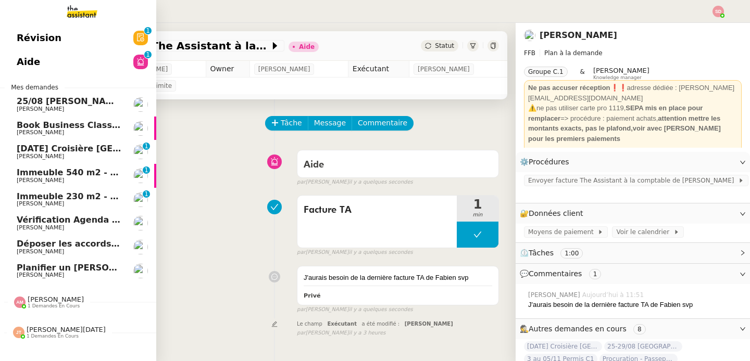
click at [57, 107] on span "Alexandre Blanc" at bounding box center [69, 109] width 105 height 6
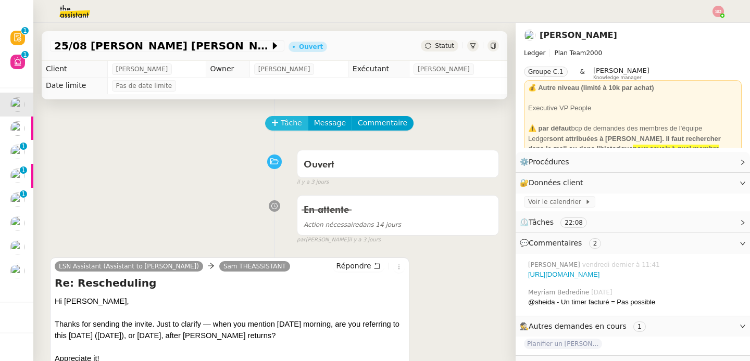
click at [271, 122] on icon at bounding box center [274, 122] width 7 height 7
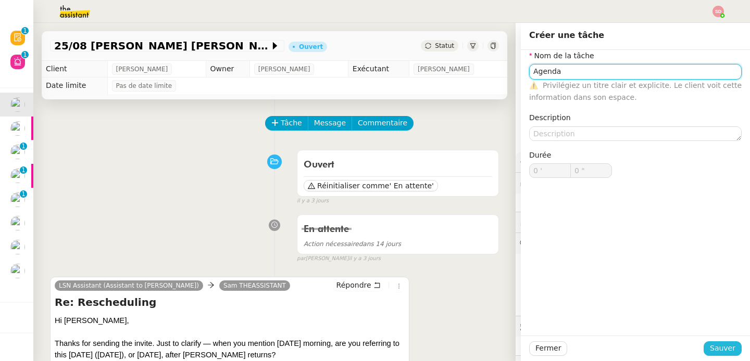
type input "Agenda"
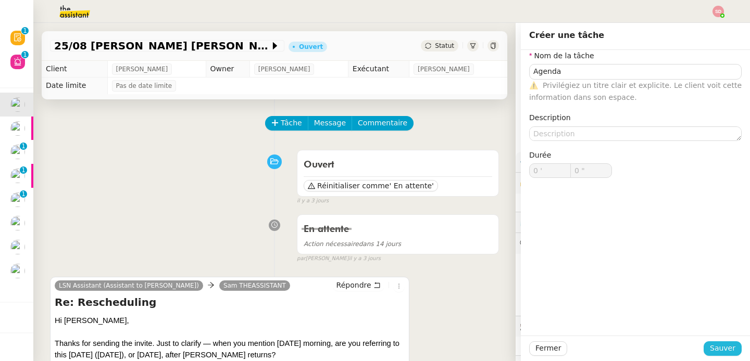
click at [716, 352] on span "Sauver" at bounding box center [723, 349] width 26 height 12
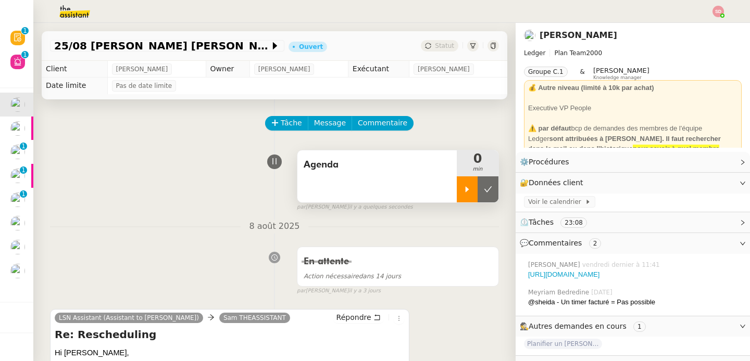
click at [466, 187] on icon at bounding box center [468, 189] width 4 height 6
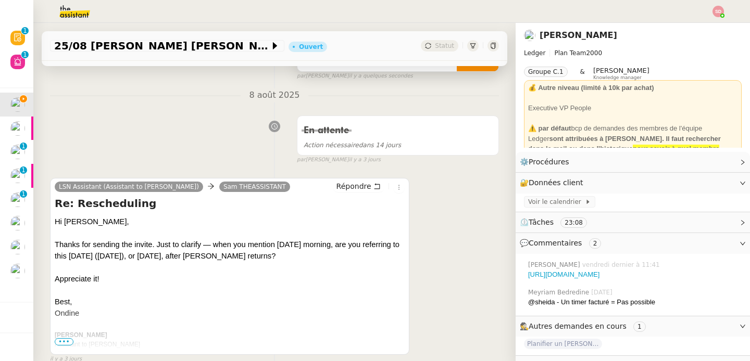
scroll to position [128, 0]
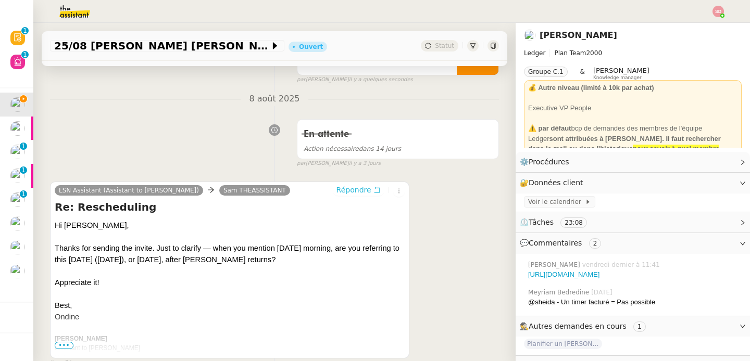
click at [355, 191] on span "Répondre" at bounding box center [353, 190] width 35 height 10
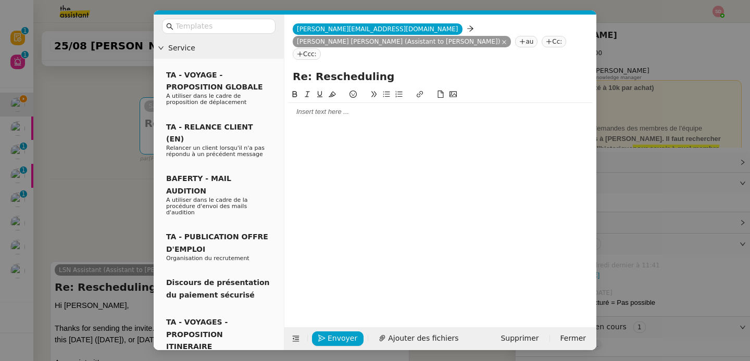
click at [342, 107] on div at bounding box center [441, 111] width 304 height 9
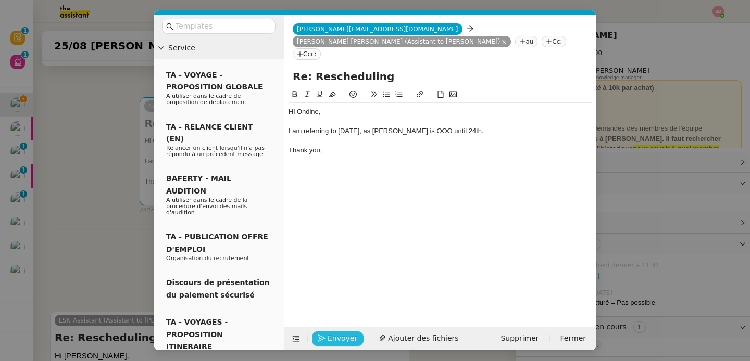
click at [337, 340] on span "Envoyer" at bounding box center [343, 339] width 30 height 12
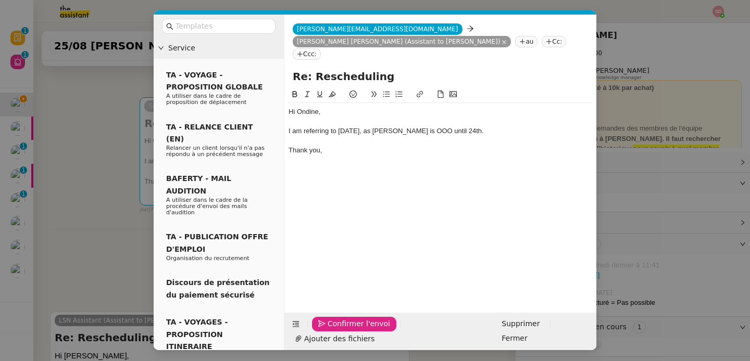
click at [337, 330] on span "Confirmer l'envoi" at bounding box center [359, 324] width 62 height 12
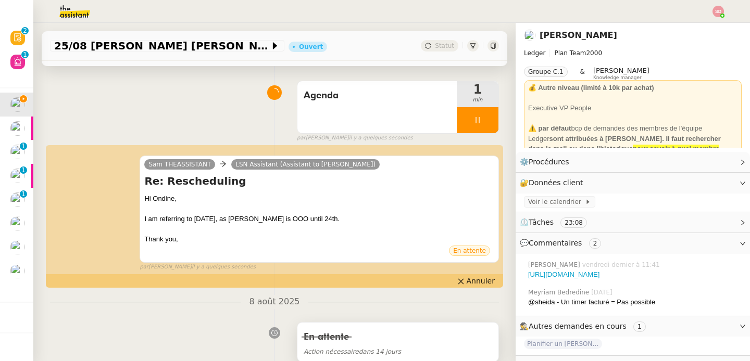
scroll to position [0, 0]
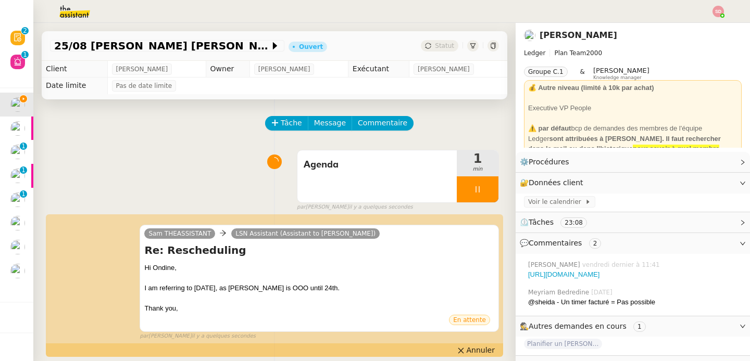
click at [472, 185] on div at bounding box center [478, 190] width 42 height 26
click at [484, 185] on icon at bounding box center [488, 189] width 8 height 8
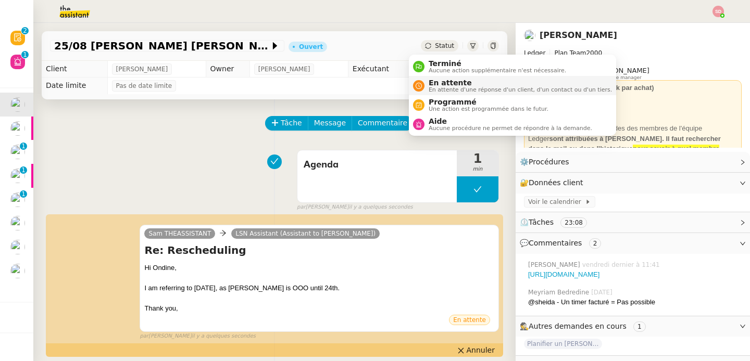
click at [423, 88] on nz-avatar at bounding box center [418, 85] width 11 height 11
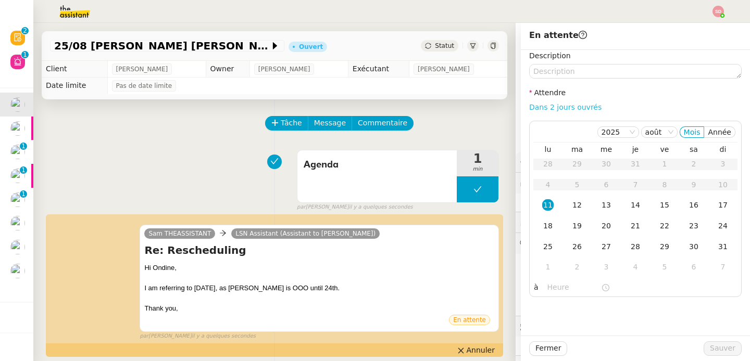
click at [574, 104] on link "Dans 2 jours ouvrés" at bounding box center [565, 107] width 72 height 8
type input "07:00"
click at [542, 245] on div "25" at bounding box center [547, 246] width 11 height 11
click at [710, 351] on span "Sauver" at bounding box center [723, 349] width 26 height 12
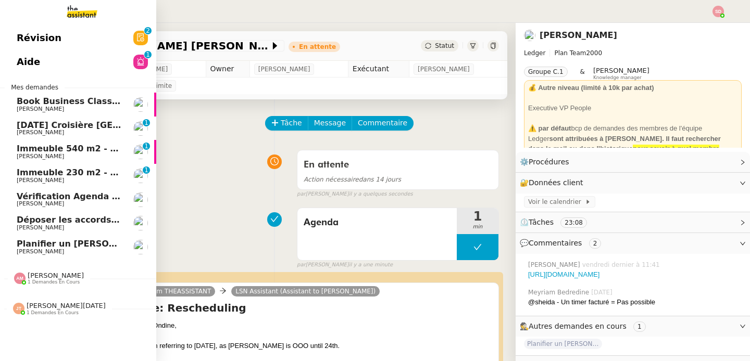
click at [29, 251] on span "Alexandre Blanc" at bounding box center [40, 251] width 47 height 7
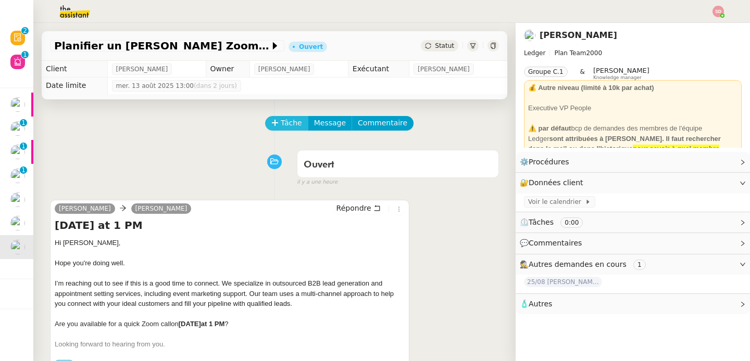
click at [272, 123] on icon at bounding box center [275, 122] width 6 height 1
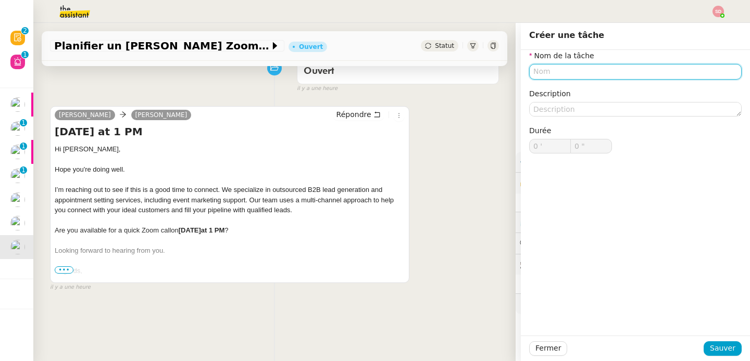
scroll to position [122, 0]
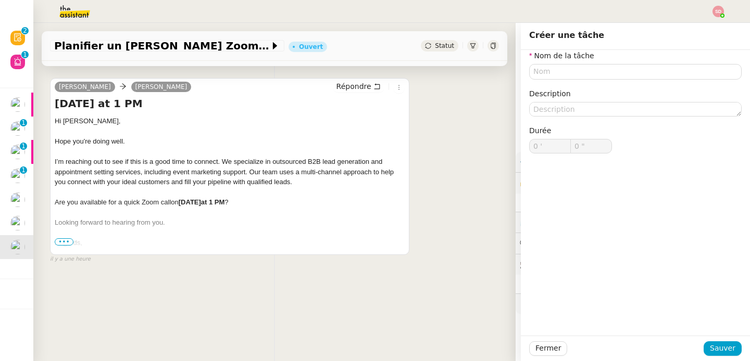
click at [59, 239] on span "•••" at bounding box center [64, 242] width 19 height 7
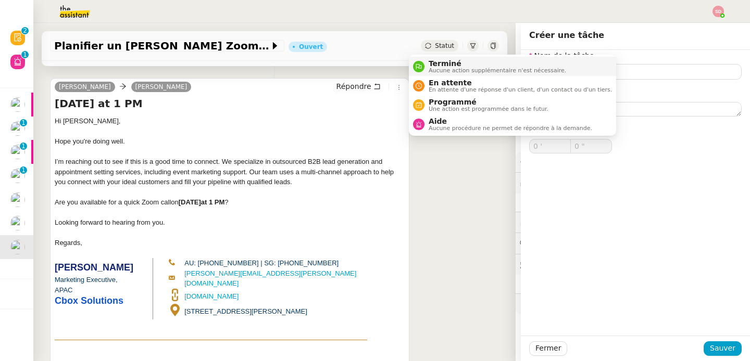
click at [421, 62] on nz-avatar at bounding box center [418, 66] width 11 height 11
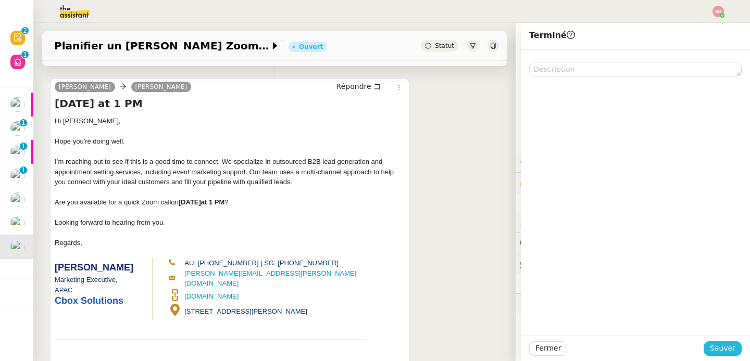
click at [711, 345] on span "Sauver" at bounding box center [723, 349] width 26 height 12
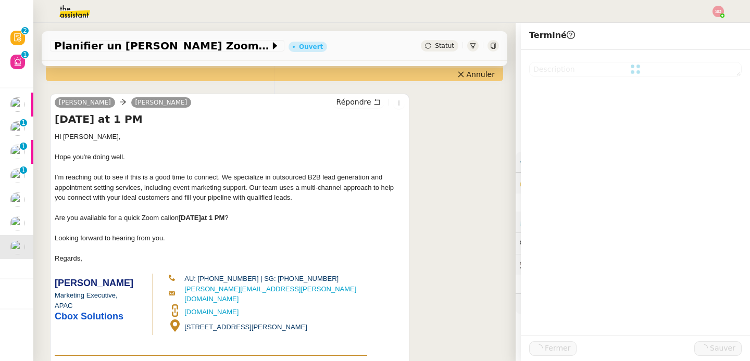
scroll to position [137, 0]
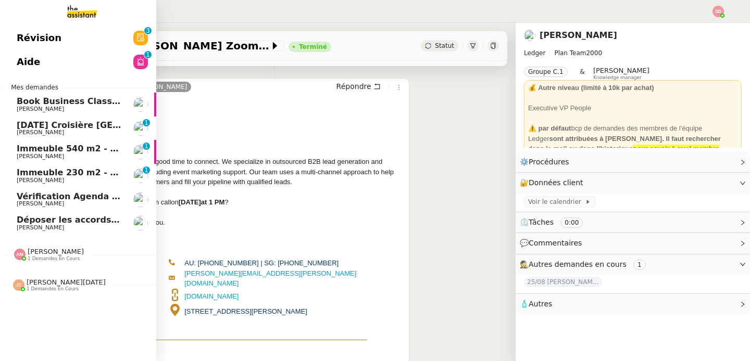
click at [117, 160] on link "Immeuble 540 m2 - Marseille 13003 - 980 000€ Kevin AUBERT 0 1 2 3 4 5 6 7 8 9" at bounding box center [78, 152] width 156 height 24
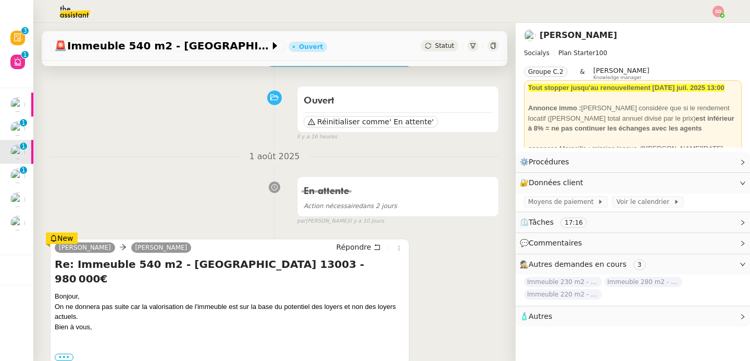
scroll to position [65, 0]
click at [354, 246] on span "Répondre" at bounding box center [353, 246] width 35 height 10
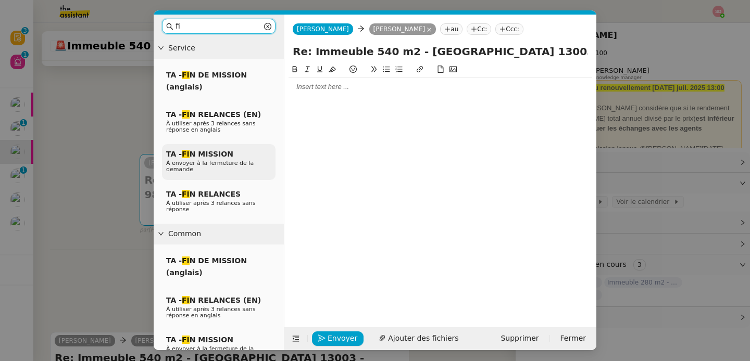
type input "fi"
click at [222, 166] on span "À envoyer à la fermeture de la demande" at bounding box center [209, 166] width 87 height 13
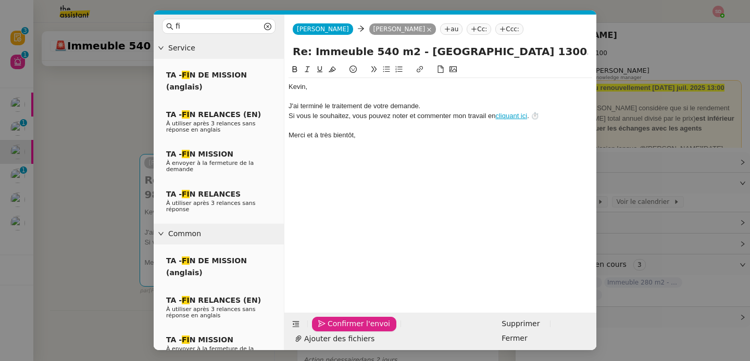
click at [332, 330] on span "Confirmer l'envoi" at bounding box center [359, 324] width 62 height 12
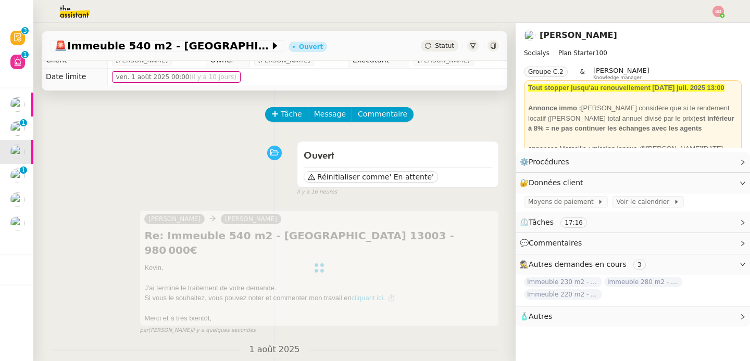
scroll to position [8, 0]
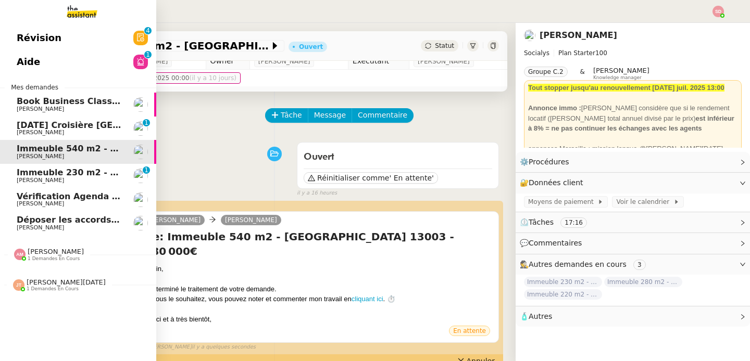
click at [60, 178] on span "[PERSON_NAME]" at bounding box center [69, 181] width 105 height 6
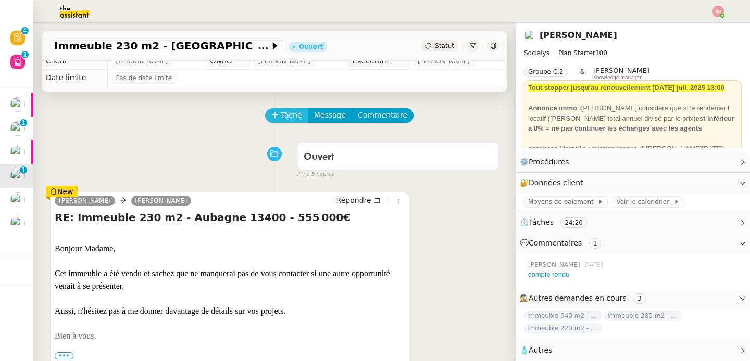
click at [268, 109] on button "Tâche" at bounding box center [286, 115] width 43 height 15
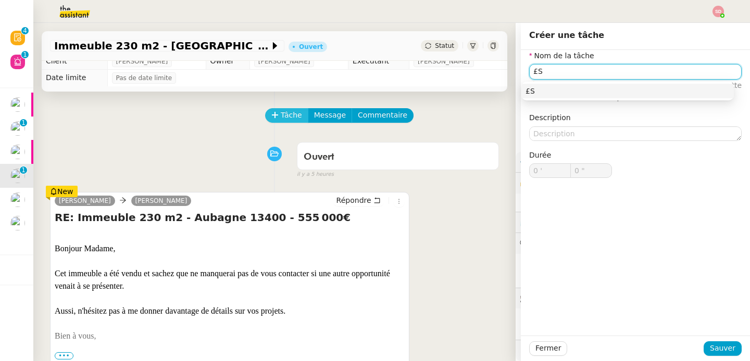
type input "£"
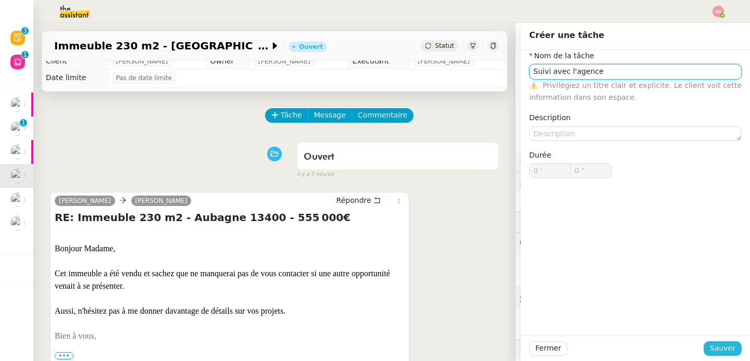
type input "Suivi avec l'agence"
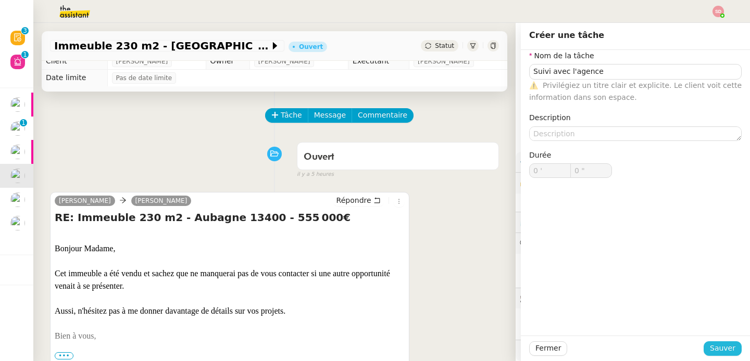
click at [719, 346] on span "Sauver" at bounding box center [723, 349] width 26 height 12
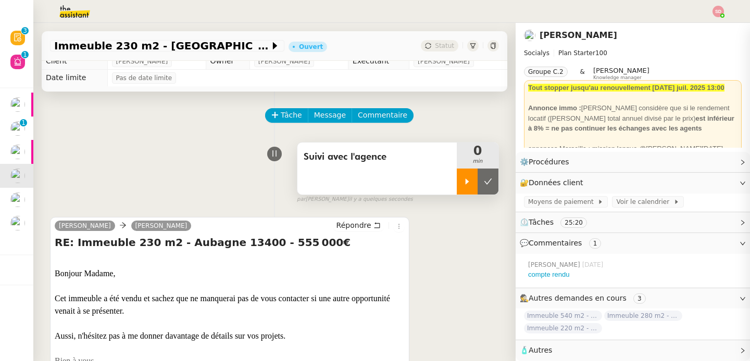
click at [457, 190] on div at bounding box center [467, 182] width 21 height 26
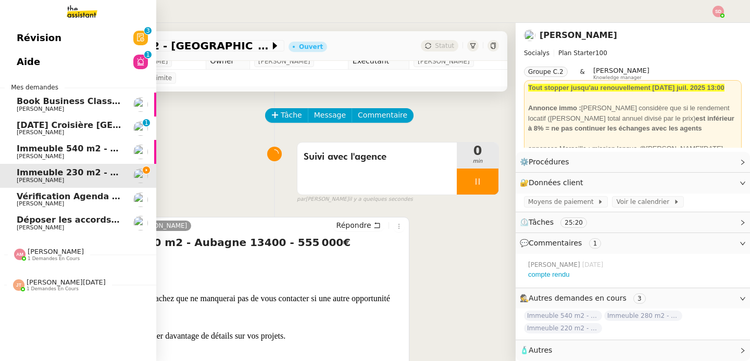
click at [17, 150] on span "Immeuble 540 m2 - Marseille 13003 - 980 000€" at bounding box center [154, 149] width 274 height 10
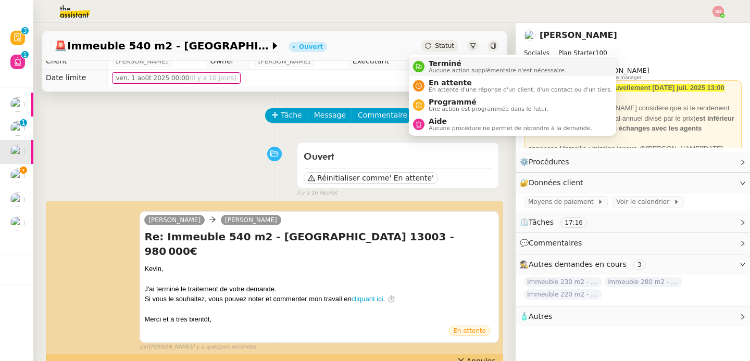
click at [423, 62] on div "Terminé Aucune action supplémentaire n'est nécessaire." at bounding box center [489, 66] width 153 height 14
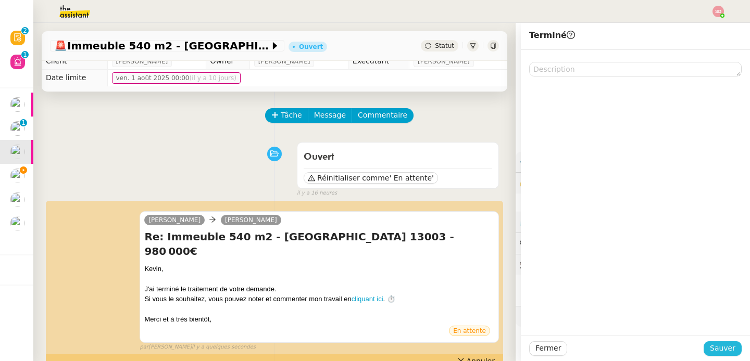
click at [710, 353] on span "Sauver" at bounding box center [723, 349] width 26 height 12
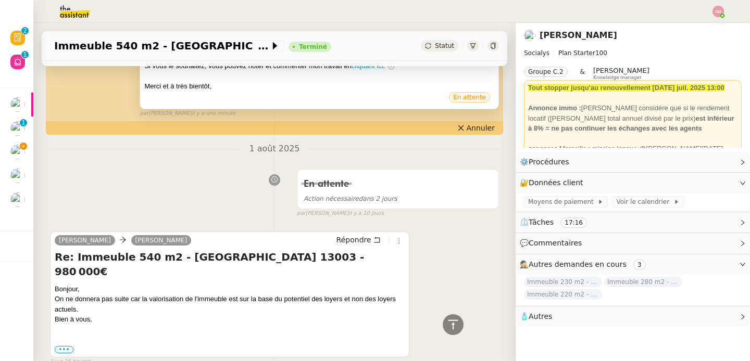
scroll to position [240, 0]
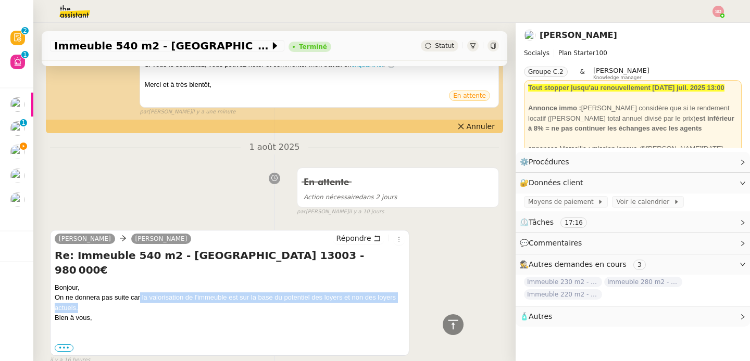
drag, startPoint x: 141, startPoint y: 268, endPoint x: 173, endPoint y: 276, distance: 33.6
click at [173, 293] on div "On ne donnera pas suite car la valorisation de l'immeuble est sur la base du po…" at bounding box center [230, 303] width 350 height 20
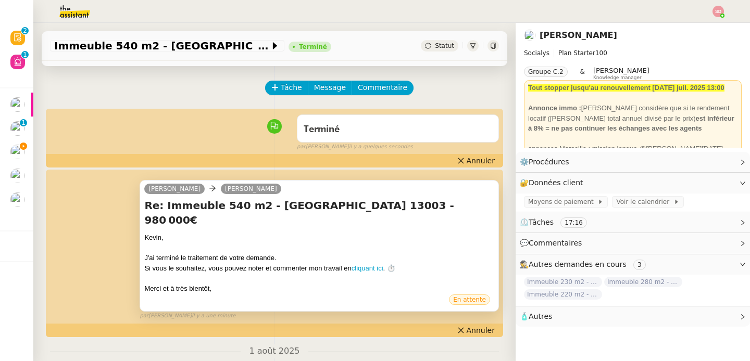
scroll to position [0, 0]
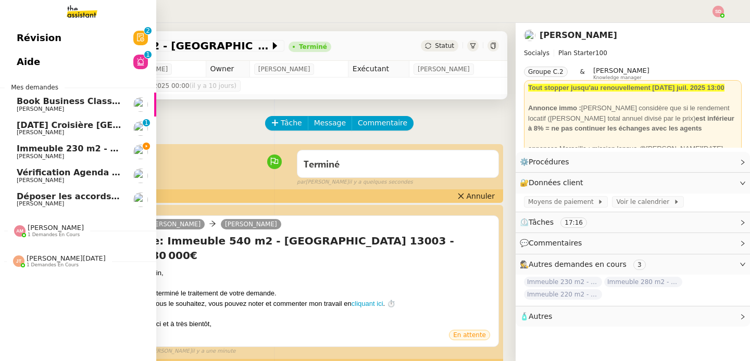
click at [24, 144] on span "Immeuble 230 m2 - [GEOGRAPHIC_DATA] 13400 - 555 000€" at bounding box center [154, 149] width 274 height 10
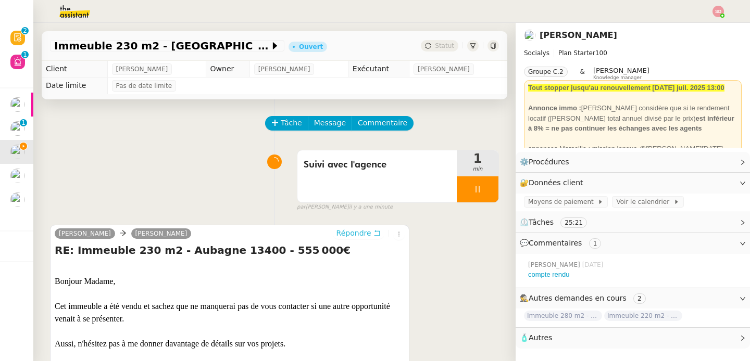
click at [345, 233] on span "Répondre" at bounding box center [353, 233] width 35 height 10
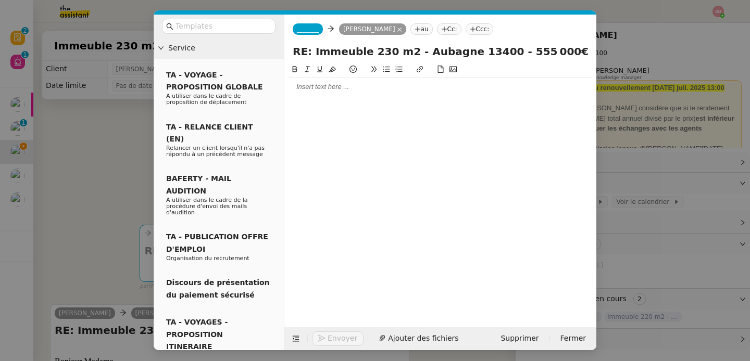
click at [314, 30] on span "_______" at bounding box center [308, 29] width 22 height 7
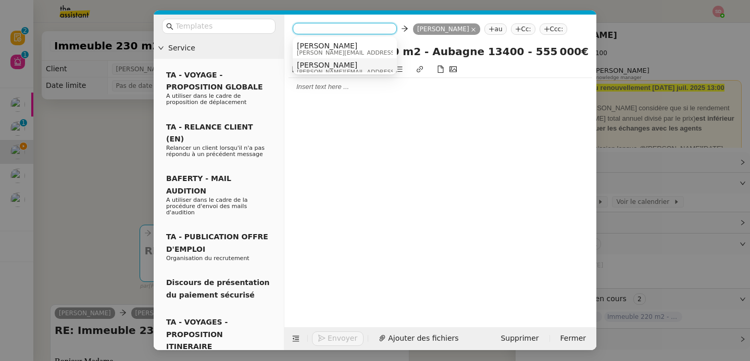
click at [324, 67] on span "[PERSON_NAME]" at bounding box center [371, 65] width 148 height 8
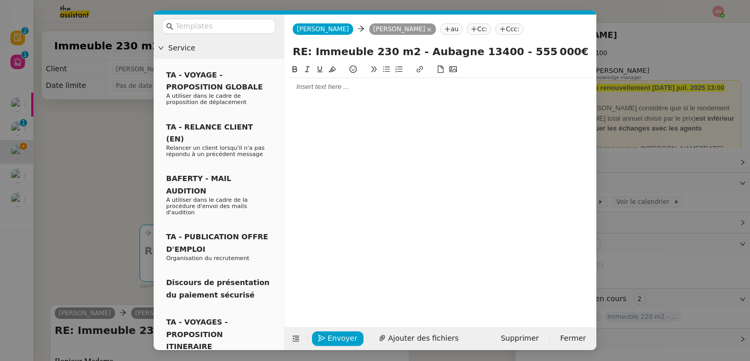
click at [324, 83] on div at bounding box center [441, 86] width 304 height 9
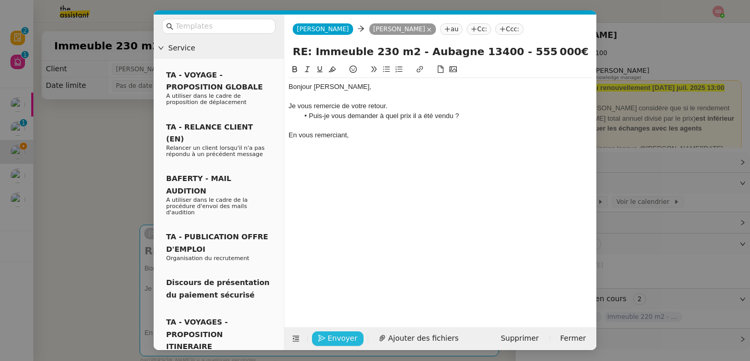
click at [318, 333] on button "Envoyer" at bounding box center [338, 339] width 52 height 15
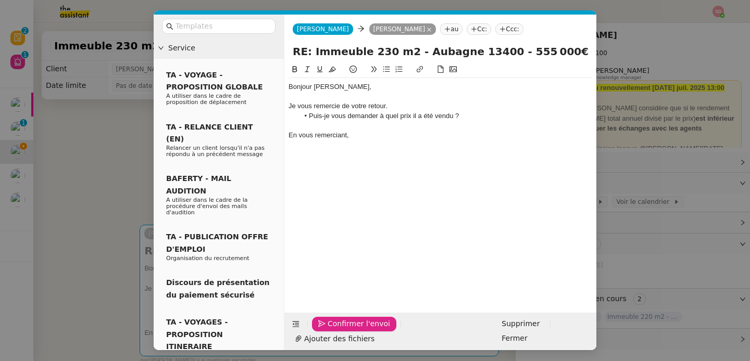
click at [318, 332] on button "Confirmer l'envoi" at bounding box center [354, 324] width 84 height 15
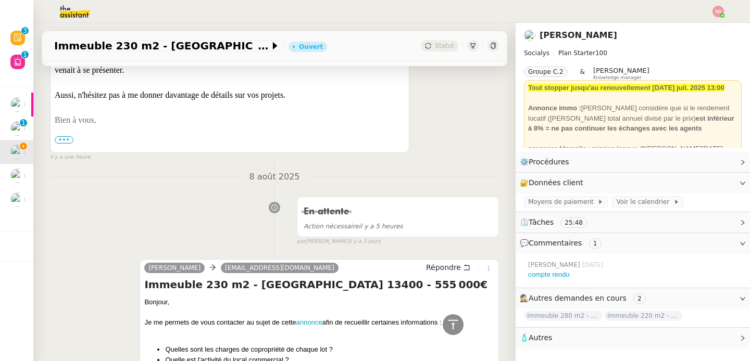
scroll to position [507, 0]
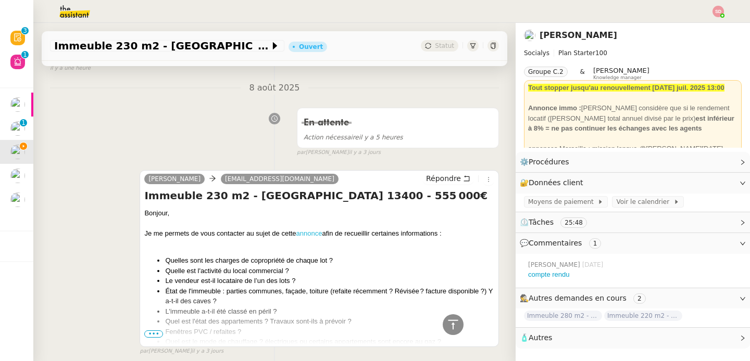
click at [311, 235] on link "annonce" at bounding box center [309, 234] width 26 height 8
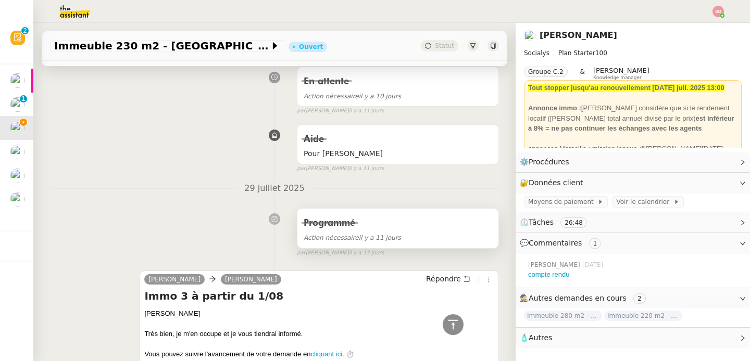
scroll to position [1925, 0]
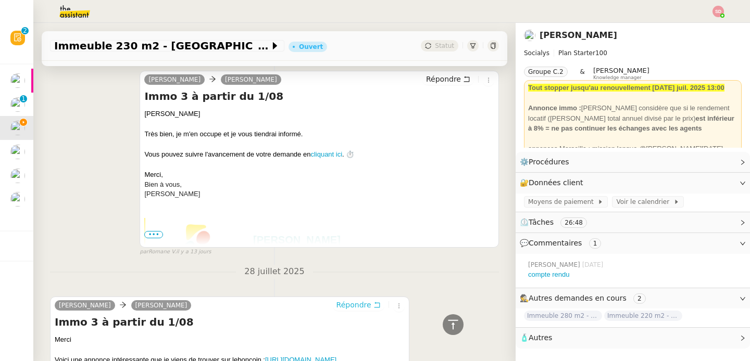
click at [347, 303] on span "Répondre" at bounding box center [353, 305] width 35 height 10
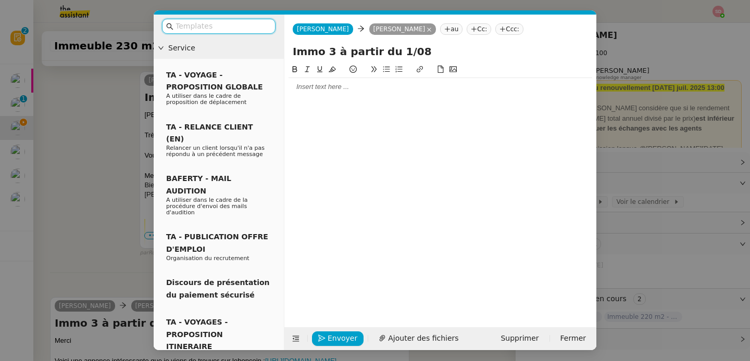
scroll to position [2008, 0]
click at [84, 235] on nz-modal-container "Service TA - VOYAGE - PROPOSITION GLOBALE A utiliser dans le cadre de propositi…" at bounding box center [375, 180] width 750 height 361
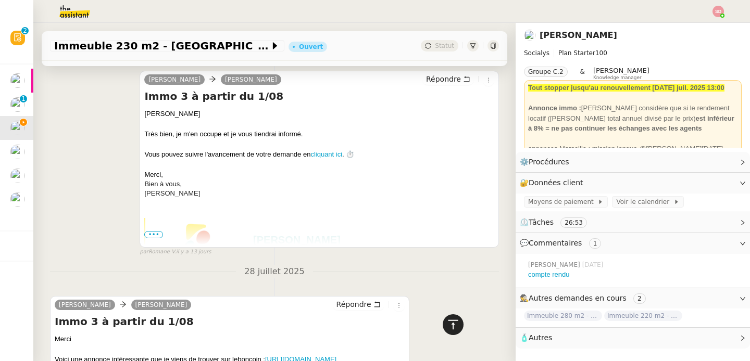
click at [449, 324] on icon at bounding box center [453, 325] width 12 height 12
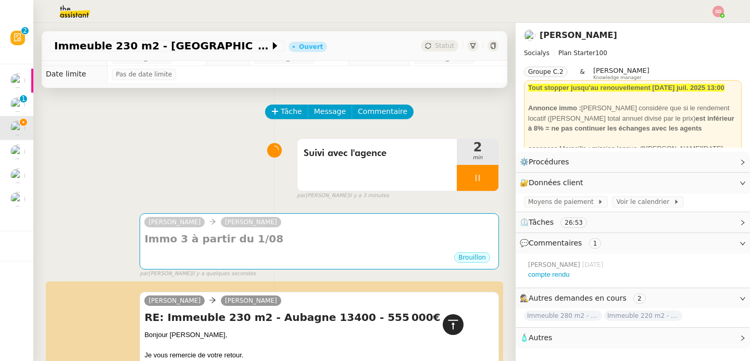
scroll to position [0, 0]
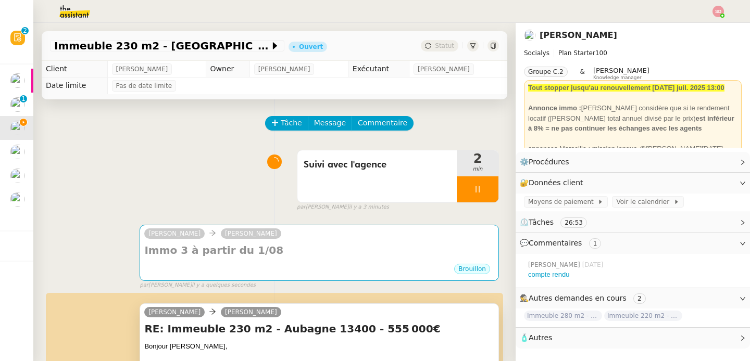
click at [312, 332] on h4 "RE: Immeuble 230 m2 - Aubagne 13400 - 555 000€" at bounding box center [319, 329] width 350 height 15
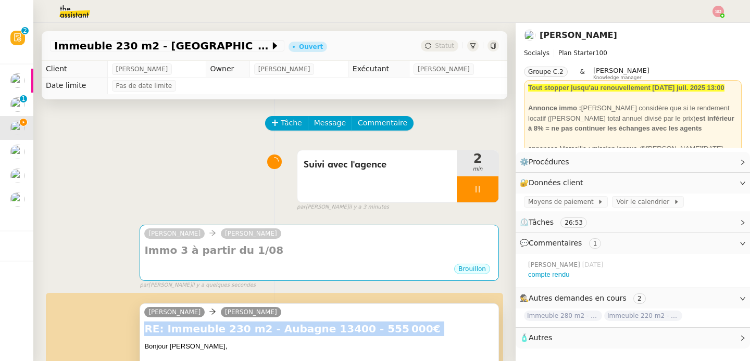
click at [312, 332] on h4 "RE: Immeuble 230 m2 - Aubagne 13400 - 555 000€" at bounding box center [319, 329] width 350 height 15
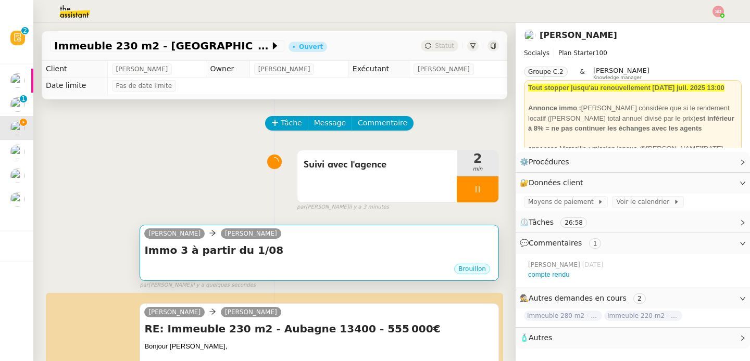
click at [270, 255] on h4 "Immo 3 à partir du 1/08" at bounding box center [319, 250] width 350 height 15
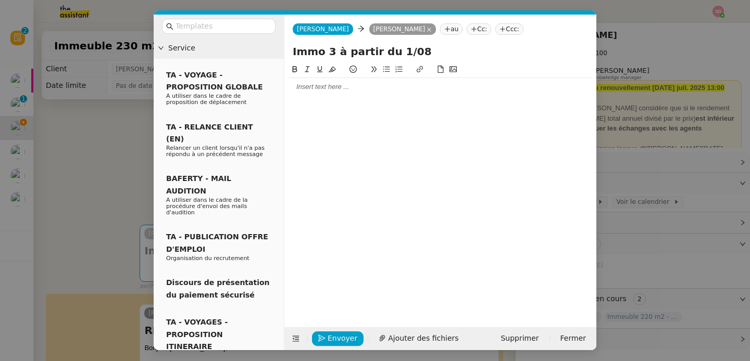
click at [320, 51] on input "Immo 3 à partir du 1/08" at bounding box center [440, 52] width 295 height 16
paste input "RE: Immeuble 230 m2 - Aubagne 13400 - 555 000€"
type input "RE: Immeuble 230 m2 - Aubagne 13400 - 555 000€"
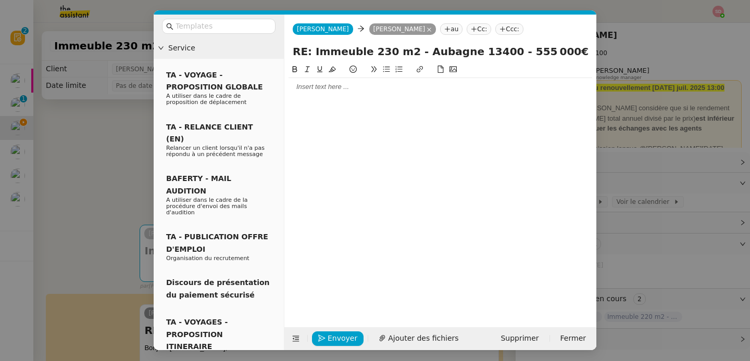
click at [325, 92] on div at bounding box center [441, 86] width 304 height 9
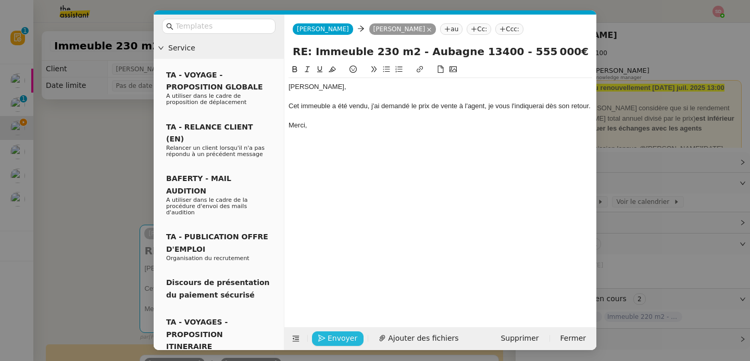
click at [339, 333] on span "Envoyer" at bounding box center [343, 339] width 30 height 12
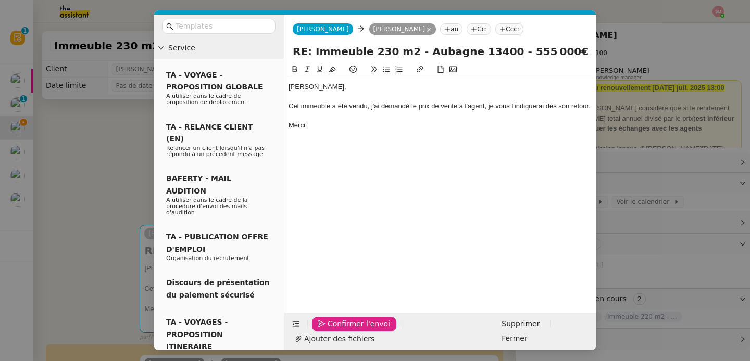
click at [339, 330] on span "Confirmer l'envoi" at bounding box center [359, 324] width 62 height 12
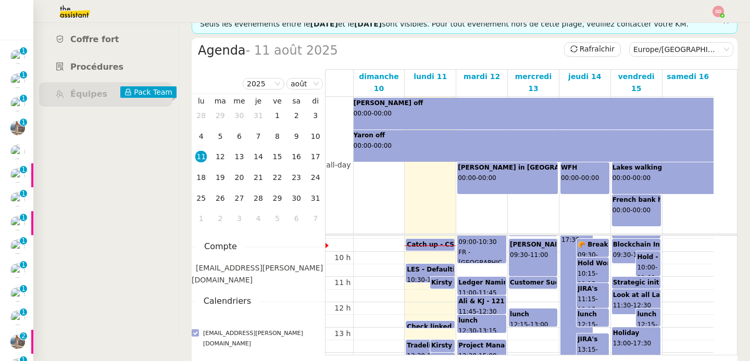
scroll to position [244, 0]
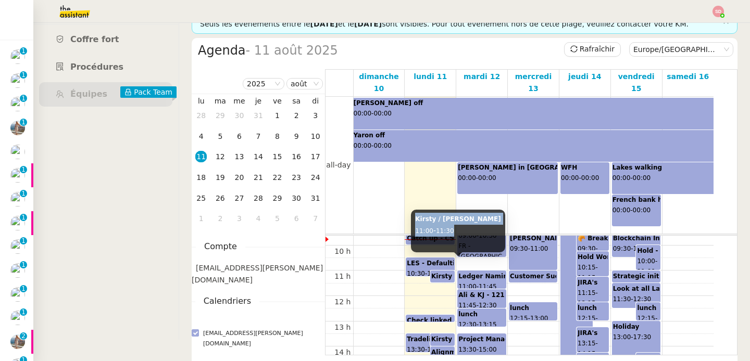
drag, startPoint x: 416, startPoint y: 219, endPoint x: 465, endPoint y: 227, distance: 50.1
click at [465, 227] on div "Kirsty / Geraldine 11:00 - 11:30" at bounding box center [458, 231] width 94 height 43
copy div "Kirsty / Geraldine 11:00 - 11:30"
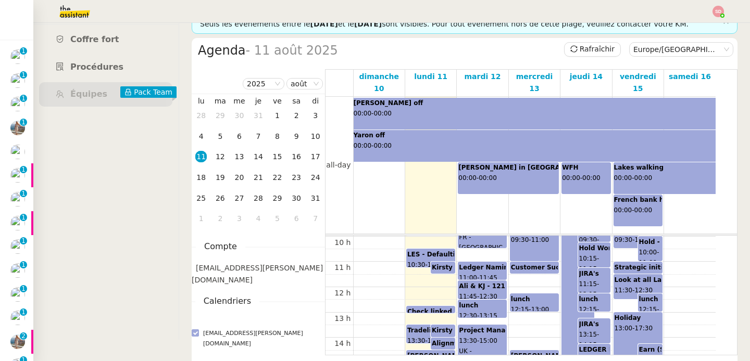
scroll to position [254, 0]
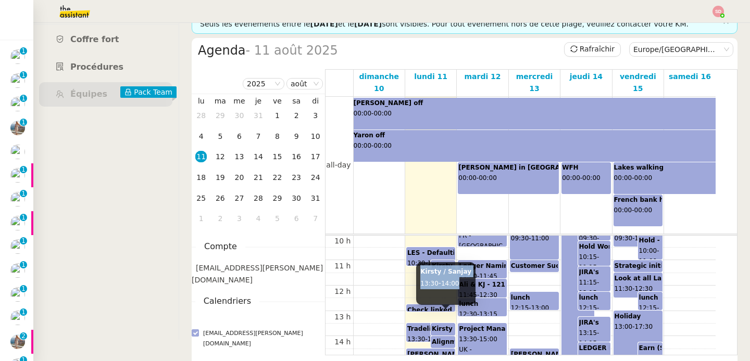
drag, startPoint x: 418, startPoint y: 271, endPoint x: 462, endPoint y: 281, distance: 45.8
click at [462, 281] on div "Kirsty / Sanjay 13:30 - 14:00" at bounding box center [445, 283] width 59 height 43
copy div "Kirsty / Sanjay 13:30 - 14:00"
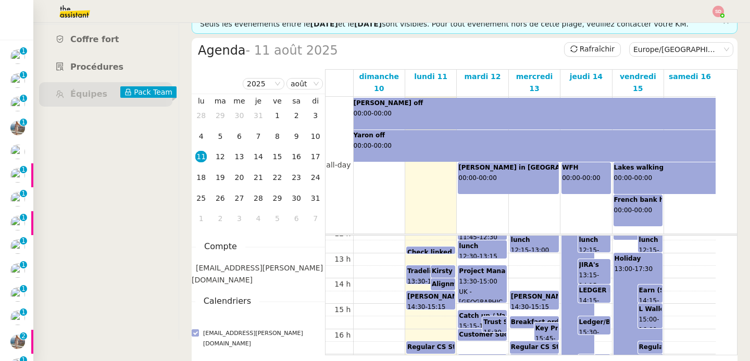
scroll to position [320, 0]
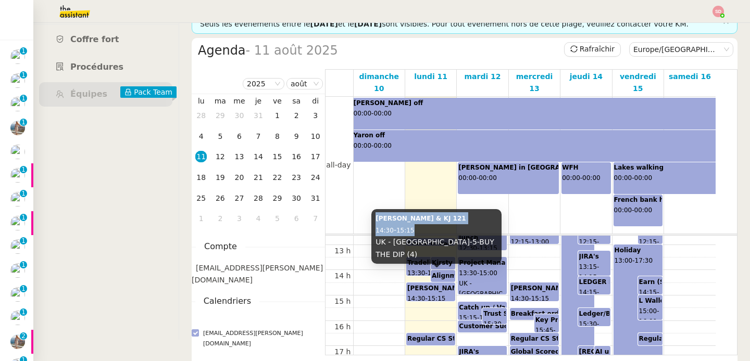
drag, startPoint x: 375, startPoint y: 231, endPoint x: 426, endPoint y: 241, distance: 51.5
click at [426, 241] on div "Janet & KJ 121 14:30 - 15:15 UK - London-5-BUY THE DIP (4)" at bounding box center [436, 236] width 130 height 55
copy div "Janet & KJ 121 14:30 - 15:15"
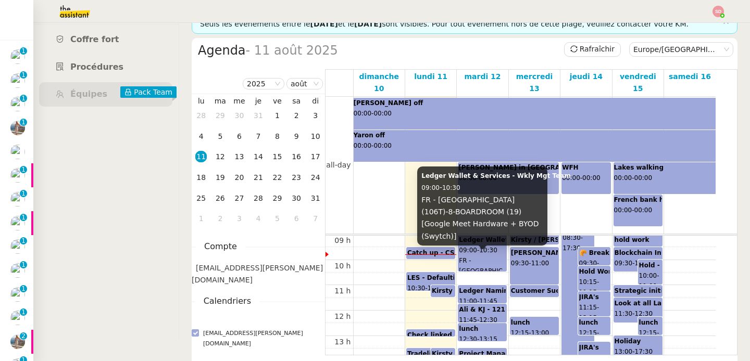
scroll to position [244, 0]
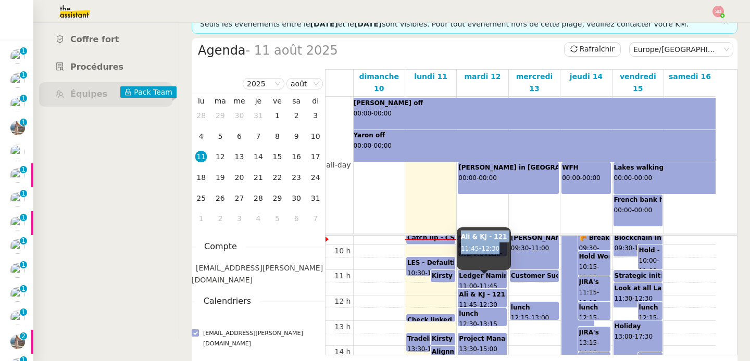
drag, startPoint x: 461, startPoint y: 234, endPoint x: 503, endPoint y: 248, distance: 44.0
click at [503, 248] on div "Ali & KJ - 121 11:45 - 12:30" at bounding box center [484, 249] width 54 height 43
copy div "Ali & KJ - 121 11:45 - 12:30"
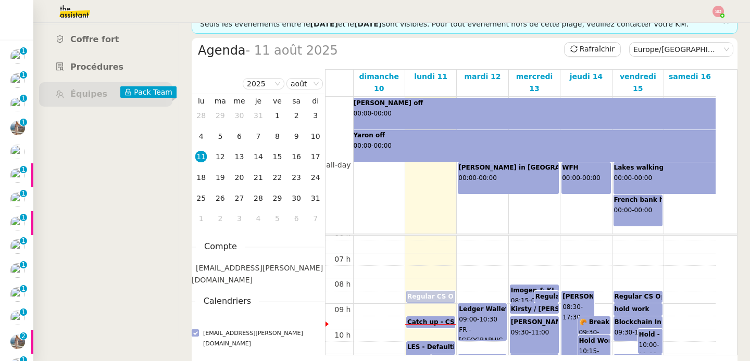
scroll to position [144, 0]
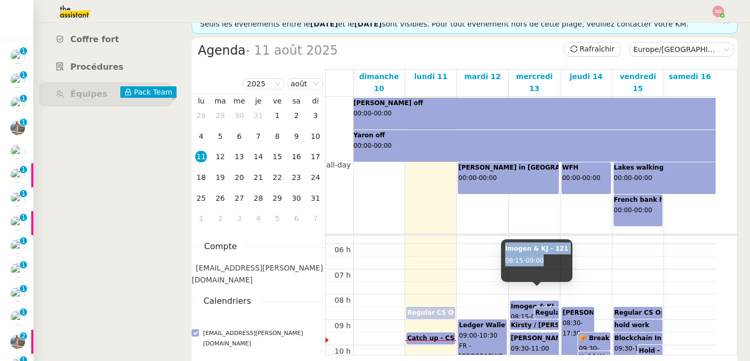
drag, startPoint x: 505, startPoint y: 249, endPoint x: 550, endPoint y: 262, distance: 47.0
click at [550, 262] on div "Imogen & KJ - 121 08:15 - 09:00" at bounding box center [536, 261] width 71 height 43
copy div "Imogen & KJ - 121 08:15 - 09:00"
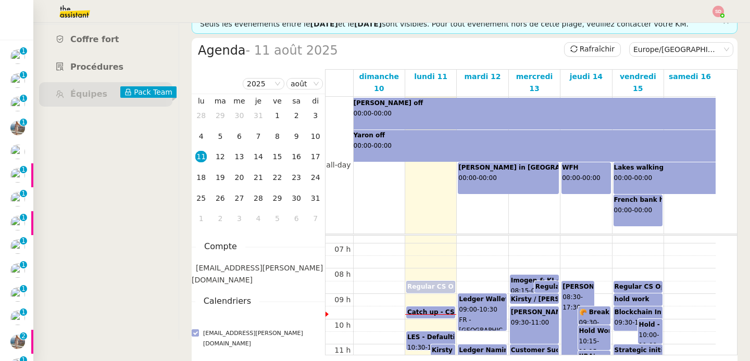
scroll to position [184, 0]
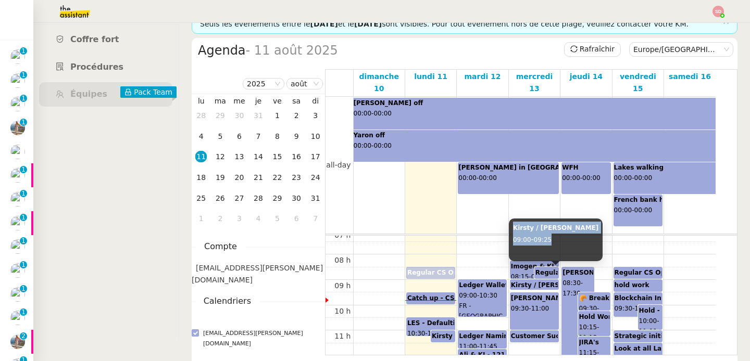
drag, startPoint x: 512, startPoint y: 229, endPoint x: 556, endPoint y: 241, distance: 45.4
click at [556, 241] on div "Kirsty / Tuan 09:00 - 09:25" at bounding box center [556, 240] width 94 height 43
copy div "Kirsty / Tuan 09:00 - 09:25"
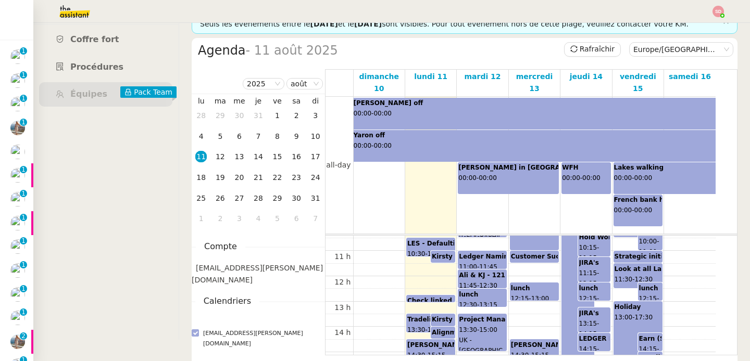
scroll to position [309, 0]
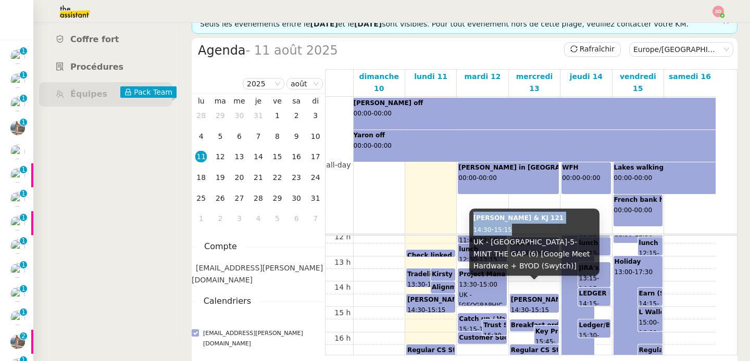
drag, startPoint x: 472, startPoint y: 219, endPoint x: 529, endPoint y: 229, distance: 58.2
click at [529, 229] on div "Craig & KJ 121 14:30 - 15:15 UK - London-5-MINT THE GAP (6) [Google Meet Hardwa…" at bounding box center [534, 242] width 130 height 67
copy div "Craig & KJ 121 14:30 - 15:15"
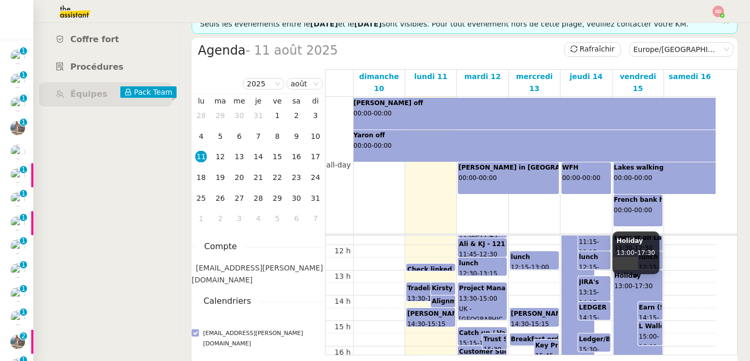
scroll to position [347, 0]
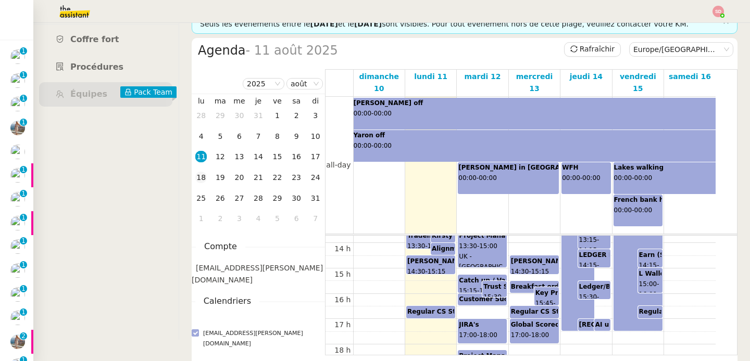
click at [201, 178] on div "18" at bounding box center [200, 177] width 11 height 11
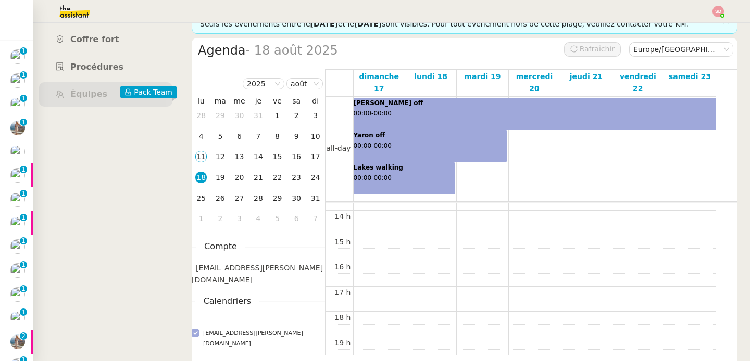
scroll to position [153, 0]
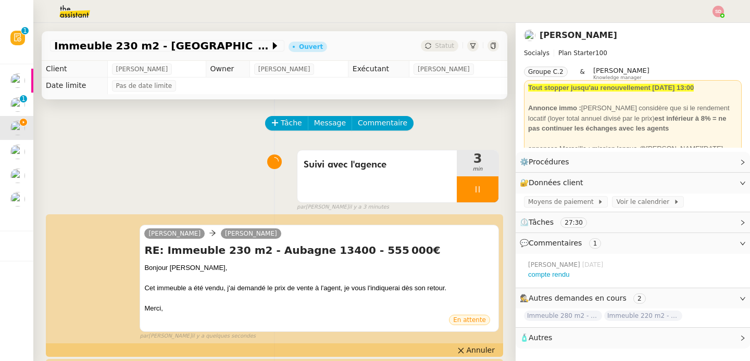
click at [476, 185] on div at bounding box center [478, 190] width 42 height 26
click at [484, 185] on icon at bounding box center [488, 189] width 8 height 8
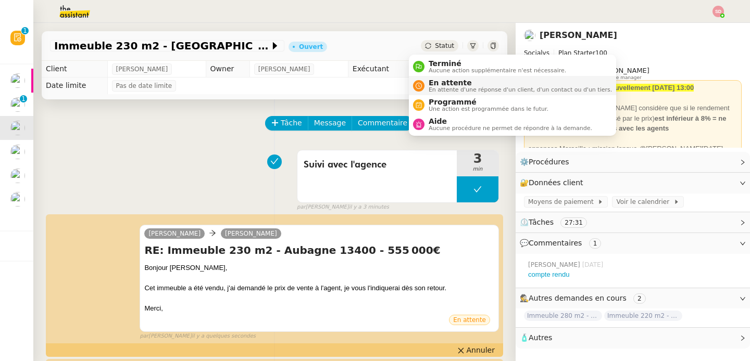
click at [449, 94] on li "En attente En attente d'une réponse d'un client, d'un contact ou d'un tiers." at bounding box center [512, 85] width 207 height 19
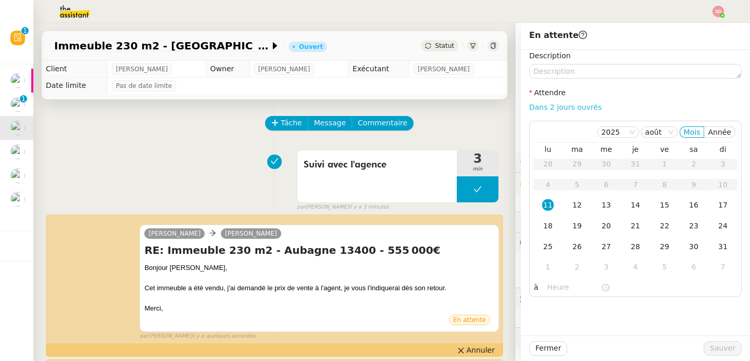
click at [571, 106] on link "Dans 2 jours ouvrés" at bounding box center [565, 107] width 72 height 8
type input "07:00"
click at [632, 206] on div "14" at bounding box center [635, 204] width 11 height 11
click at [722, 353] on span "Sauver" at bounding box center [723, 349] width 26 height 12
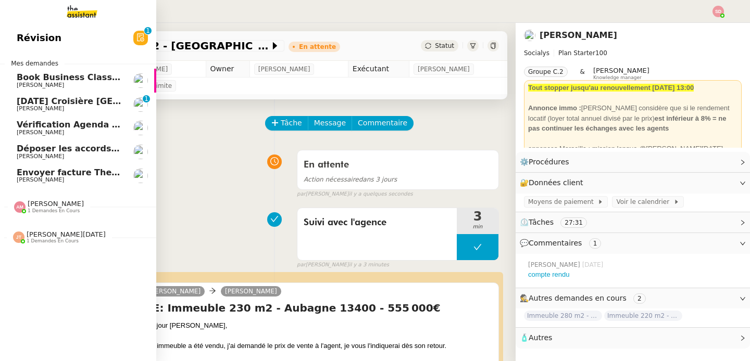
click at [33, 182] on span "Fabien Bornancin" at bounding box center [40, 180] width 47 height 7
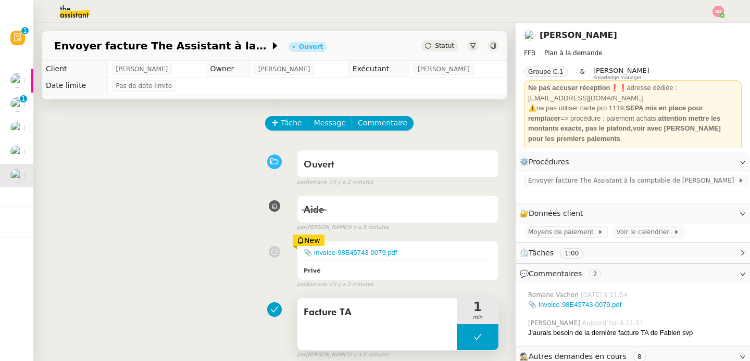
click at [473, 340] on icon at bounding box center [477, 337] width 8 height 8
click at [460, 340] on div at bounding box center [467, 337] width 21 height 26
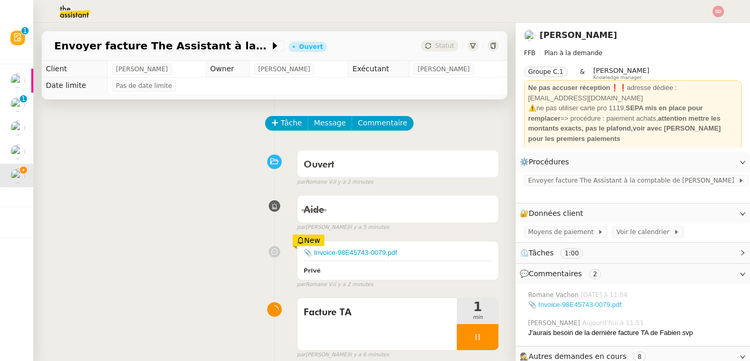
click at [544, 301] on link "📎 Invoice-98E45743-0079.pdf" at bounding box center [574, 305] width 93 height 8
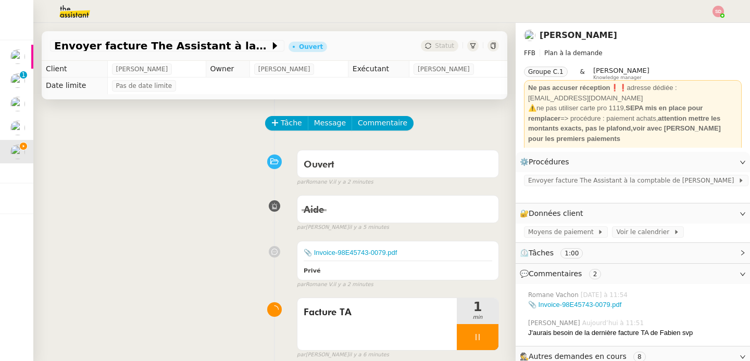
click at [191, 177] on div "Ouvert false par Romane V. il y a 2 minutes" at bounding box center [274, 166] width 449 height 42
click at [318, 123] on span "Message" at bounding box center [330, 123] width 32 height 12
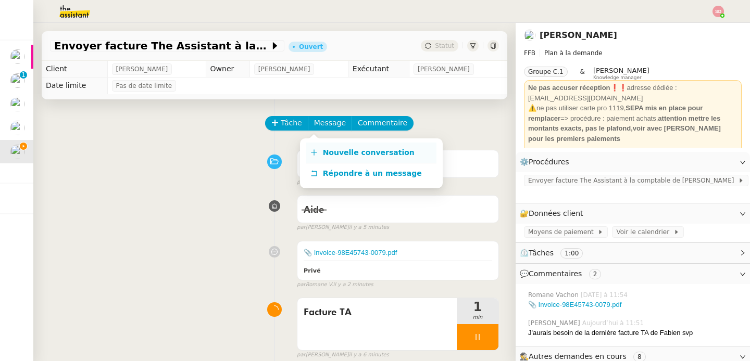
click at [317, 156] on icon at bounding box center [313, 152] width 7 height 7
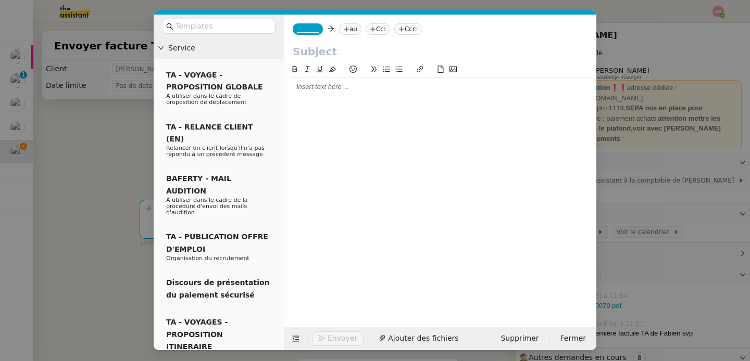
click at [60, 198] on nz-modal-container "Service TA - VOYAGE - PROPOSITION GLOBALE A utiliser dans le cadre de propositi…" at bounding box center [375, 180] width 750 height 361
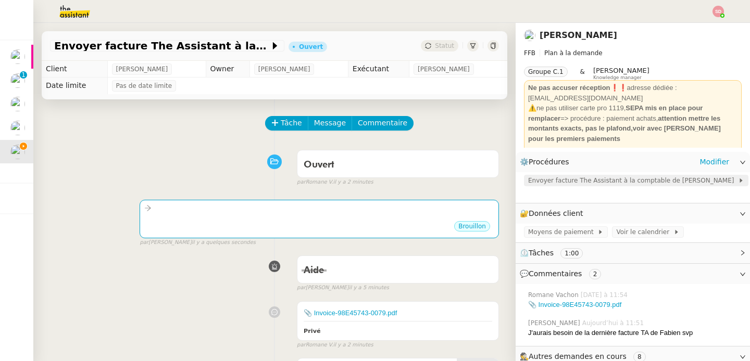
click at [582, 177] on span "Envoyer facture The Assistant à la comptable de Fabien" at bounding box center [633, 181] width 210 height 10
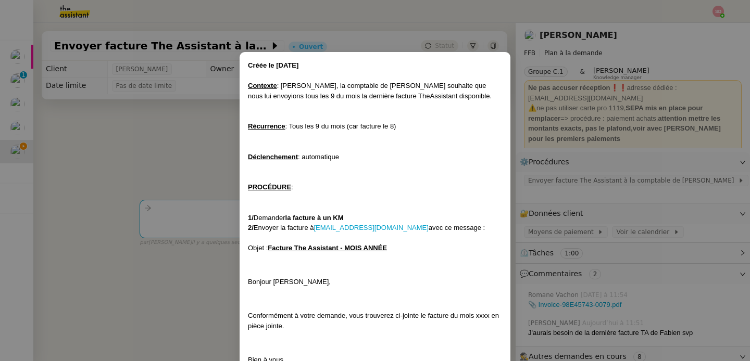
click at [168, 221] on nz-modal-container "Créée le 26/08/2024 Contexte : Amélie, la comptable de Fabien souhaite que nous…" at bounding box center [375, 180] width 750 height 361
click at [191, 216] on nz-modal-container "Créée le 26/08/2024 Contexte : Amélie, la comptable de Fabien souhaite que nous…" at bounding box center [375, 180] width 750 height 361
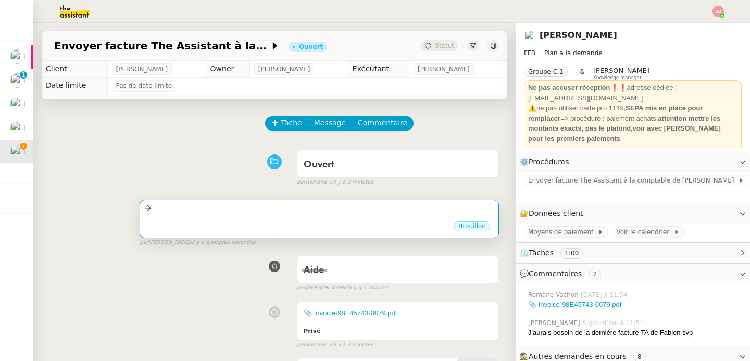
click at [276, 213] on div at bounding box center [319, 209] width 350 height 12
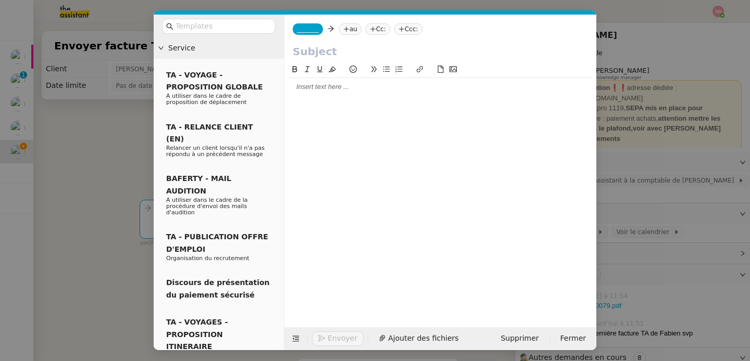
click at [309, 30] on span "_______" at bounding box center [308, 29] width 22 height 7
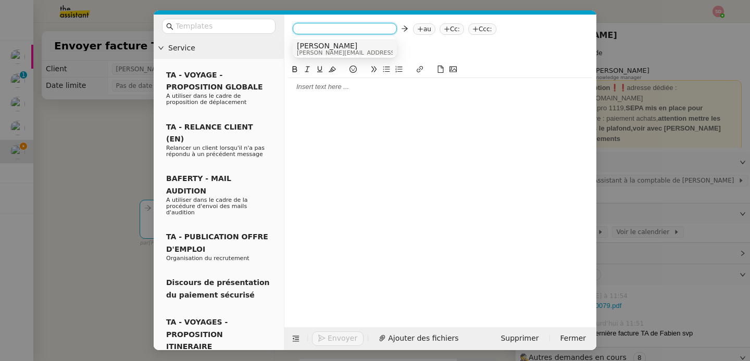
click at [315, 40] on nz-option-item "Camille camille@theassistant.com" at bounding box center [345, 48] width 104 height 19
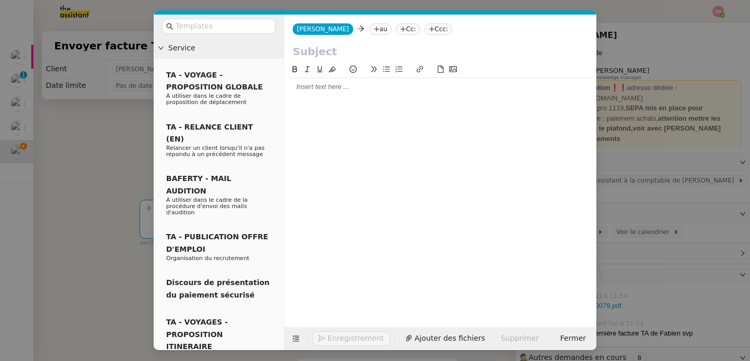
click at [369, 31] on nz-tag "au" at bounding box center [380, 28] width 22 height 11
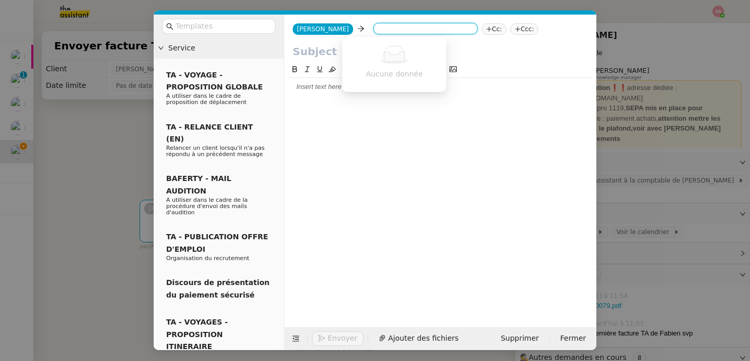
paste input "https://dashboard.theassistant.com/amelie.yuste@exco.fr"
type input "https://dashboard.theassistant.com/amelie.yuste@exco.fr"
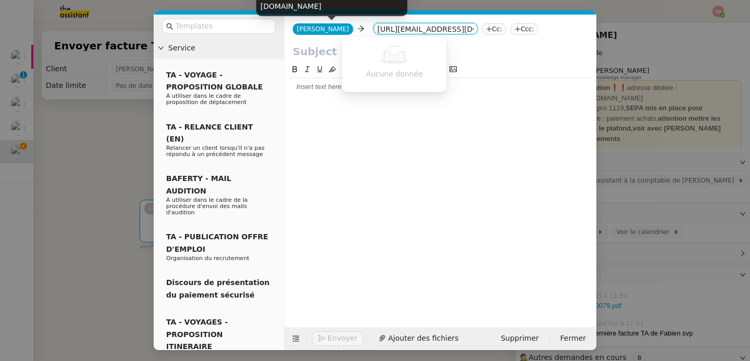
drag, startPoint x: 371, startPoint y: 29, endPoint x: 305, endPoint y: 30, distance: 66.2
click at [305, 30] on div "Camille Camille https://dashboard.theassistant.com/amelie.yuste@exco.fr Cc: Ccc:" at bounding box center [440, 29] width 312 height 29
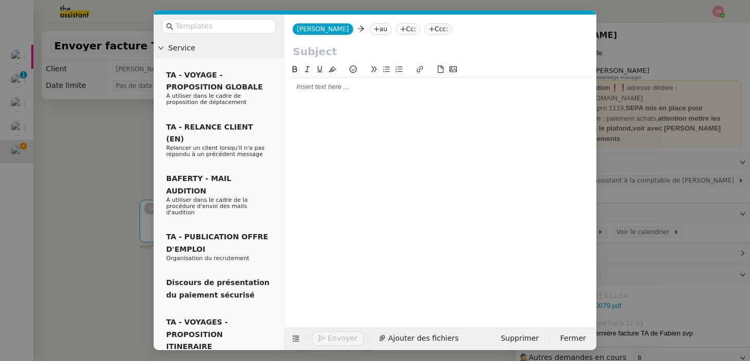
click at [369, 31] on nz-tag "au" at bounding box center [380, 28] width 22 height 11
click at [726, 149] on nz-modal-container "Service TA - VOYAGE - PROPOSITION GLOBALE A utiliser dans le cadre de propositi…" at bounding box center [375, 180] width 750 height 361
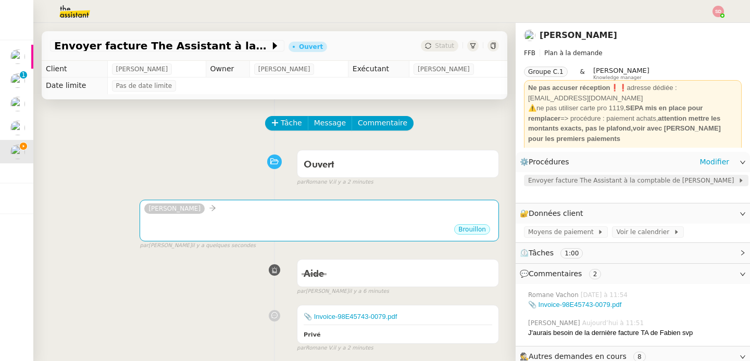
click at [607, 180] on span "Envoyer facture The Assistant à la comptable de Fabien" at bounding box center [633, 181] width 210 height 10
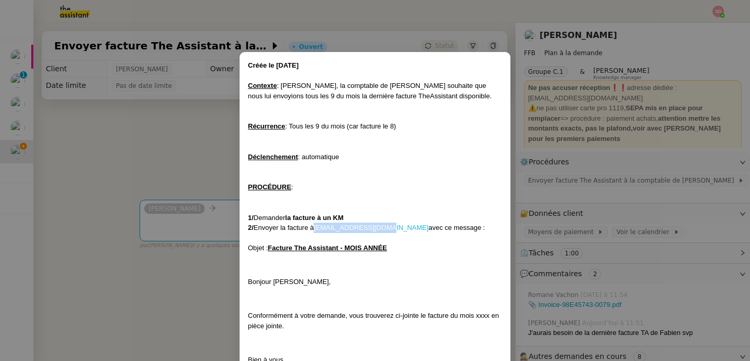
copy link "amelie.yuste@exco.fr"
click at [188, 210] on nz-modal-container "Créée le 26/08/2024 Contexte : Amélie, la comptable de Fabien souhaite que nous…" at bounding box center [375, 180] width 750 height 361
click at [188, 222] on nz-modal-container "Créée le 26/08/2024 Contexte : Amélie, la comptable de Fabien souhaite que nous…" at bounding box center [375, 180] width 750 height 361
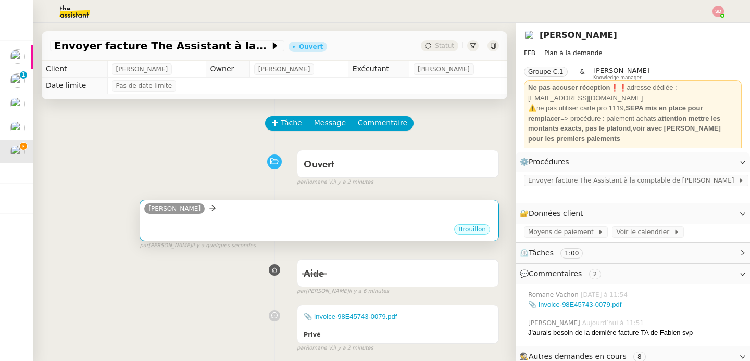
click at [211, 217] on div "[PERSON_NAME]" at bounding box center [319, 211] width 350 height 16
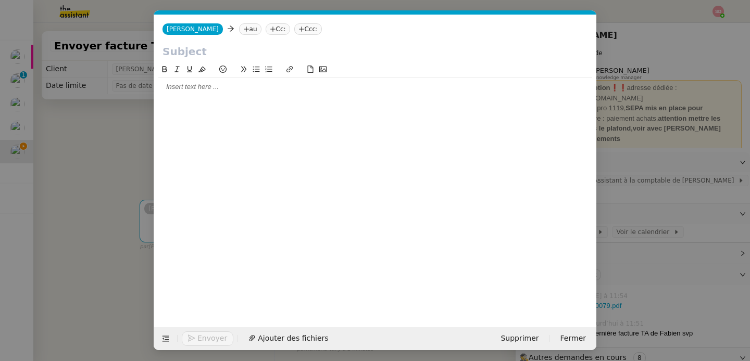
scroll to position [0, 22]
click at [239, 27] on nz-tag "au" at bounding box center [250, 28] width 22 height 11
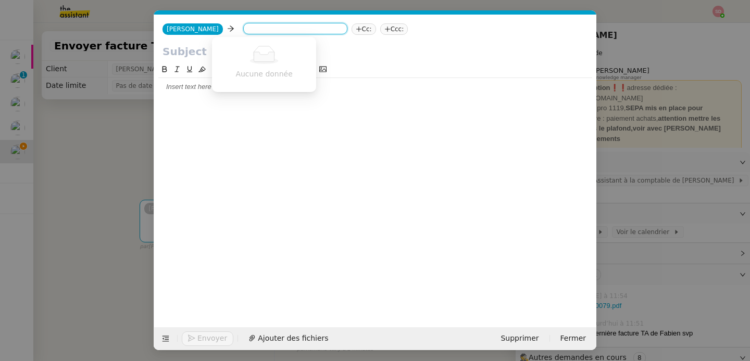
paste input "amelie.yuste@exco.fr"
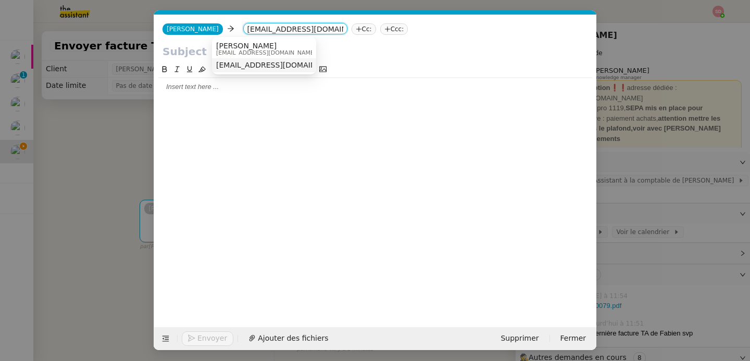
type input "amelie.yuste@exco.fr"
click at [219, 71] on nz-option-item "amelie.yuste@exco.fr" at bounding box center [264, 65] width 104 height 15
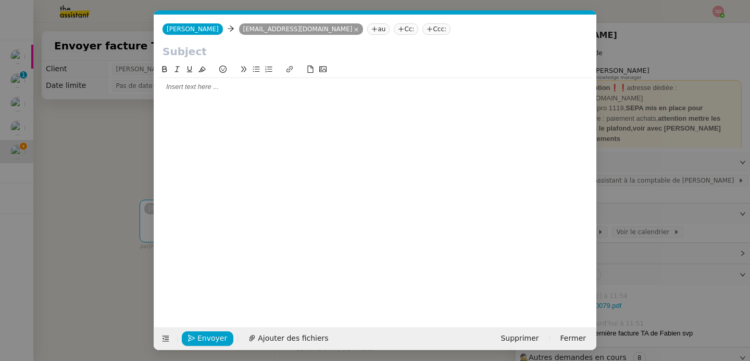
click at [212, 50] on input "text" at bounding box center [375, 52] width 426 height 16
click at [289, 339] on span "Ajouter des fichiers" at bounding box center [293, 339] width 70 height 12
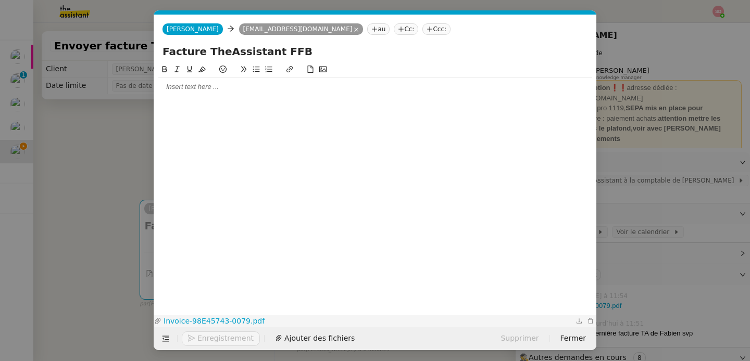
click at [226, 319] on link "Invoice-98E45743-0079.pdf" at bounding box center [367, 322] width 412 height 12
click at [269, 53] on input "Facture TheAssistant FFB" at bounding box center [375, 52] width 426 height 16
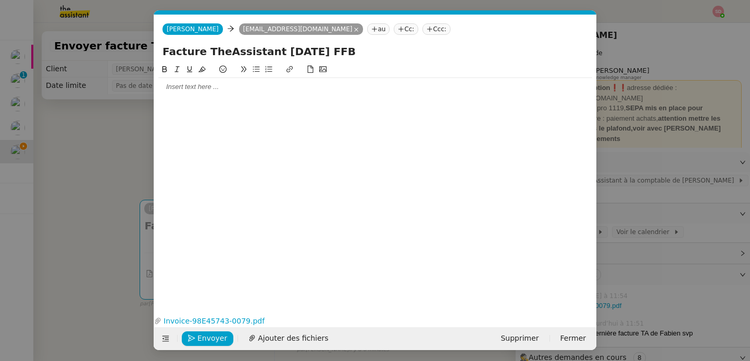
type input "Facture TheAssistant août 2025 FFB"
click at [210, 93] on div at bounding box center [375, 87] width 434 height 18
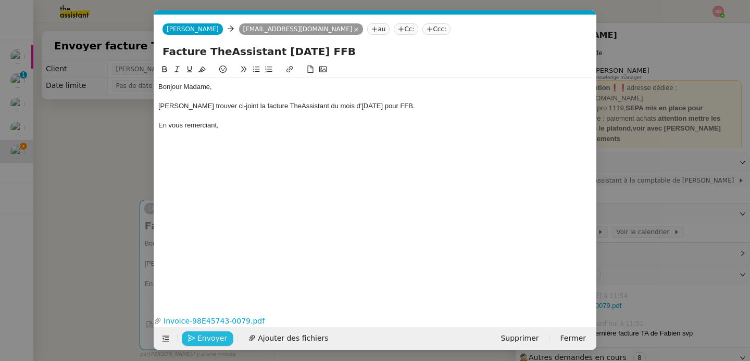
click at [206, 340] on span "Envoyer" at bounding box center [212, 339] width 30 height 12
click at [206, 340] on span "Confirmer l'envoi" at bounding box center [228, 339] width 62 height 12
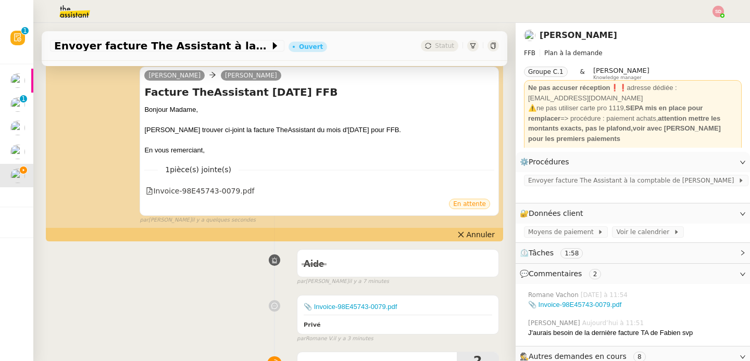
scroll to position [223, 0]
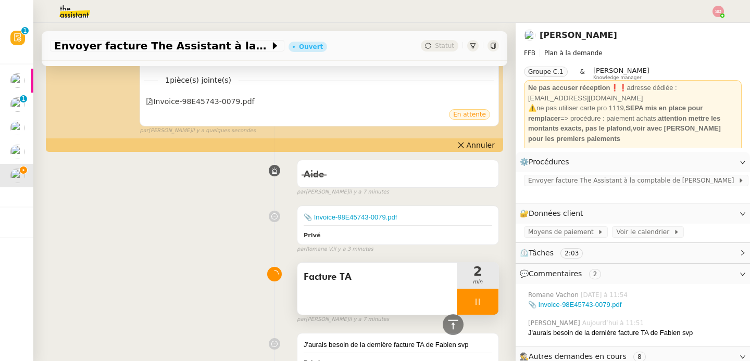
click at [493, 299] on div at bounding box center [478, 302] width 42 height 26
click at [493, 299] on button at bounding box center [488, 302] width 21 height 26
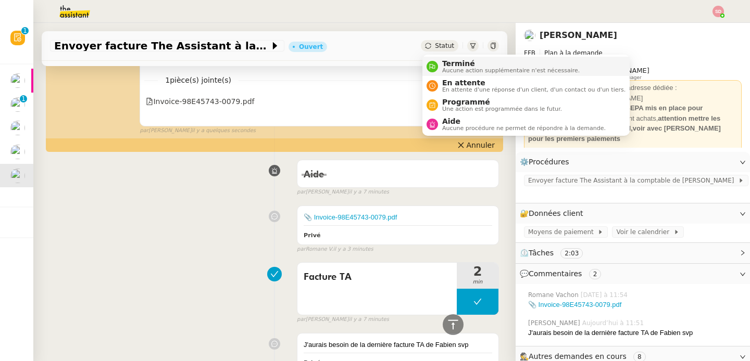
click at [434, 65] on icon at bounding box center [432, 67] width 6 height 6
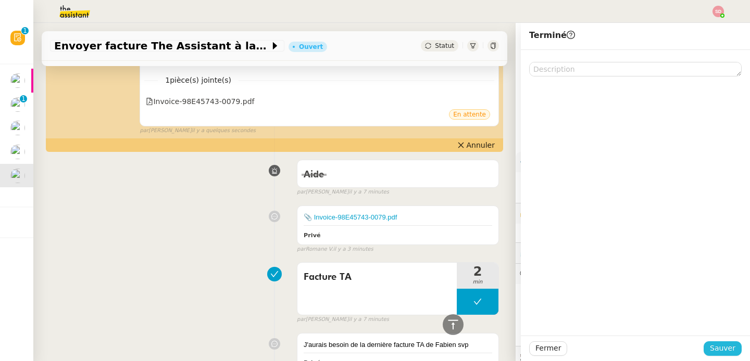
click at [728, 347] on span "Sauver" at bounding box center [723, 349] width 26 height 12
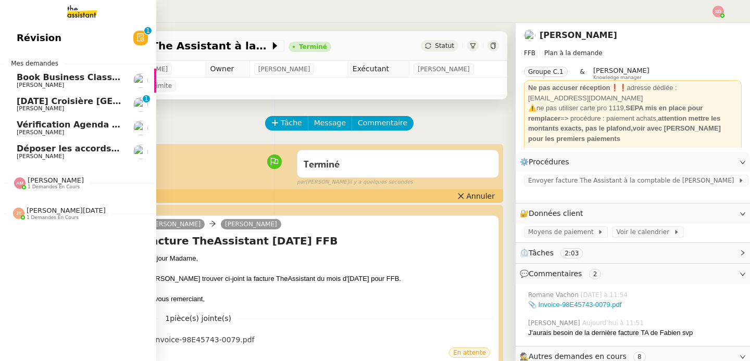
click at [53, 76] on span "Book Business Class Flights" at bounding box center [82, 77] width 130 height 10
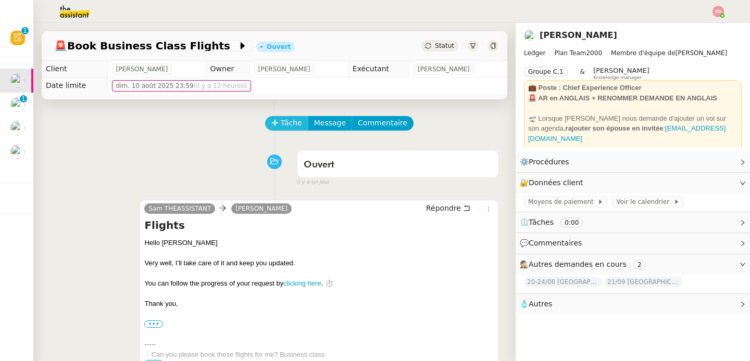
click at [291, 120] on span "Tâche" at bounding box center [291, 123] width 21 height 12
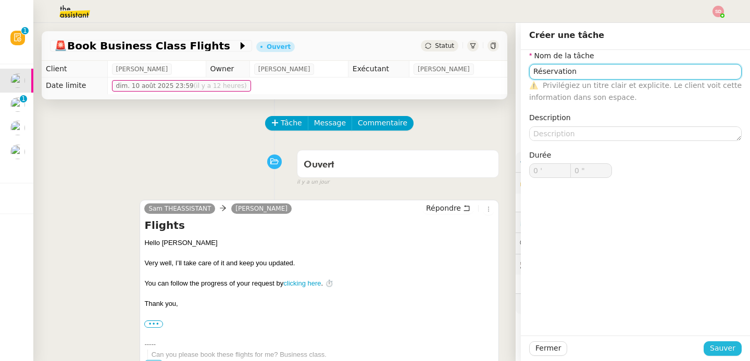
type input "Réservation"
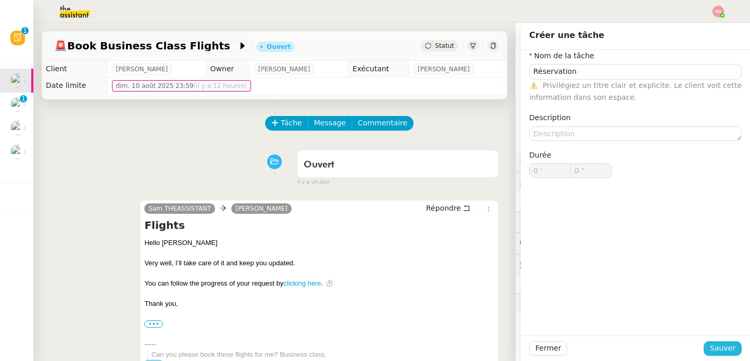
click at [727, 345] on span "Sauver" at bounding box center [723, 349] width 26 height 12
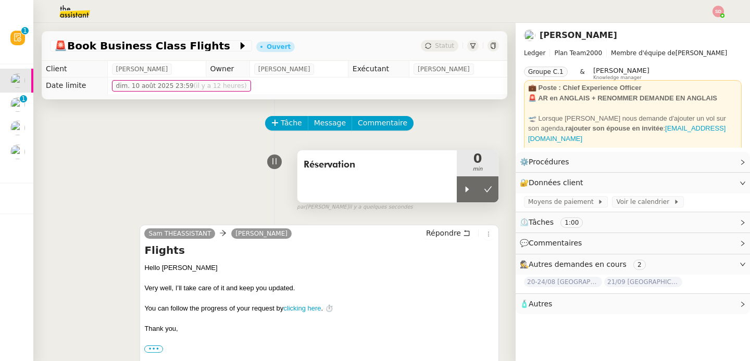
click at [455, 192] on div "Réservation" at bounding box center [376, 177] width 159 height 52
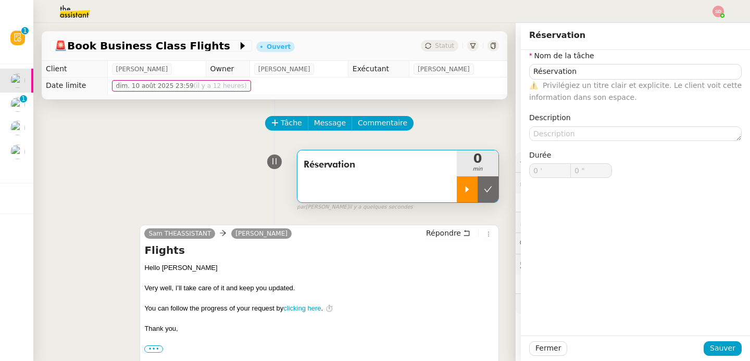
click at [468, 194] on div at bounding box center [467, 190] width 21 height 26
type input "Réservation"
type input "0 '"
type input "0 ""
type input "Réservation"
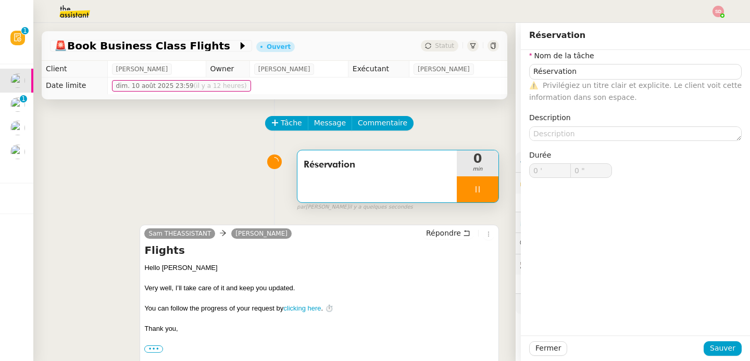
type input "0 '"
type input "1 ""
click at [154, 191] on div "Réservation 0 min false par Sheida D. il y a quelques secondes" at bounding box center [274, 178] width 449 height 67
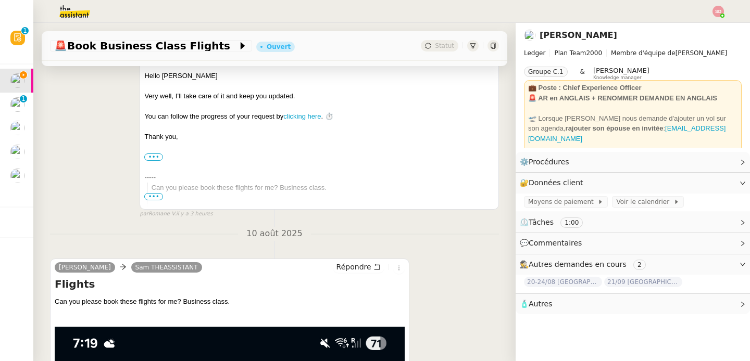
scroll to position [325, 0]
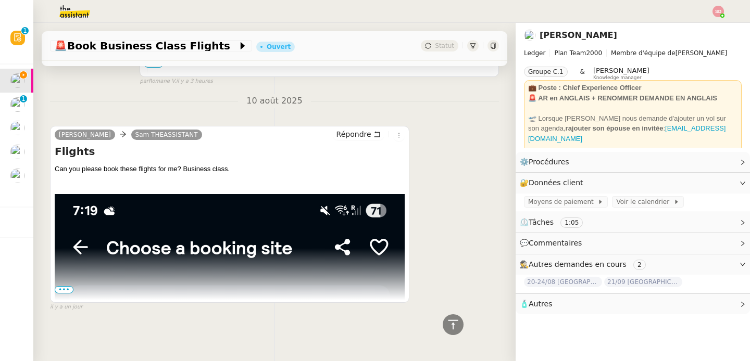
click at [63, 290] on span "•••" at bounding box center [64, 289] width 19 height 7
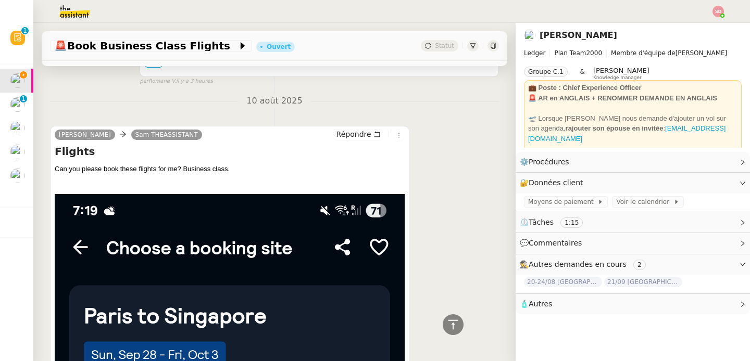
scroll to position [0, 0]
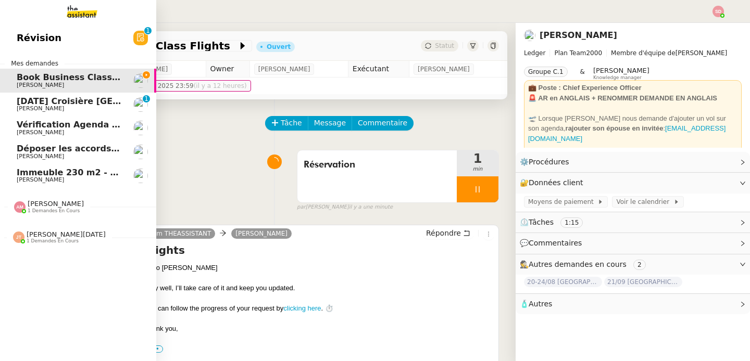
click at [30, 179] on span "[PERSON_NAME]" at bounding box center [40, 180] width 47 height 7
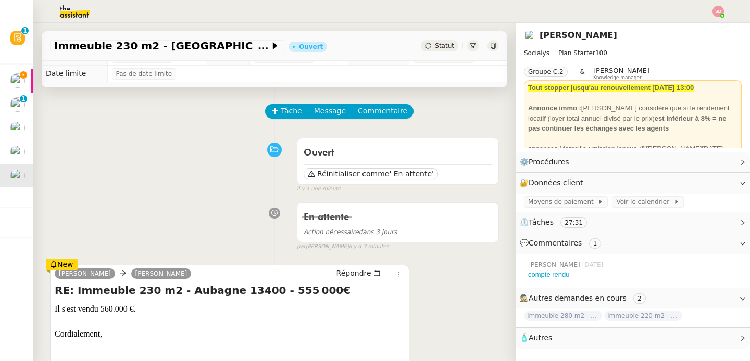
scroll to position [12, 0]
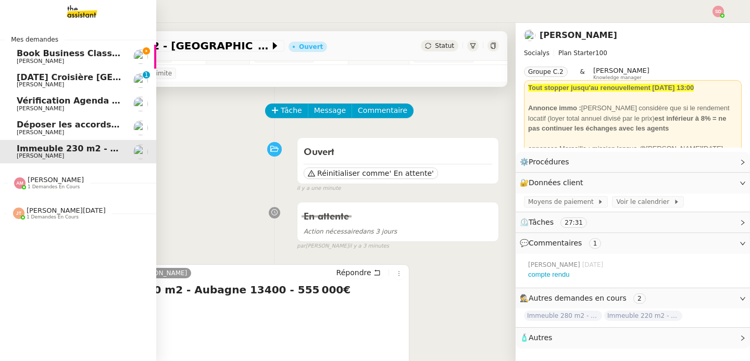
click at [61, 54] on span "Book Business Class Flights" at bounding box center [82, 53] width 130 height 10
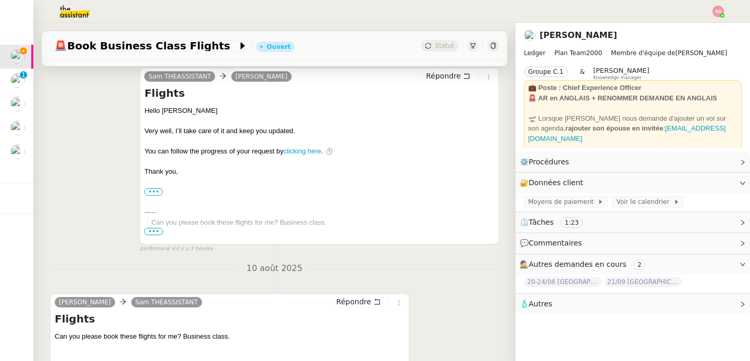
scroll to position [325, 0]
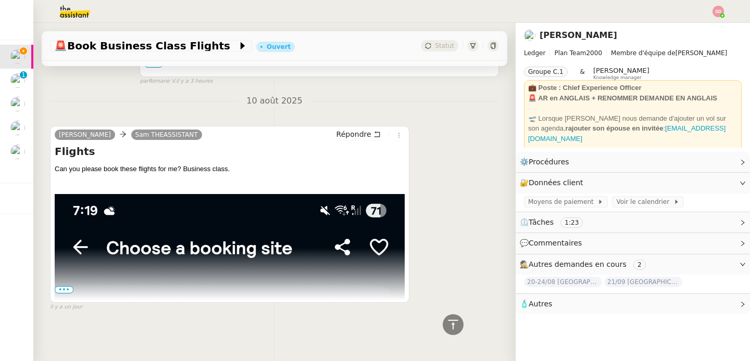
click at [68, 292] on span "•••" at bounding box center [64, 289] width 19 height 7
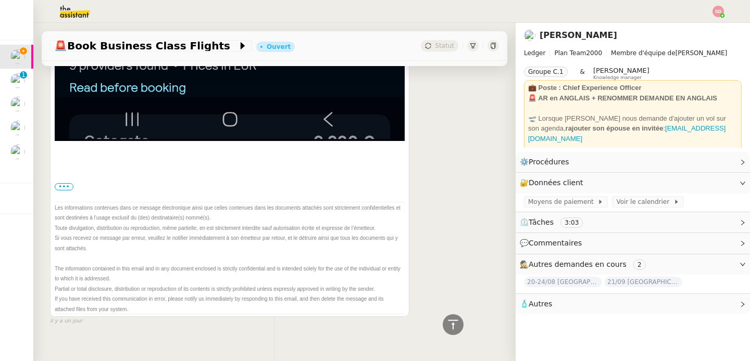
scroll to position [1150, 0]
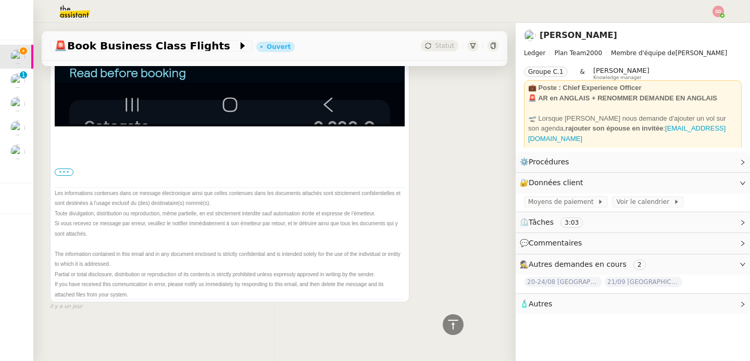
click at [66, 174] on label "•••" at bounding box center [64, 172] width 19 height 7
click at [0, 0] on input "•••" at bounding box center [0, 0] width 0 height 0
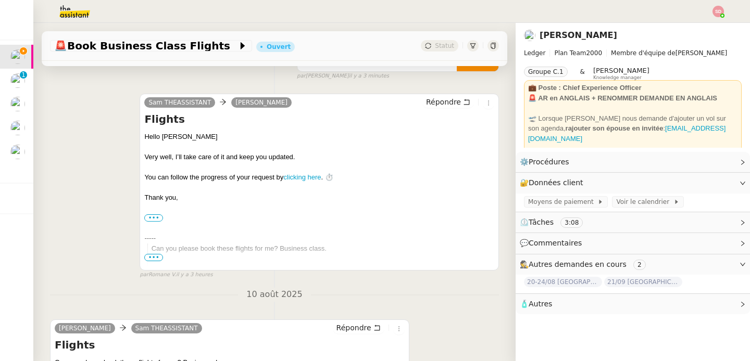
scroll to position [0, 0]
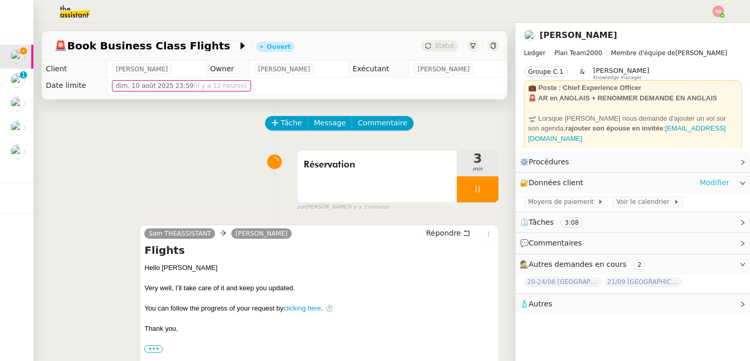
click at [712, 179] on link "Modifier" at bounding box center [714, 183] width 30 height 12
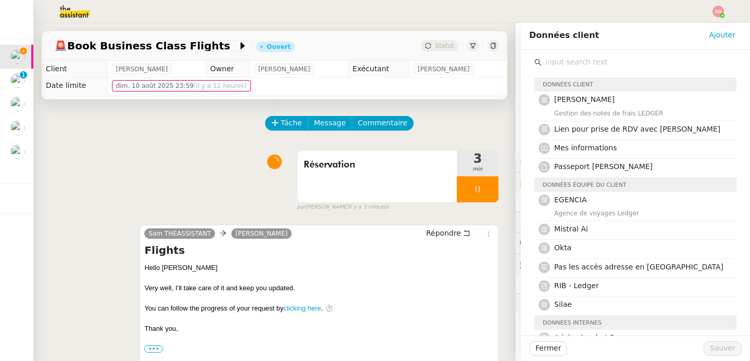
click at [564, 56] on input "text" at bounding box center [639, 62] width 195 height 14
click at [596, 209] on div "Agence de voyages Ledger" at bounding box center [642, 213] width 176 height 10
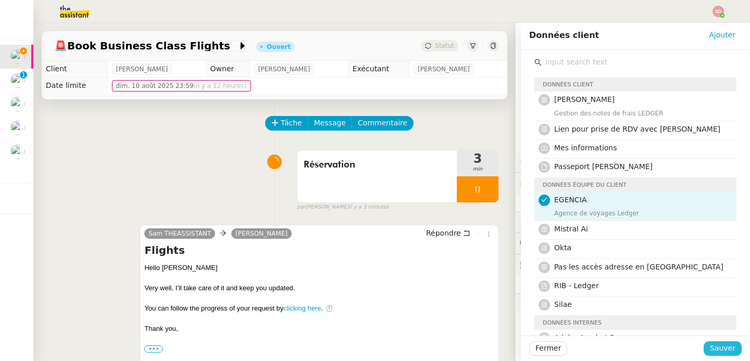
click at [711, 349] on button "Sauver" at bounding box center [723, 349] width 38 height 15
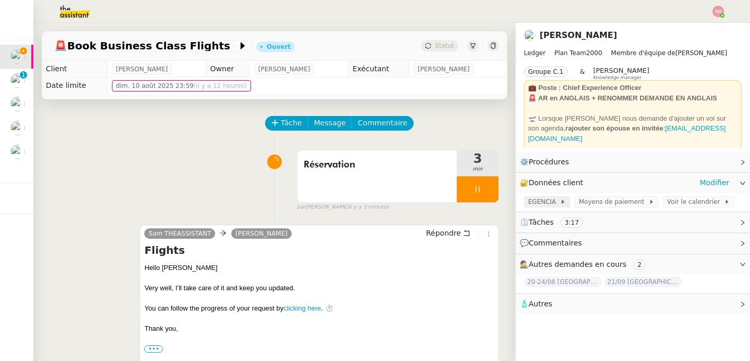
click at [556, 203] on span at bounding box center [558, 201] width 4 height 7
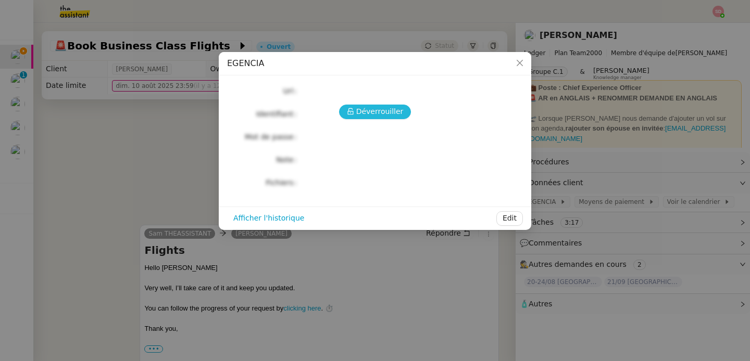
click at [370, 111] on span "Déverrouiller" at bounding box center [379, 112] width 47 height 12
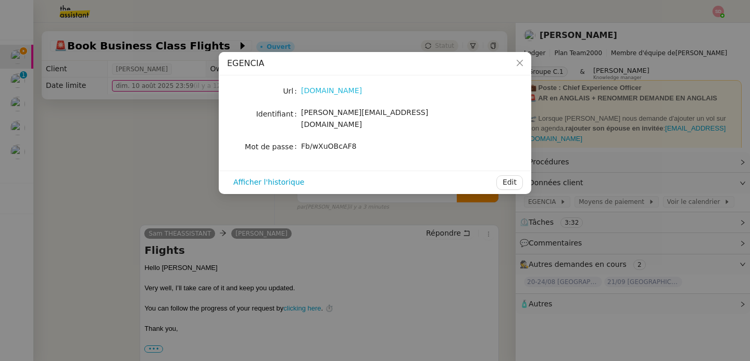
click at [315, 89] on link "egencia.fr" at bounding box center [331, 90] width 61 height 8
click at [328, 142] on span "Fb/wXuOBcAF8" at bounding box center [328, 146] width 55 height 8
copy div "Fb/wXuOBcAF8 Afficher l'historique Edit"
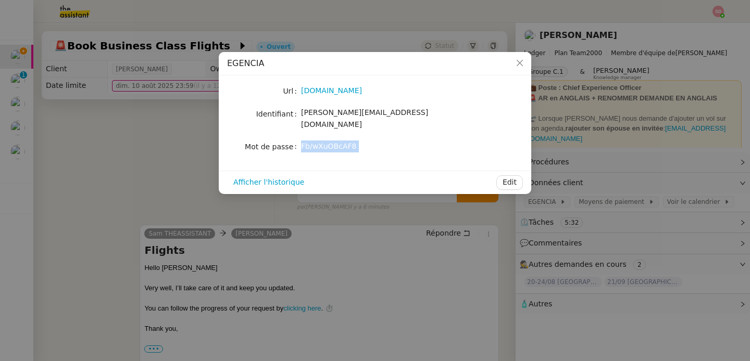
click at [112, 152] on nz-modal-container "EGENCIA Url egencia.fr Identifiant sam@ledger.fr Mot de passe Fb/wXuOBcAF8 Affi…" at bounding box center [375, 180] width 750 height 361
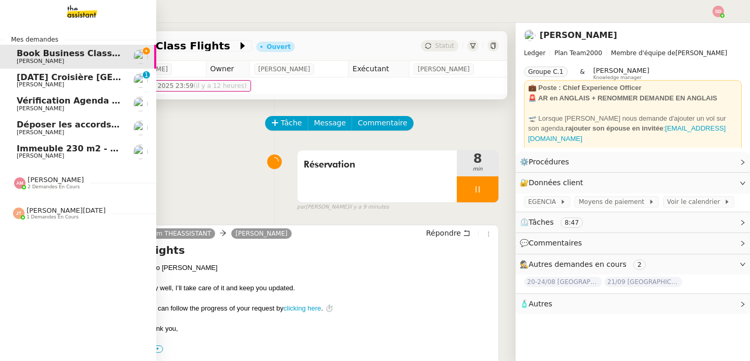
click at [53, 185] on span "2 demandes en cours" at bounding box center [54, 187] width 52 height 6
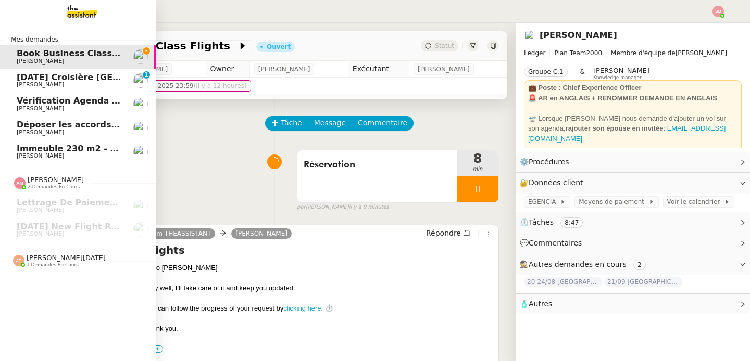
click at [55, 260] on span "Jean-Noël De Tinguy" at bounding box center [66, 258] width 79 height 8
click at [53, 185] on span "2 demandes en cours" at bounding box center [54, 187] width 52 height 6
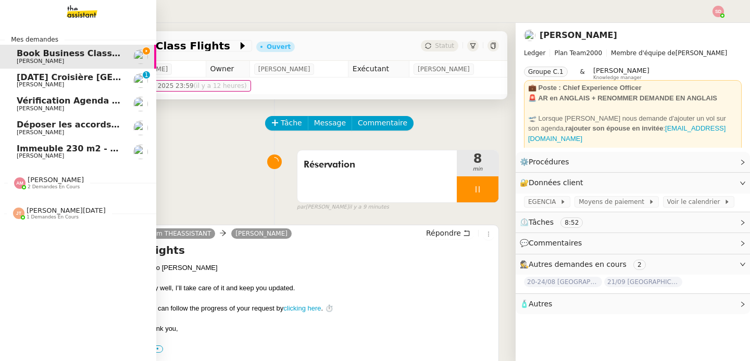
click at [22, 80] on span "31/12/2026 Croisière Egypte" at bounding box center [105, 77] width 177 height 10
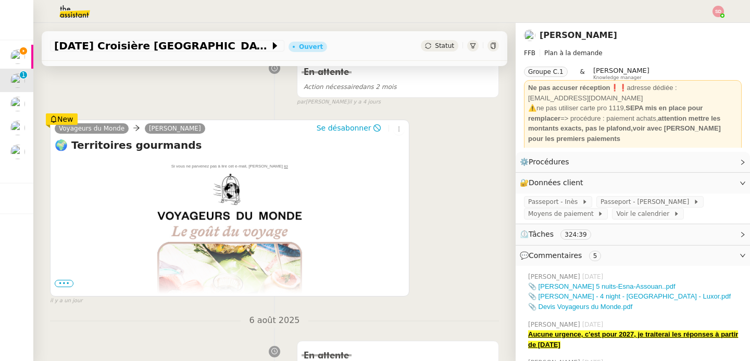
scroll to position [202, 0]
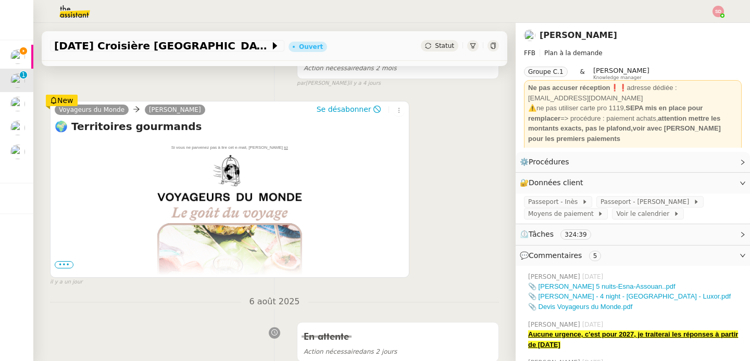
click at [67, 266] on span "•••" at bounding box center [64, 264] width 19 height 7
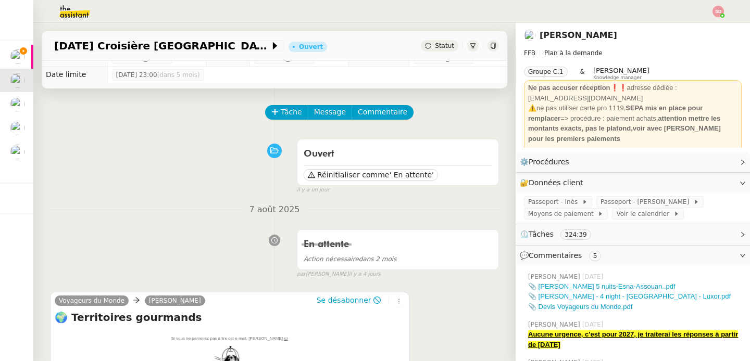
scroll to position [0, 0]
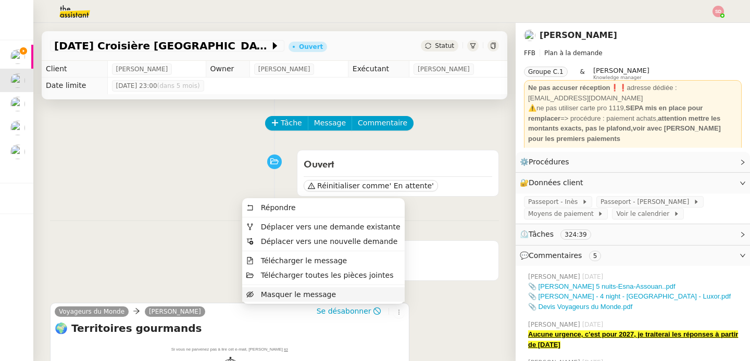
click at [378, 294] on li "Masquer le message" at bounding box center [323, 294] width 162 height 15
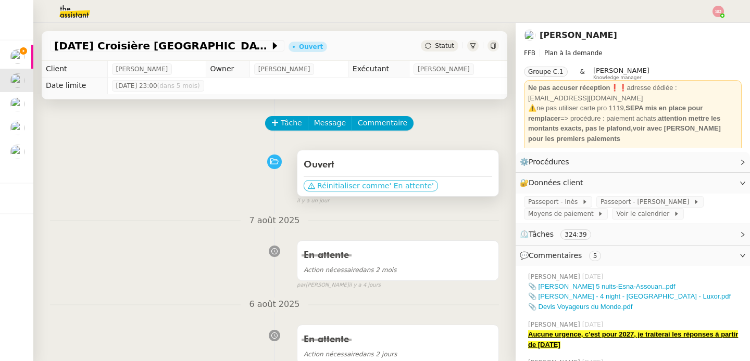
click at [353, 183] on span "Réinitialiser comme" at bounding box center [353, 186] width 72 height 10
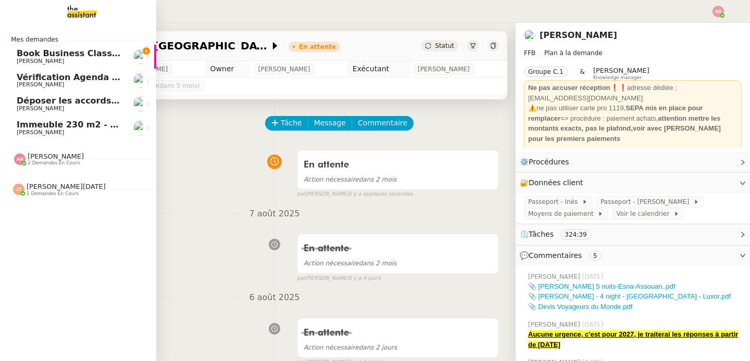
click at [41, 61] on span "Ian Rogers" at bounding box center [40, 61] width 47 height 7
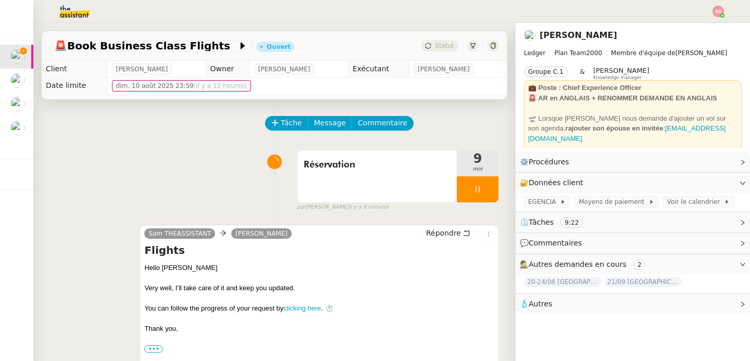
scroll to position [325, 0]
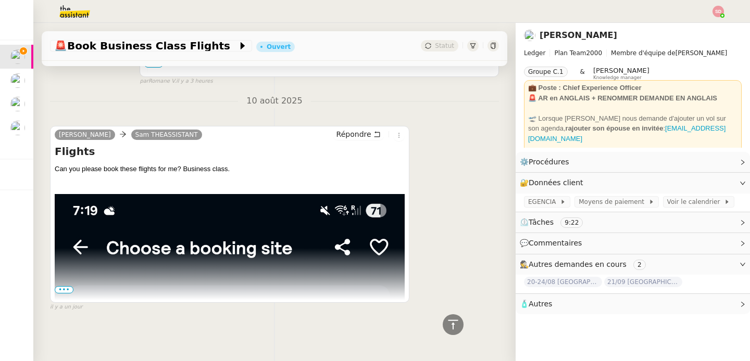
click at [60, 288] on span "•••" at bounding box center [64, 289] width 19 height 7
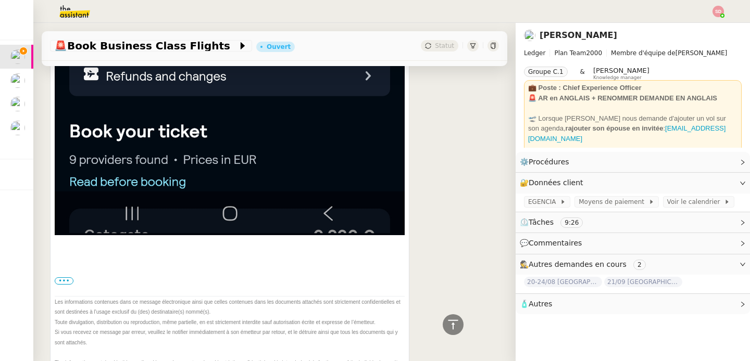
scroll to position [1150, 0]
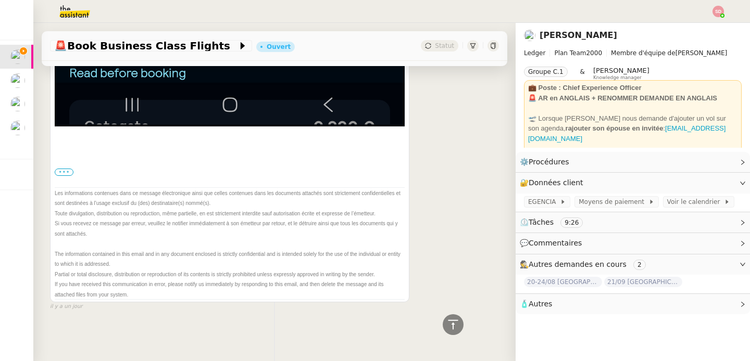
click at [61, 173] on label "•••" at bounding box center [64, 172] width 19 height 7
click at [0, 0] on input "•••" at bounding box center [0, 0] width 0 height 0
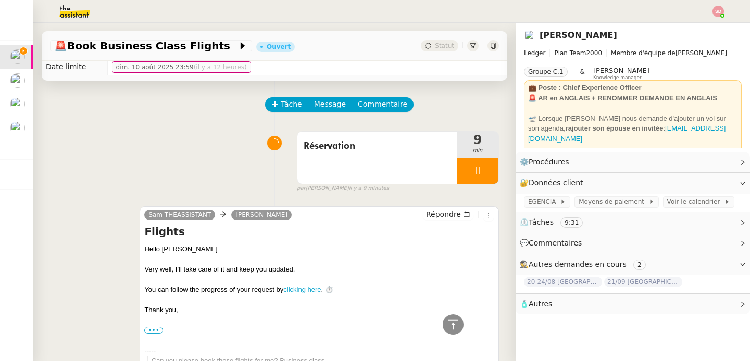
scroll to position [0, 0]
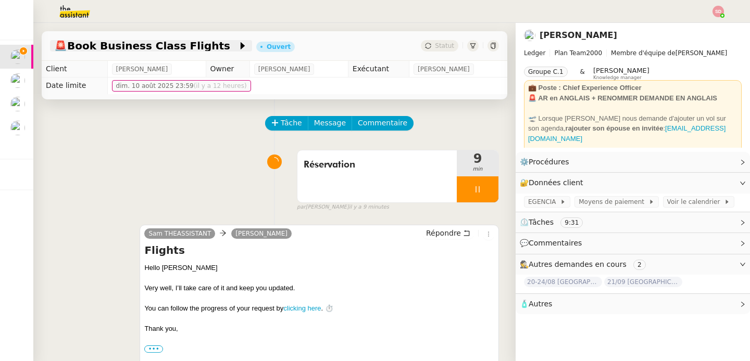
click at [122, 49] on span "🚨 Book Business Class Flights" at bounding box center [145, 46] width 183 height 10
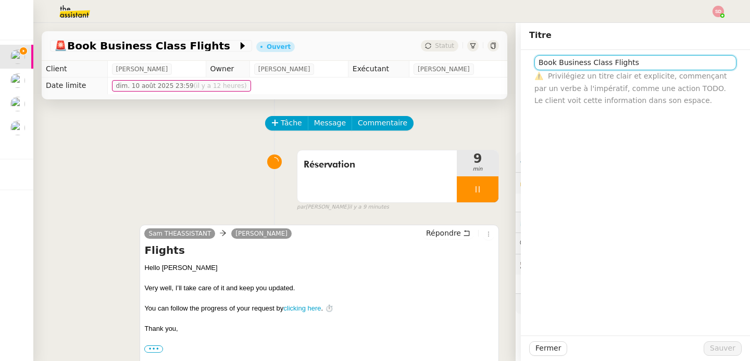
click at [560, 66] on input "Book Business Class Flights" at bounding box center [635, 62] width 202 height 15
type input "28/09-03/10 Paris - Singapore"
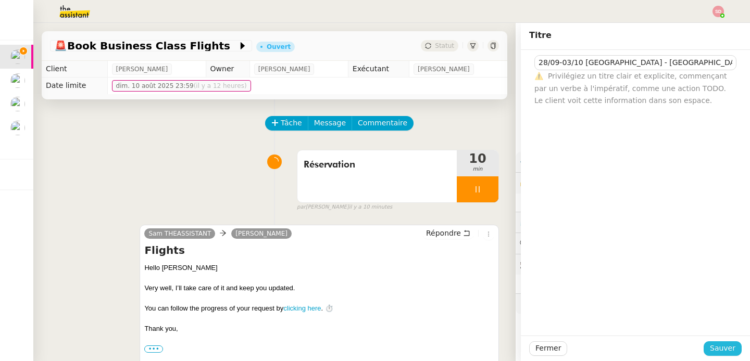
click at [725, 348] on span "Sauver" at bounding box center [723, 349] width 26 height 12
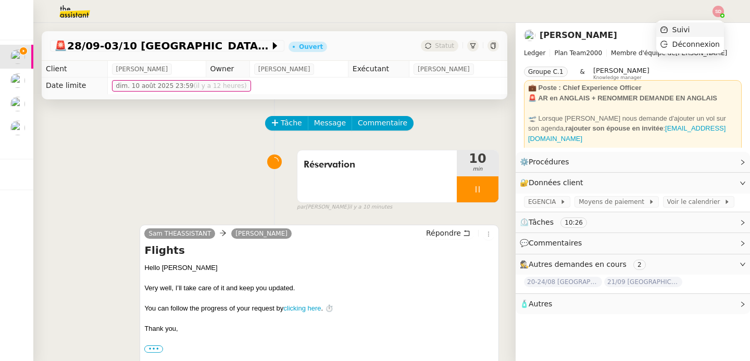
click at [714, 30] on li "Suivi" at bounding box center [690, 29] width 68 height 15
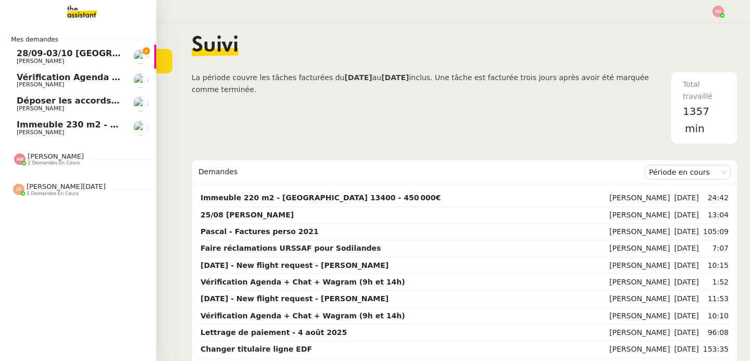
click at [14, 62] on link "28/09-03/10 Paris - Singapore Ian Rogers" at bounding box center [78, 57] width 156 height 24
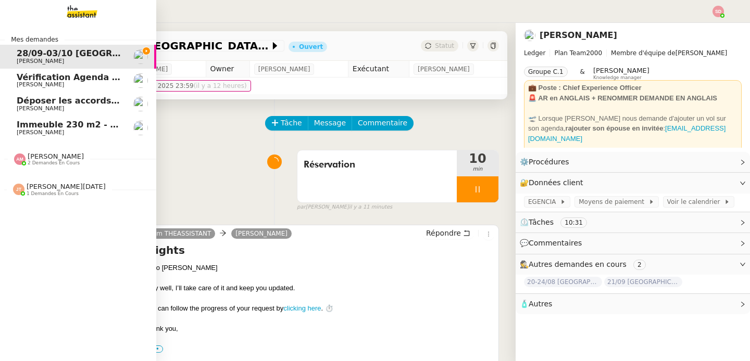
click at [31, 151] on span "Amyna Mehrez 2 demandes en cours" at bounding box center [82, 155] width 156 height 22
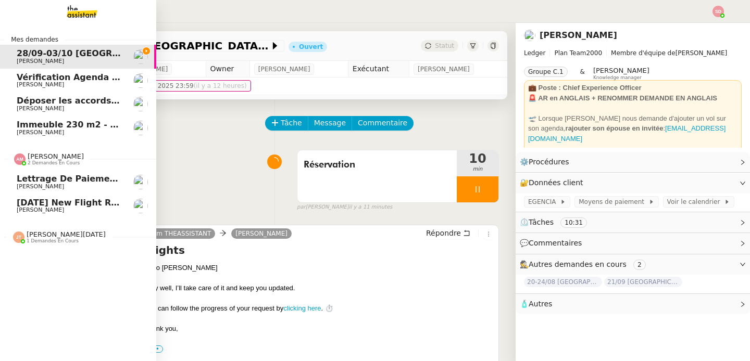
click at [72, 203] on span "15/06/26 New flight request - Jack Jarvis" at bounding box center [124, 203] width 214 height 10
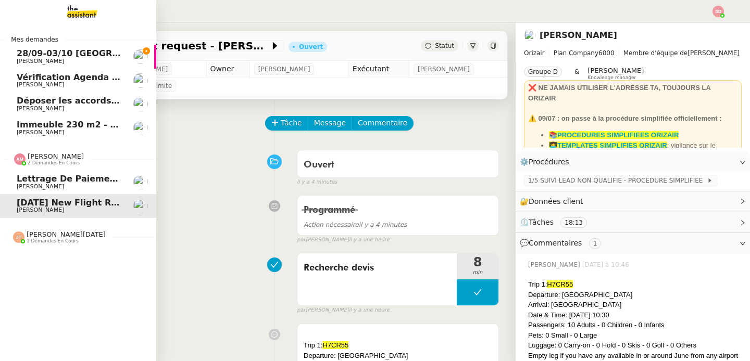
click at [28, 160] on span "2 demandes en cours" at bounding box center [54, 163] width 52 height 6
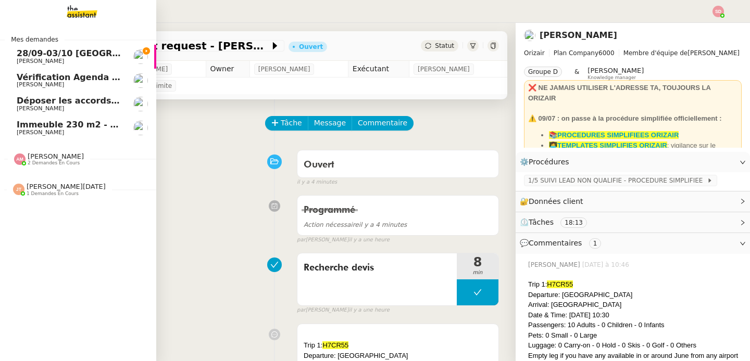
click at [39, 190] on span "Jean-Noël De Tinguy" at bounding box center [66, 187] width 79 height 8
click at [98, 54] on span "28/09-03/10 Paris - Singapore" at bounding box center [149, 53] width 264 height 10
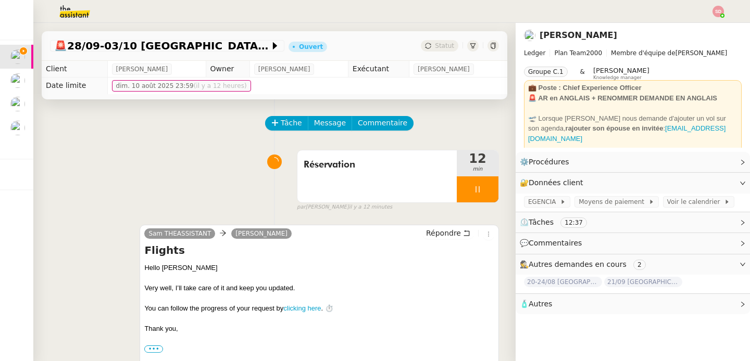
click at [77, 201] on div "Réservation 12 min false par Sheida D. il y a 12 minutes" at bounding box center [274, 178] width 449 height 67
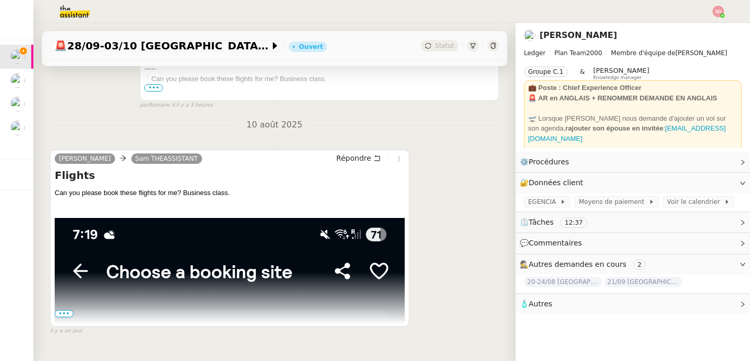
scroll to position [323, 0]
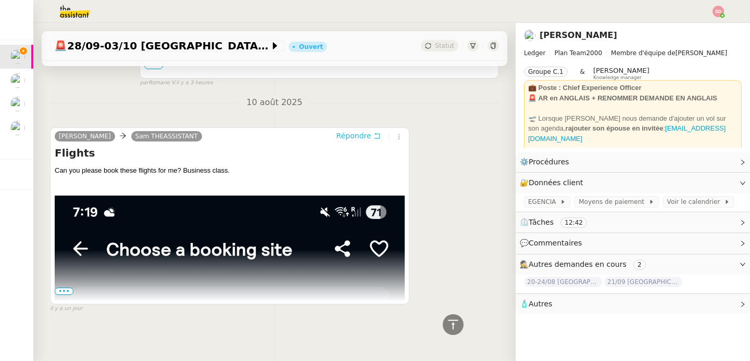
click at [353, 132] on span "Répondre" at bounding box center [353, 136] width 35 height 10
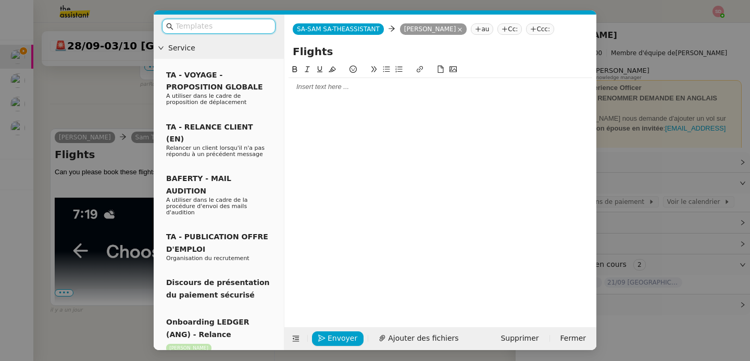
scroll to position [403, 0]
click at [322, 82] on div at bounding box center [441, 87] width 304 height 18
click at [340, 56] on input "Flights" at bounding box center [440, 52] width 295 height 16
click at [352, 86] on div at bounding box center [441, 86] width 304 height 9
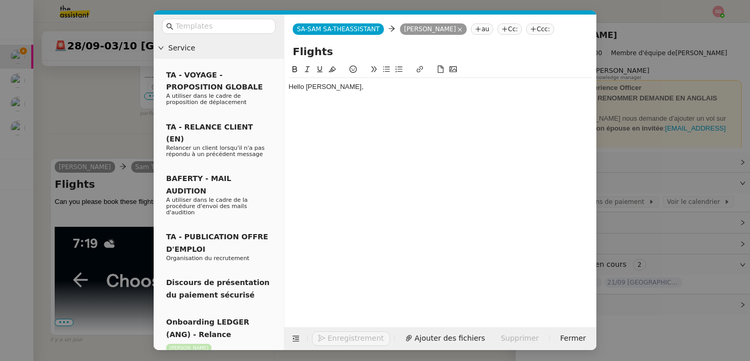
scroll to position [434, 0]
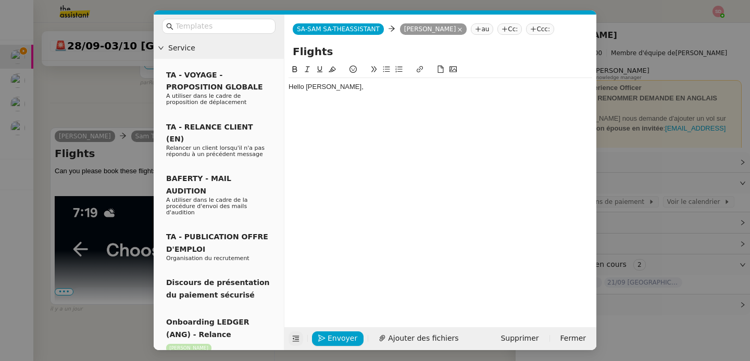
click at [297, 337] on icon at bounding box center [295, 338] width 7 height 7
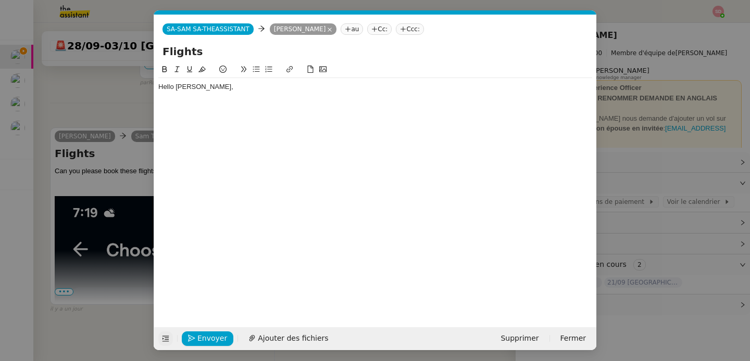
click at [228, 108] on div at bounding box center [375, 106] width 434 height 9
click at [328, 107] on div "Could you please confirm that the enclosed price of EUR8,530.08" at bounding box center [375, 106] width 434 height 9
click at [392, 108] on div "Could you please confirm that the enclosed price of EUR 8,530.08" at bounding box center [375, 106] width 434 height 9
click at [198, 137] on li at bounding box center [381, 135] width 424 height 9
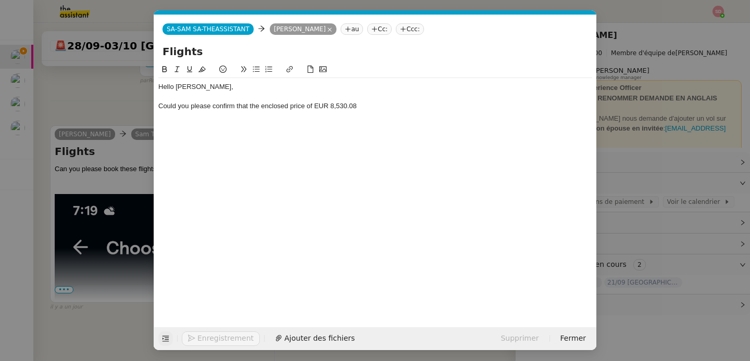
scroll to position [434, 0]
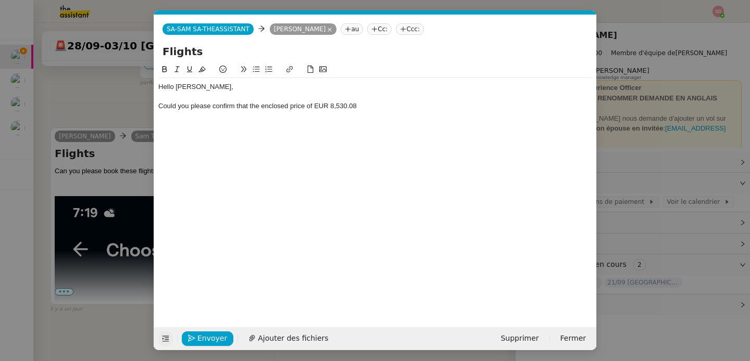
click at [257, 75] on button at bounding box center [256, 70] width 12 height 12
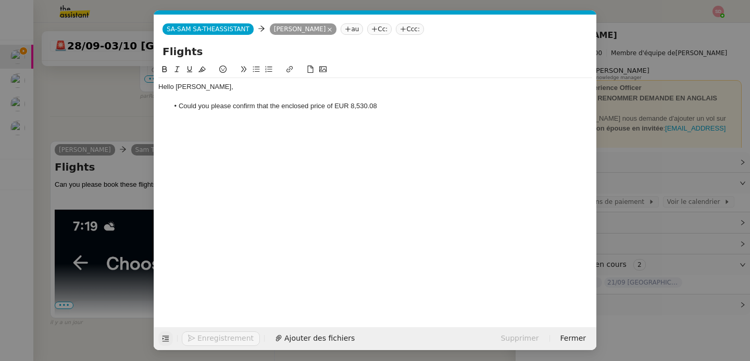
scroll to position [447, 0]
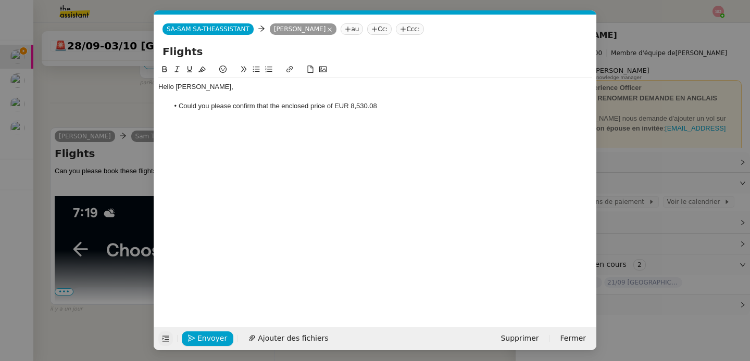
click at [418, 106] on li "Could you please confirm that the enclosed price of EUR 8,530.08" at bounding box center [381, 106] width 424 height 9
click at [291, 339] on span "Ajouter des fichiers" at bounding box center [293, 339] width 70 height 12
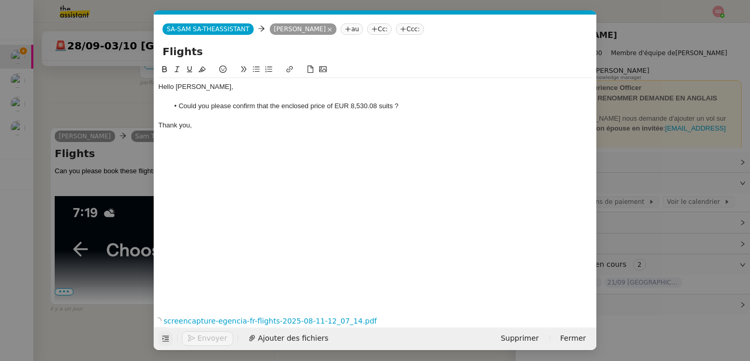
click at [288, 119] on div at bounding box center [375, 115] width 434 height 9
drag, startPoint x: 334, startPoint y: 106, endPoint x: 377, endPoint y: 107, distance: 42.7
click at [377, 107] on li "Could you please confirm that the enclosed price of EUR 8,530.08 suits ?" at bounding box center [381, 106] width 424 height 9
click at [165, 69] on icon at bounding box center [164, 69] width 5 height 6
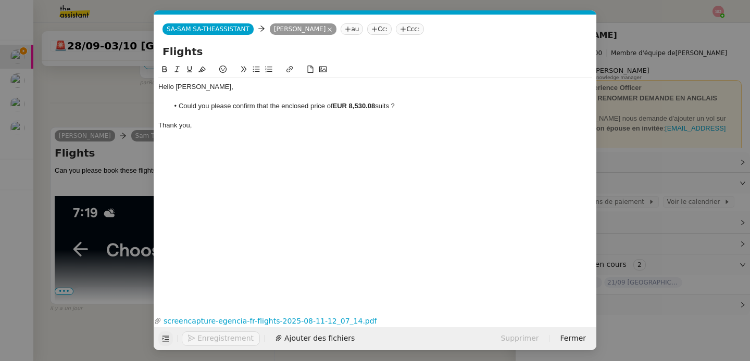
click at [237, 123] on div "Thank you," at bounding box center [375, 125] width 434 height 9
click at [202, 334] on span "Envoyer" at bounding box center [212, 339] width 30 height 12
click at [202, 334] on span "Confirmer l'envoi" at bounding box center [228, 339] width 62 height 12
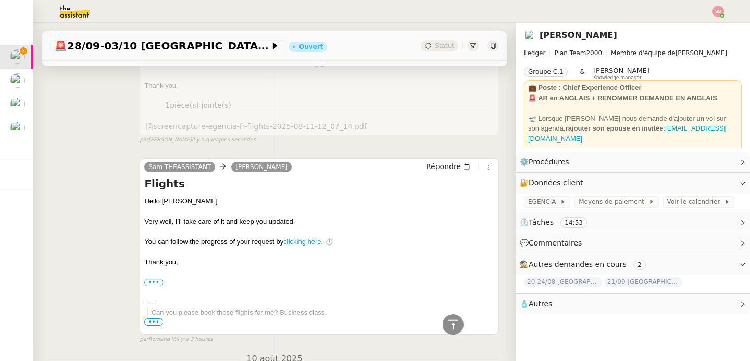
scroll to position [0, 0]
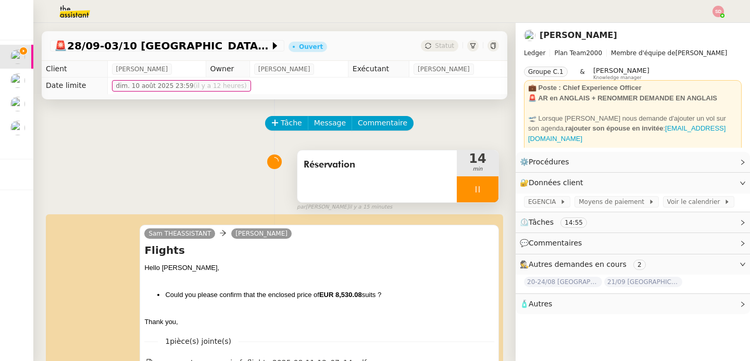
click at [490, 186] on div at bounding box center [478, 190] width 42 height 26
click at [490, 186] on icon at bounding box center [488, 189] width 8 height 8
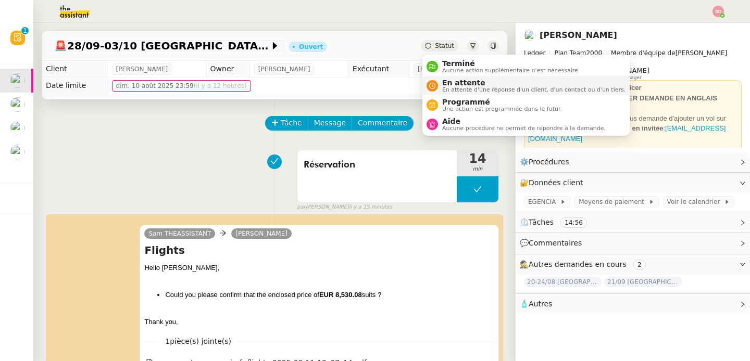
click at [448, 87] on span "En attente d'une réponse d'un client, d'un contact ou d'un tiers." at bounding box center [533, 90] width 183 height 6
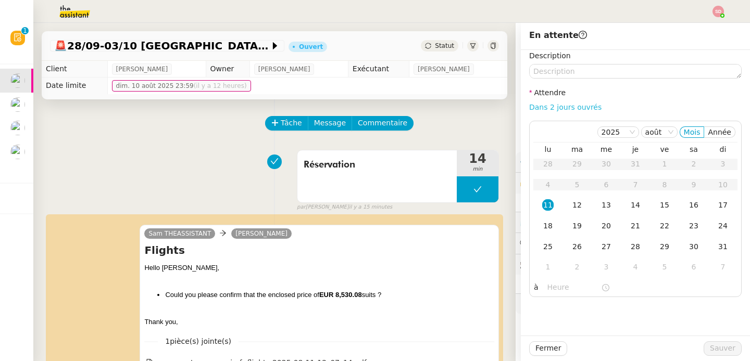
click at [574, 105] on link "Dans 2 jours ouvrés" at bounding box center [565, 107] width 72 height 8
type input "07:00"
click at [639, 205] on div "14" at bounding box center [635, 204] width 11 height 11
click at [720, 348] on span "Sauver" at bounding box center [723, 349] width 26 height 12
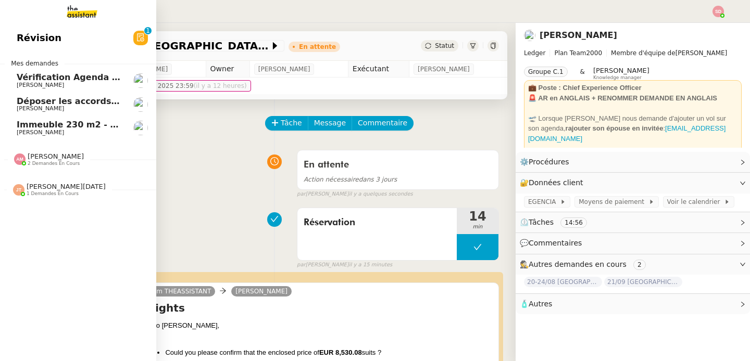
click at [65, 130] on span "[PERSON_NAME]" at bounding box center [69, 133] width 105 height 6
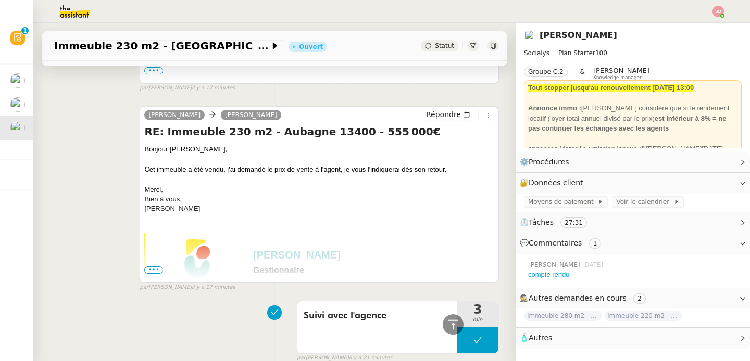
scroll to position [673, 0]
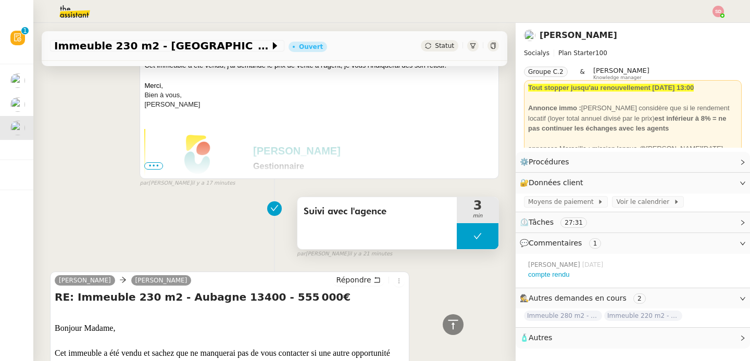
click at [461, 238] on button at bounding box center [478, 236] width 42 height 26
click at [461, 238] on div at bounding box center [467, 236] width 21 height 26
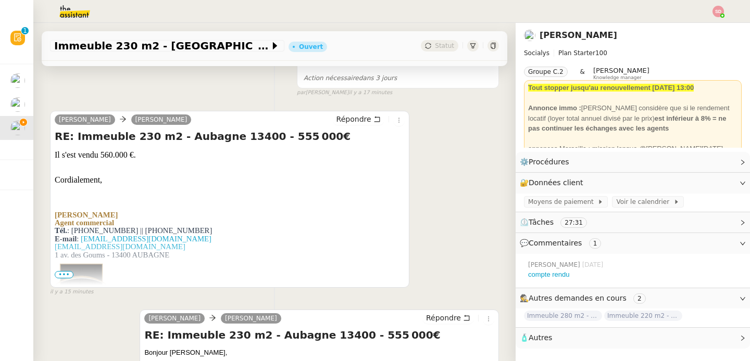
scroll to position [179, 0]
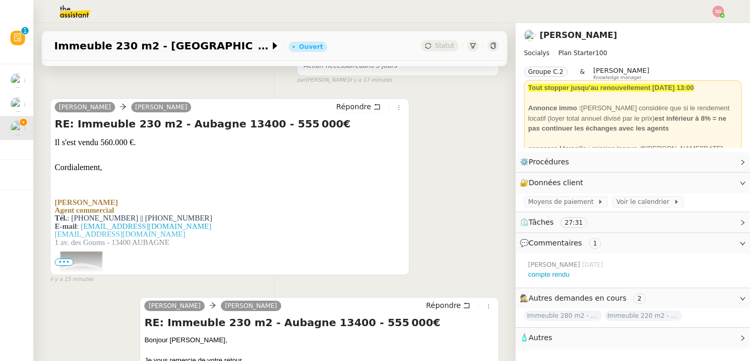
drag, startPoint x: 100, startPoint y: 144, endPoint x: 155, endPoint y: 144, distance: 55.2
click at [155, 144] on div "Il s'est vendu 560.000 €." at bounding box center [230, 142] width 350 height 12
copy div "560.000 €."
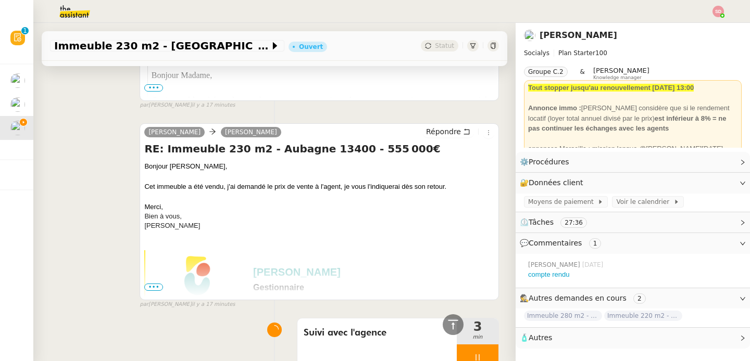
scroll to position [586, 0]
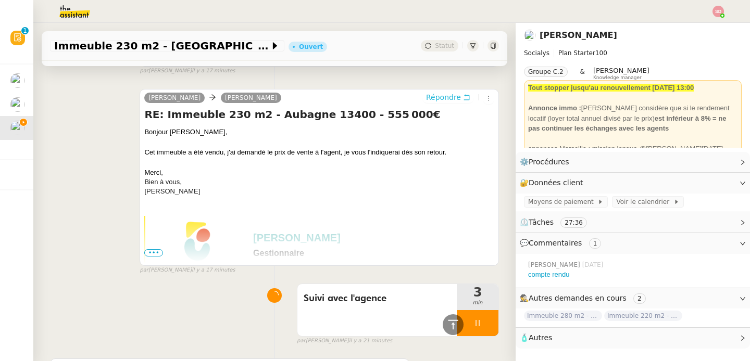
click at [453, 99] on span "Répondre" at bounding box center [443, 97] width 35 height 10
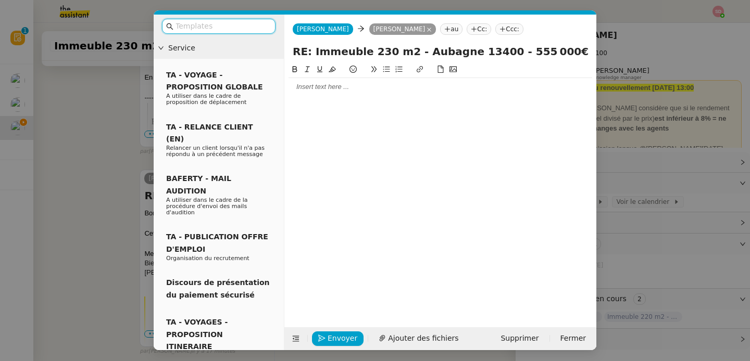
scroll to position [667, 0]
click at [385, 86] on div at bounding box center [441, 86] width 304 height 9
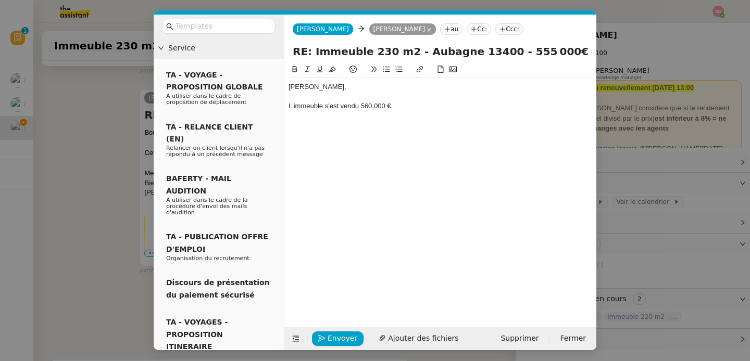
scroll to position [718, 0]
click at [340, 109] on div "L'immeuble s'est vendu 560.000 €." at bounding box center [441, 106] width 304 height 9
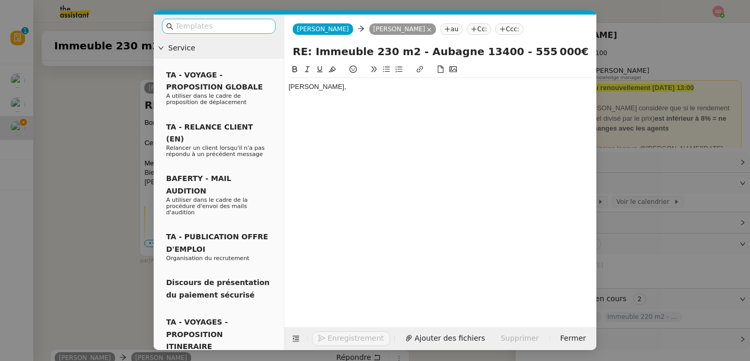
scroll to position [707, 0]
click at [218, 30] on input "text" at bounding box center [223, 26] width 94 height 12
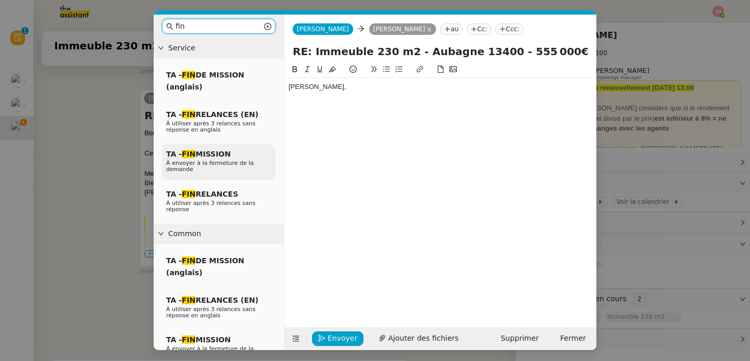
type input "fin"
click at [224, 160] on span "À envoyer à la fermeture de la demande" at bounding box center [209, 166] width 87 height 13
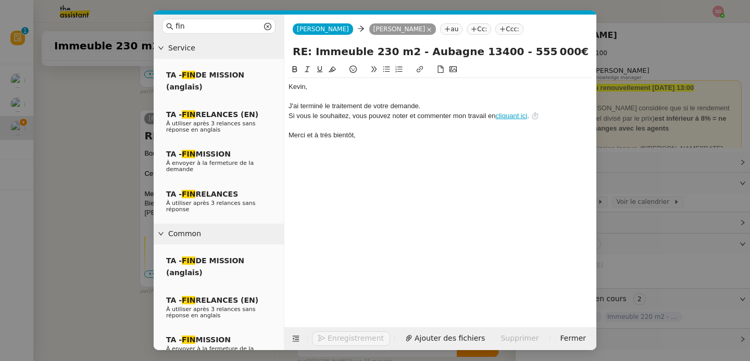
scroll to position [728, 0]
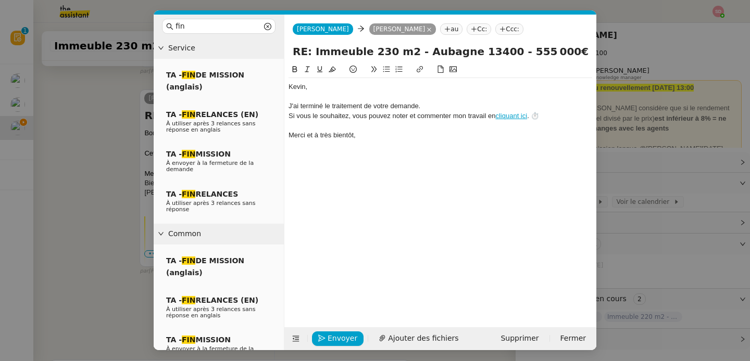
click at [346, 96] on div at bounding box center [441, 96] width 304 height 9
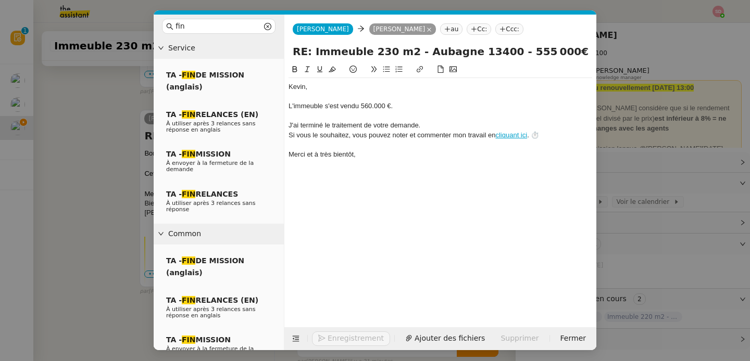
scroll to position [748, 0]
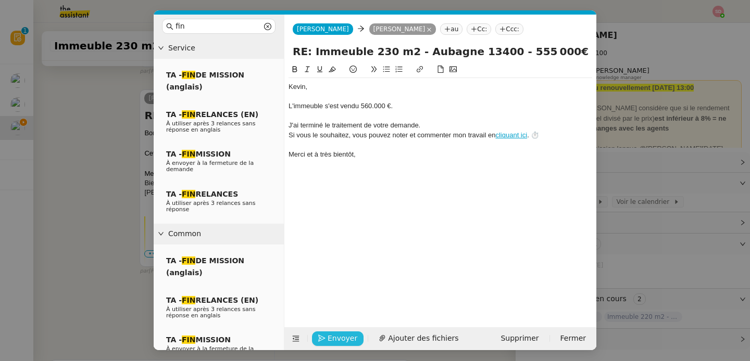
click at [331, 342] on span "Envoyer" at bounding box center [343, 339] width 30 height 12
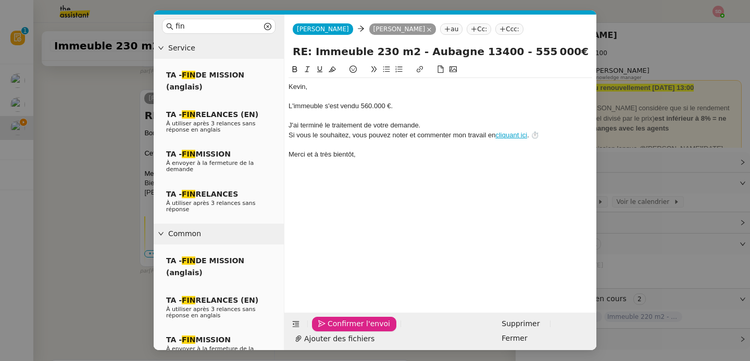
click at [331, 330] on span "Confirmer l'envoi" at bounding box center [359, 324] width 62 height 12
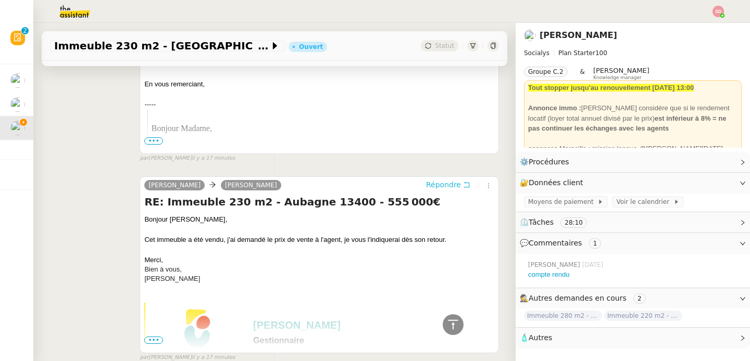
scroll to position [883, 0]
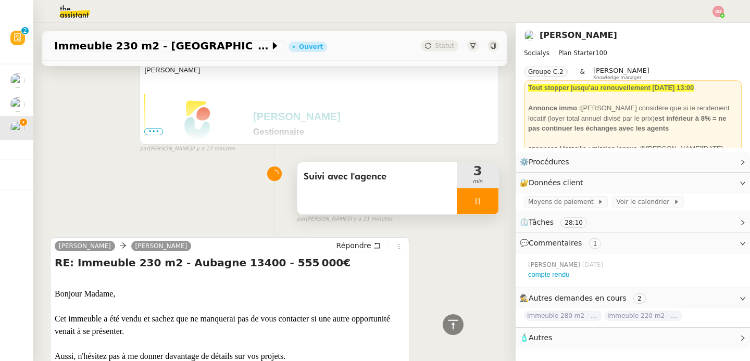
click at [494, 203] on div at bounding box center [478, 202] width 42 height 26
click at [494, 203] on button at bounding box center [488, 202] width 21 height 26
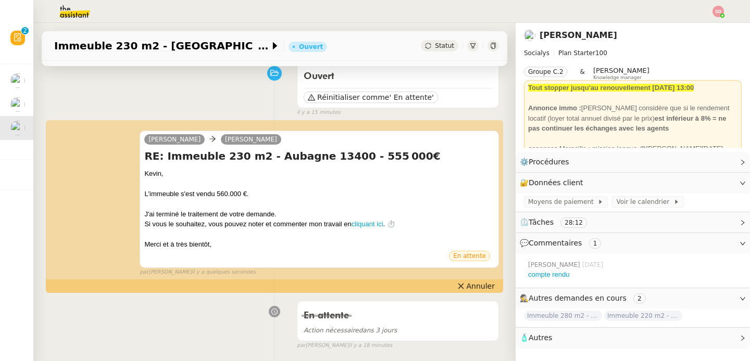
scroll to position [0, 0]
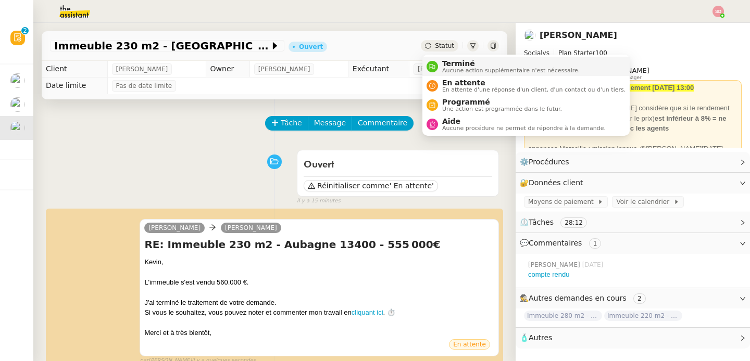
click at [445, 62] on span "Terminé" at bounding box center [510, 63] width 137 height 8
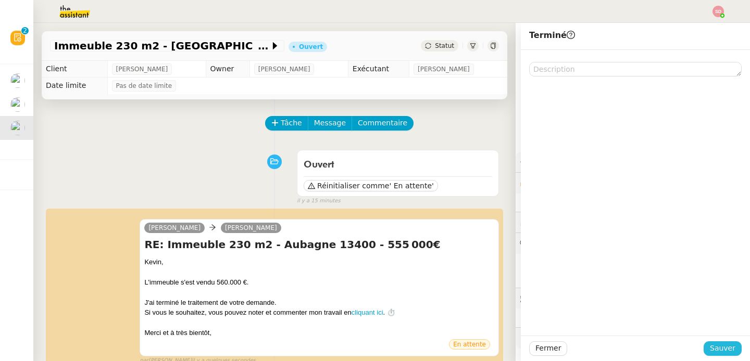
click at [718, 351] on span "Sauver" at bounding box center [723, 349] width 26 height 12
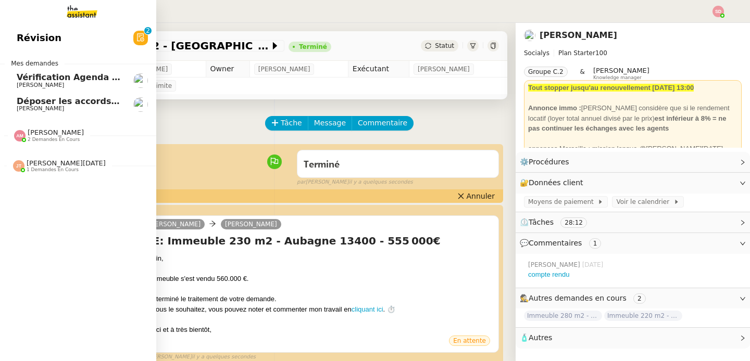
click at [33, 133] on span "[PERSON_NAME]" at bounding box center [56, 133] width 56 height 8
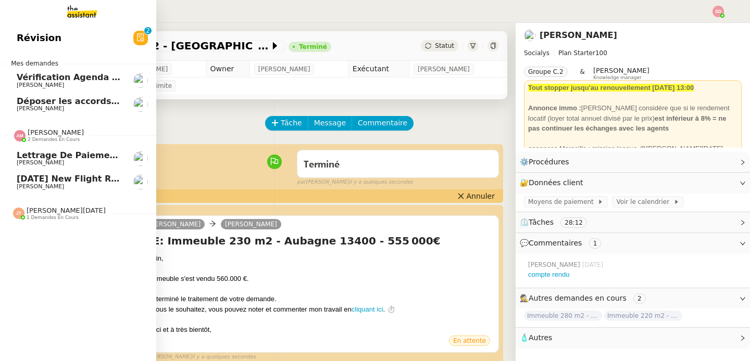
click at [33, 133] on span "[PERSON_NAME]" at bounding box center [56, 133] width 56 height 8
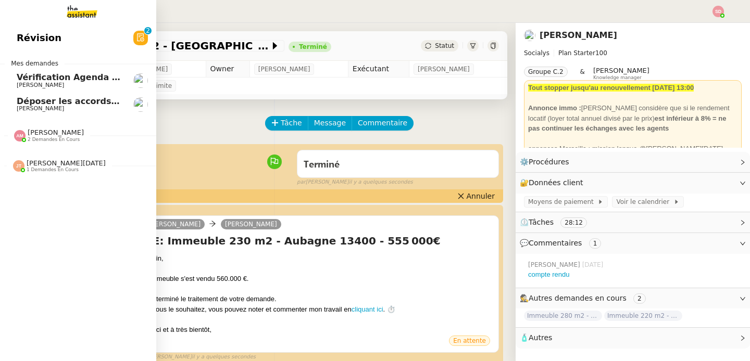
click at [43, 166] on span "Jean-Noël De Tinguy" at bounding box center [66, 163] width 79 height 8
click at [49, 189] on span "Invitation à déclarer la taxe de séjour pour le mois de juillet 2025" at bounding box center [176, 186] width 319 height 10
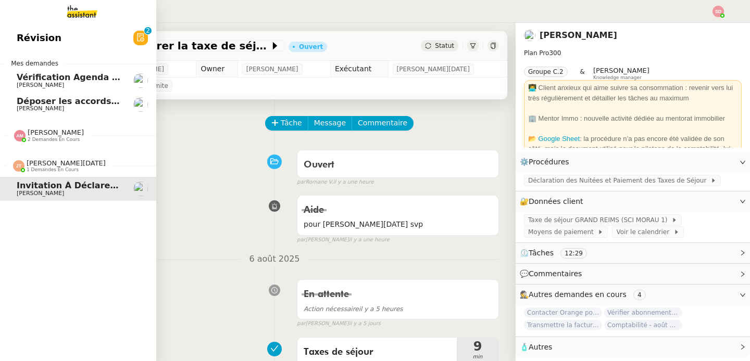
click at [32, 165] on span "Jean-Noël De Tinguy" at bounding box center [66, 163] width 79 height 8
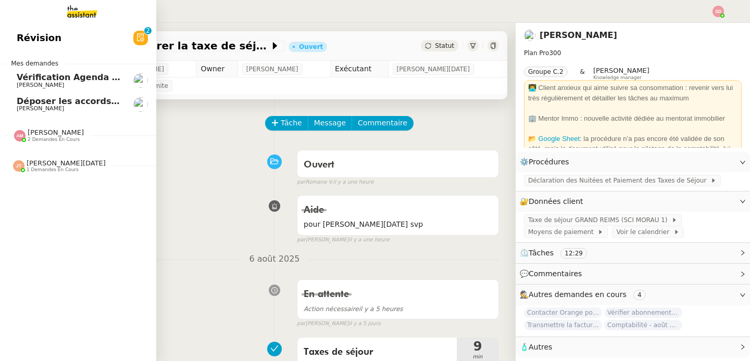
click at [79, 103] on span "Déposer les accords d'intéressement" at bounding box center [104, 101] width 174 height 10
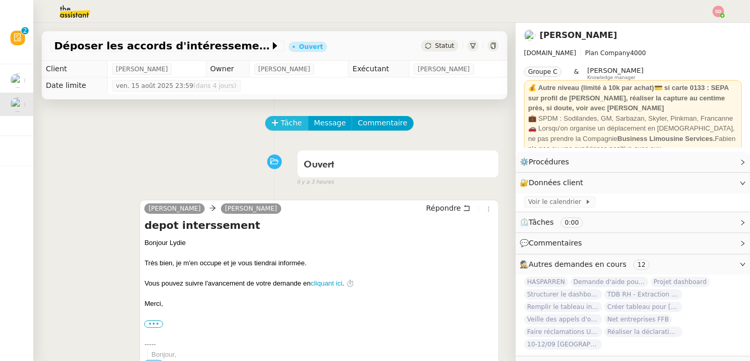
click at [285, 121] on span "Tâche" at bounding box center [291, 123] width 21 height 12
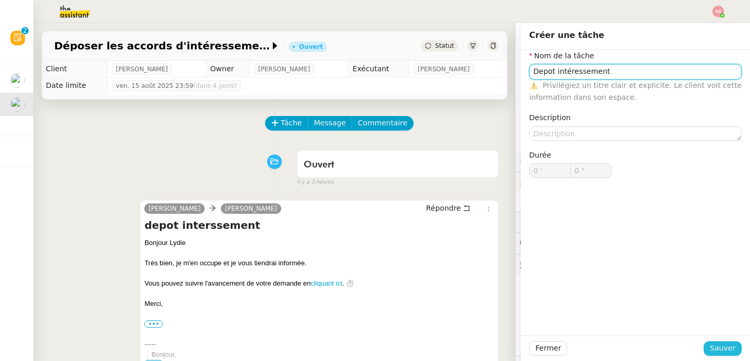
type input "Depot intéressement"
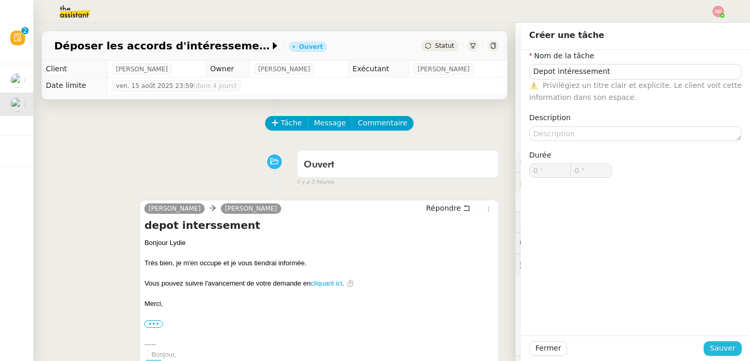
click at [718, 344] on span "Sauver" at bounding box center [723, 349] width 26 height 12
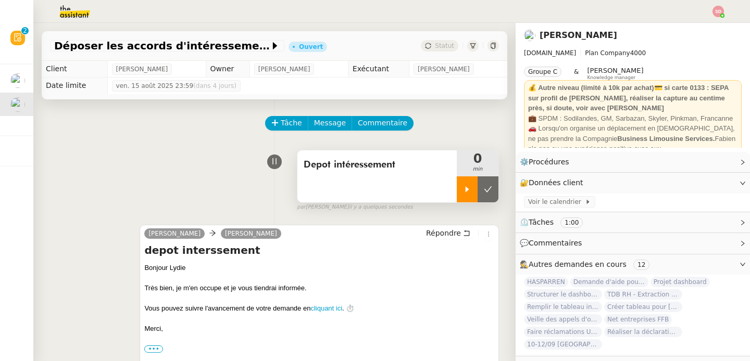
click at [466, 195] on div at bounding box center [467, 190] width 21 height 26
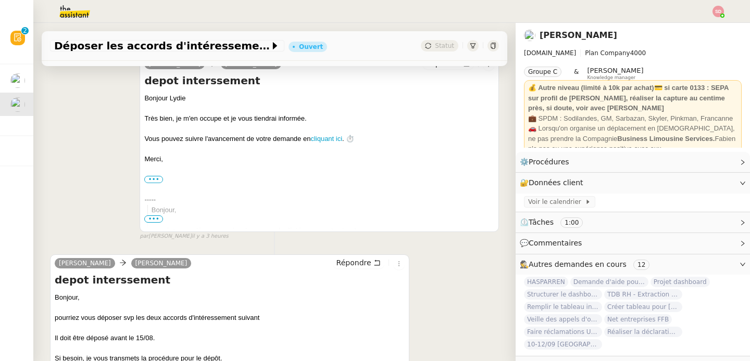
scroll to position [330, 0]
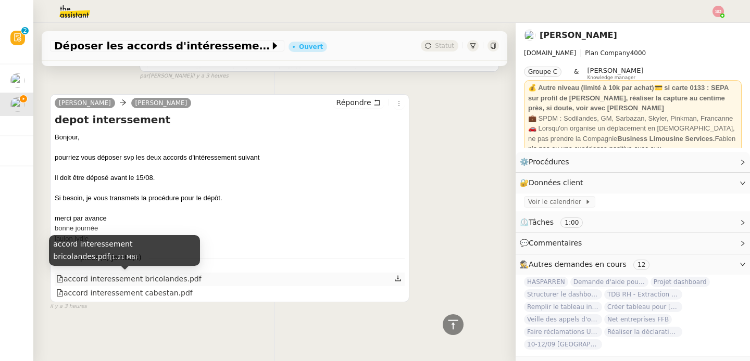
click at [156, 277] on div "accord interessement bricolandes.pdf" at bounding box center [128, 279] width 145 height 12
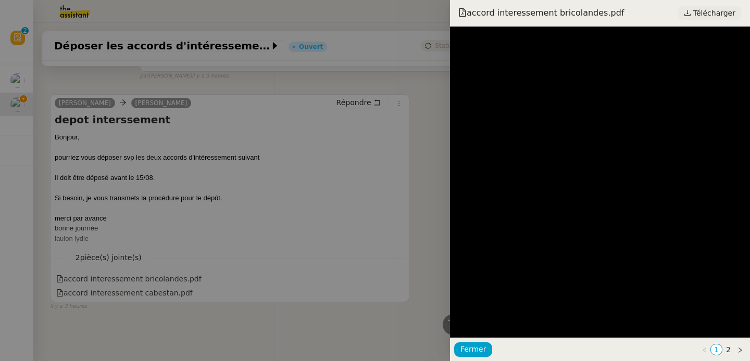
click at [691, 10] on icon at bounding box center [687, 12] width 7 height 7
click at [183, 227] on div at bounding box center [375, 180] width 750 height 361
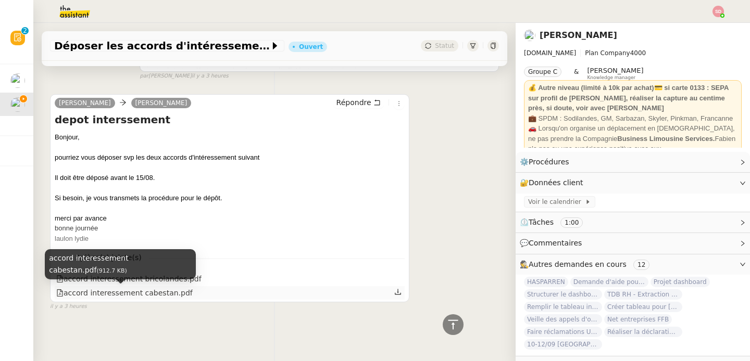
click at [143, 294] on div "accord interessement cabestan.pdf" at bounding box center [124, 293] width 136 height 12
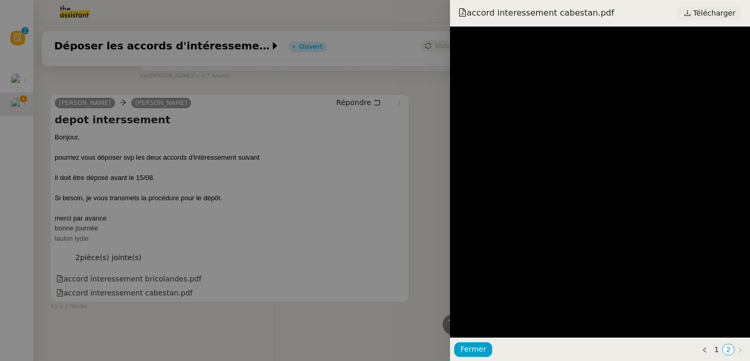
click at [723, 13] on span "Télécharger" at bounding box center [714, 13] width 42 height 14
click at [144, 189] on div at bounding box center [375, 180] width 750 height 361
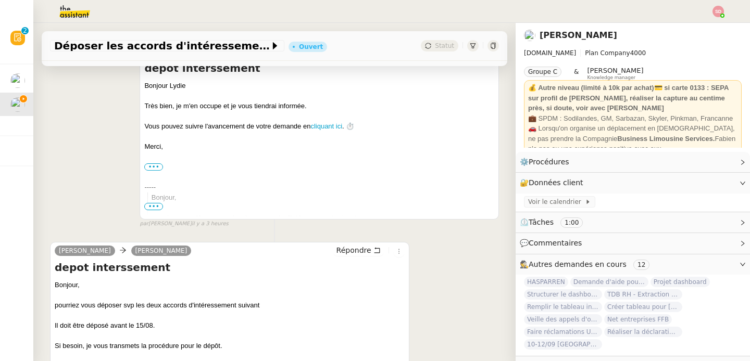
scroll to position [297, 0]
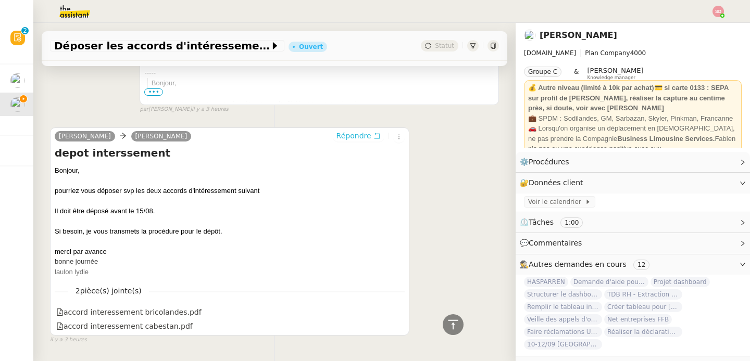
click at [347, 140] on span "Répondre" at bounding box center [353, 136] width 35 height 10
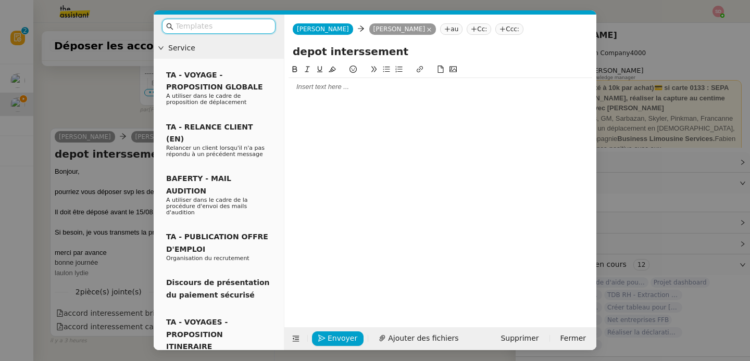
scroll to position [377, 0]
click at [328, 88] on div at bounding box center [441, 86] width 304 height 9
click at [147, 208] on nz-modal-container "Service TA - VOYAGE - PROPOSITION GLOBALE A utiliser dans le cadre de propositi…" at bounding box center [375, 180] width 750 height 361
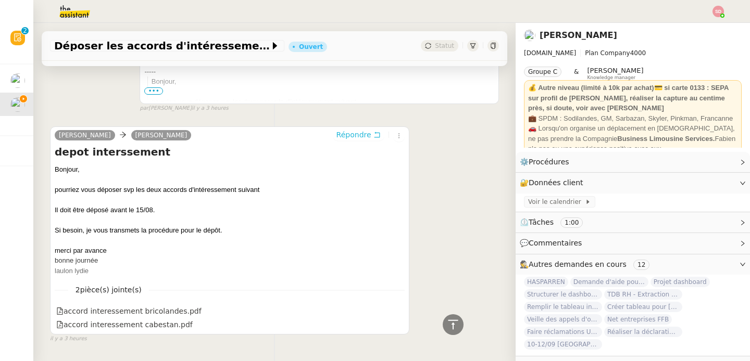
scroll to position [375, 0]
click at [201, 192] on div "pourriez vous déposer svp les deux accords d'intéressement suivant" at bounding box center [230, 191] width 350 height 10
copy div "d'intéressement"
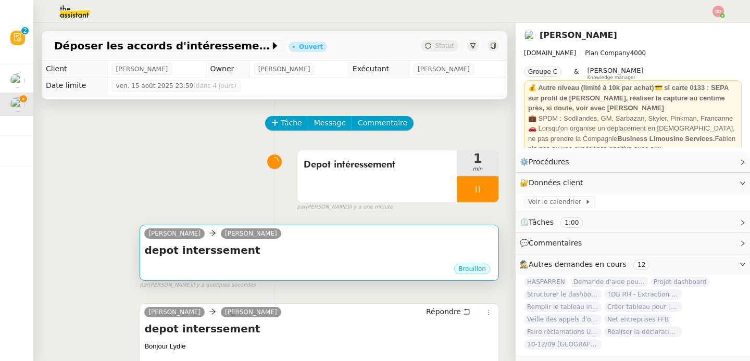
click at [271, 245] on h4 "depot interssement" at bounding box center [319, 250] width 350 height 15
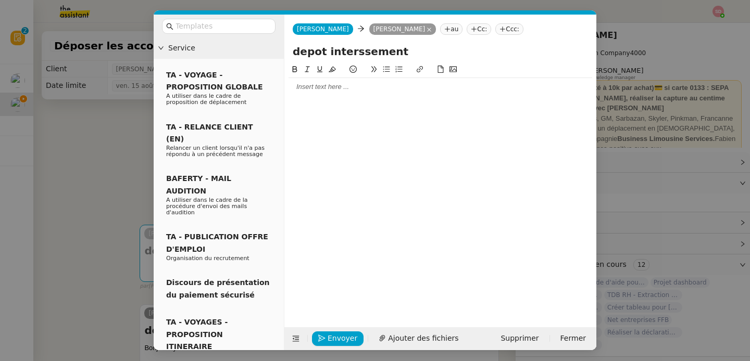
click at [357, 53] on input "depot interssement" at bounding box center [440, 52] width 295 height 16
paste input "d'intére"
click at [333, 52] on input "depot d'intéressement" at bounding box center [440, 52] width 295 height 16
type input "depot intéressement"
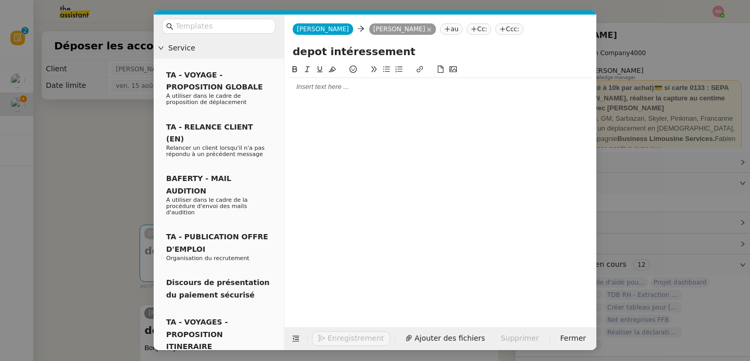
click at [366, 87] on div at bounding box center [441, 86] width 304 height 9
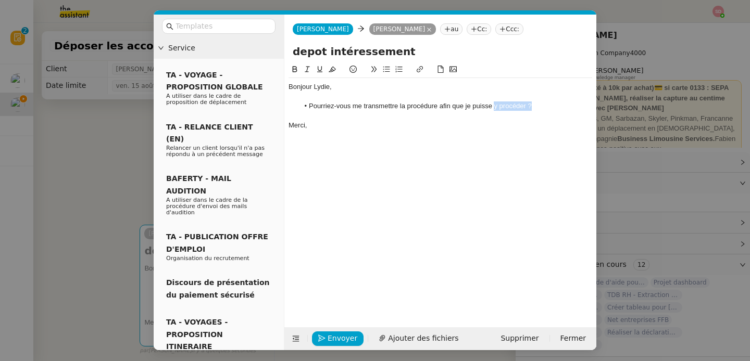
drag, startPoint x: 494, startPoint y: 108, endPoint x: 562, endPoint y: 108, distance: 68.2
click at [562, 108] on li "Pourriez-vous me transmettre la procédure afin que je puisse y procéder ?" at bounding box center [446, 106] width 294 height 9
click at [319, 341] on icon "button" at bounding box center [321, 338] width 7 height 7
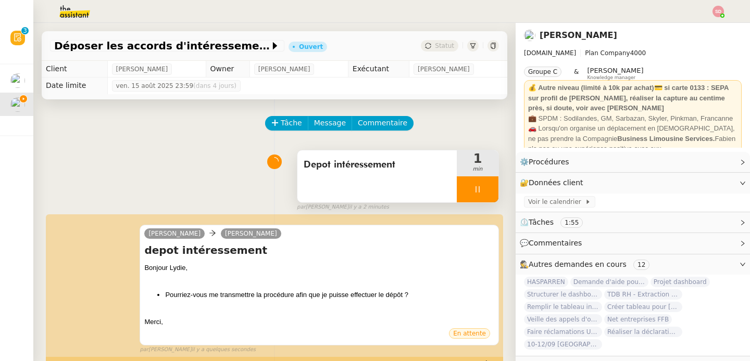
click at [478, 182] on div at bounding box center [478, 190] width 42 height 26
click at [478, 182] on button at bounding box center [488, 190] width 21 height 26
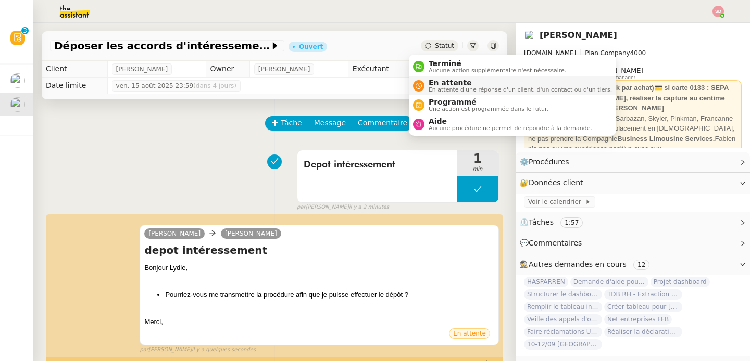
click at [446, 78] on li "En attente En attente d'une réponse d'un client, d'un contact ou d'un tiers." at bounding box center [512, 85] width 207 height 19
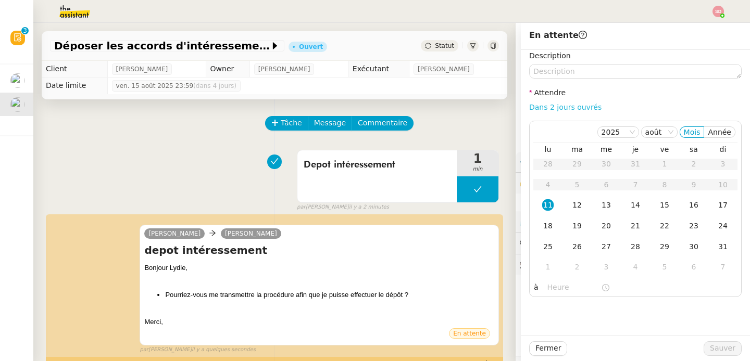
click at [566, 105] on link "Dans 2 jours ouvrés" at bounding box center [565, 107] width 72 height 8
type input "07:00"
click at [717, 349] on span "Sauver" at bounding box center [723, 349] width 26 height 12
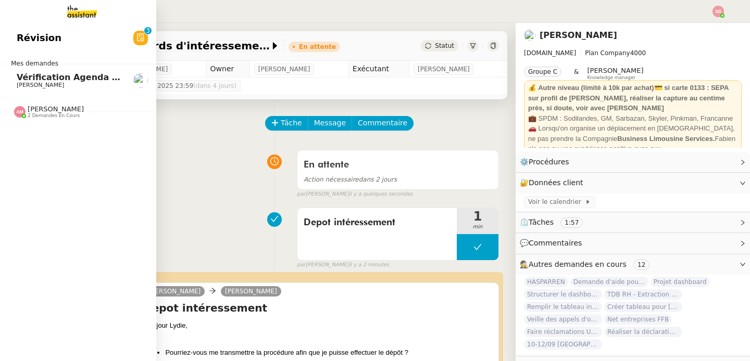
click at [29, 78] on span "Vérification Agenda + Chat + Wagram (9h et 14h)" at bounding box center [134, 77] width 234 height 10
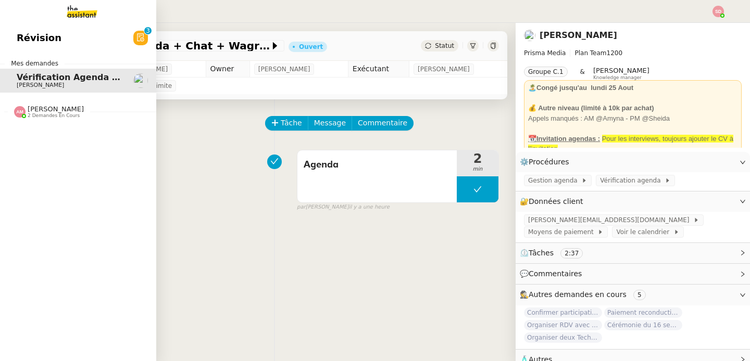
click at [59, 115] on span "2 demandes en cours" at bounding box center [54, 116] width 52 height 6
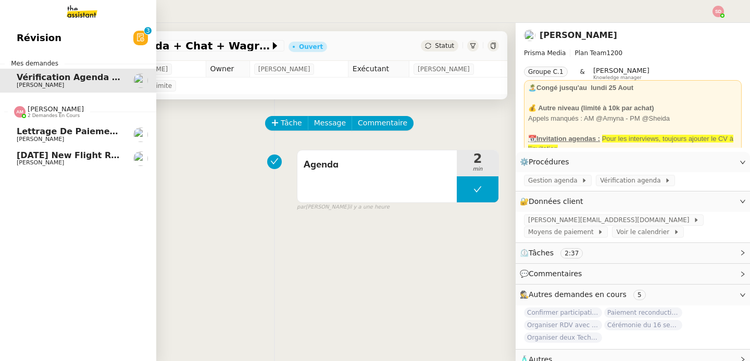
click at [59, 115] on span "2 demandes en cours" at bounding box center [54, 116] width 52 height 6
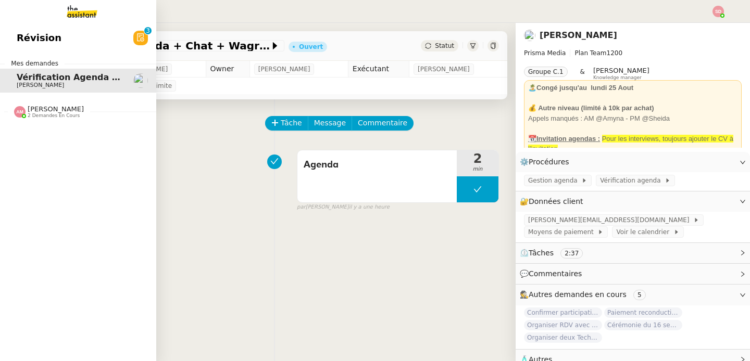
click at [28, 109] on span "[PERSON_NAME]" at bounding box center [56, 109] width 56 height 8
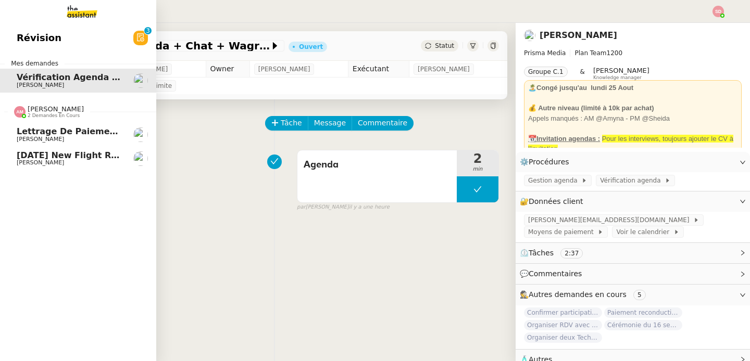
click at [28, 109] on span "[PERSON_NAME]" at bounding box center [56, 109] width 56 height 8
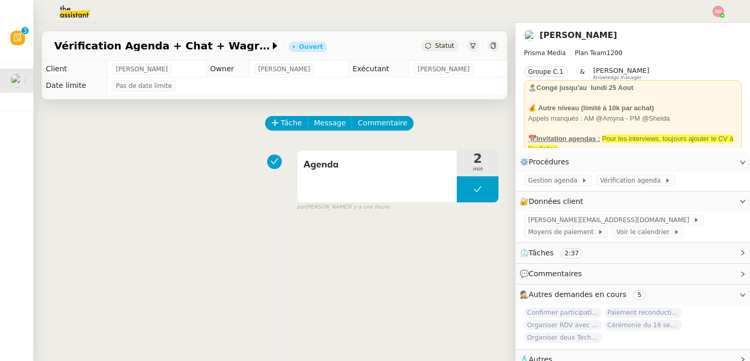
click at [70, 4] on img at bounding box center [66, 11] width 81 height 23
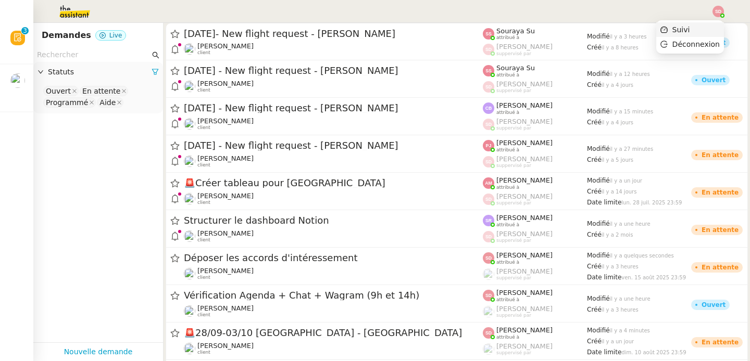
click at [701, 31] on li "Suivi" at bounding box center [690, 29] width 68 height 15
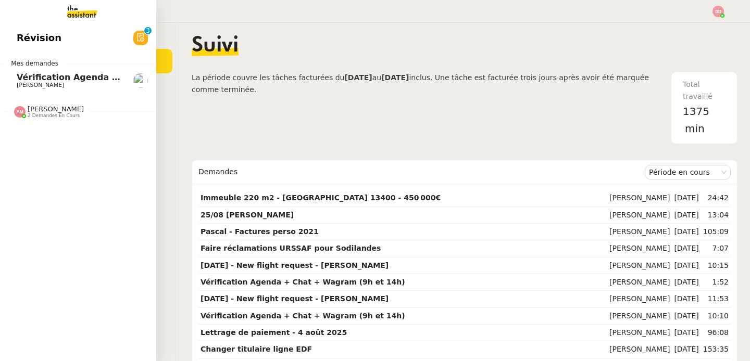
click at [35, 83] on span "[PERSON_NAME]" at bounding box center [40, 85] width 47 height 7
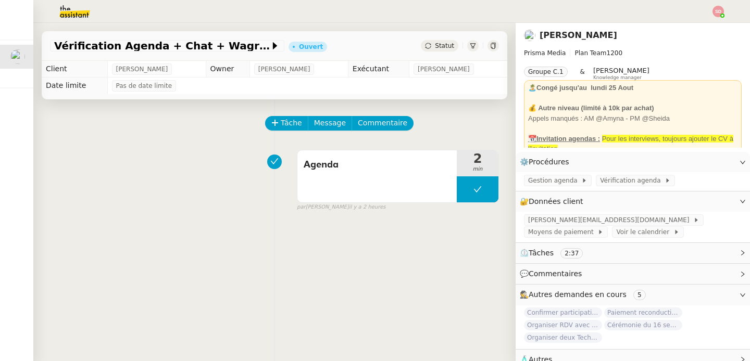
click at [162, 188] on div "Agenda 2 min false par Sheida D. il y a 2 heures" at bounding box center [274, 178] width 449 height 67
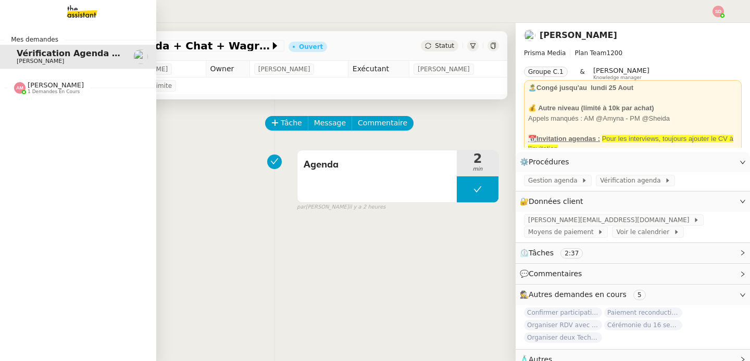
click at [74, 91] on span "1 demandes en cours" at bounding box center [54, 92] width 52 height 6
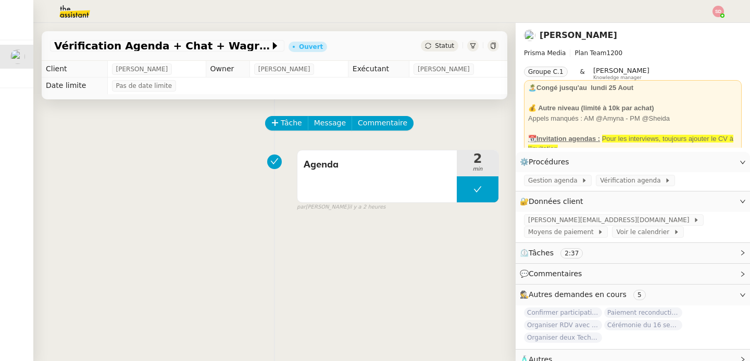
click span "Immeuble 230 m2 - [GEOGRAPHIC_DATA] 13400 - 555 000€"
click icon
click span "Sauver"
